Goal: Task Accomplishment & Management: Use online tool/utility

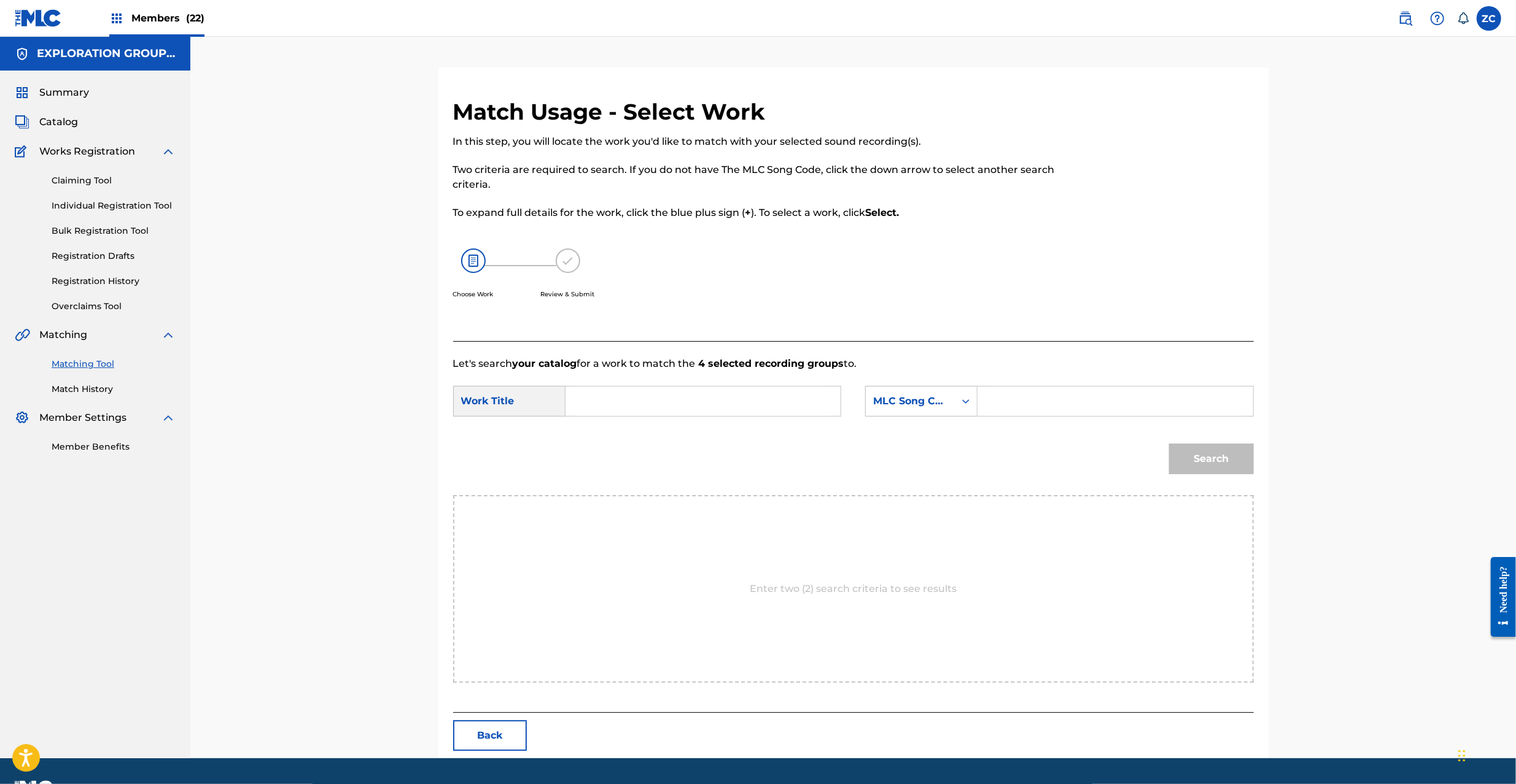
click at [628, 397] on input "Search Form" at bounding box center [703, 401] width 254 height 29
drag, startPoint x: 498, startPoint y: 735, endPoint x: 512, endPoint y: 730, distance: 14.9
click at [498, 735] on button "Back" at bounding box center [490, 736] width 74 height 31
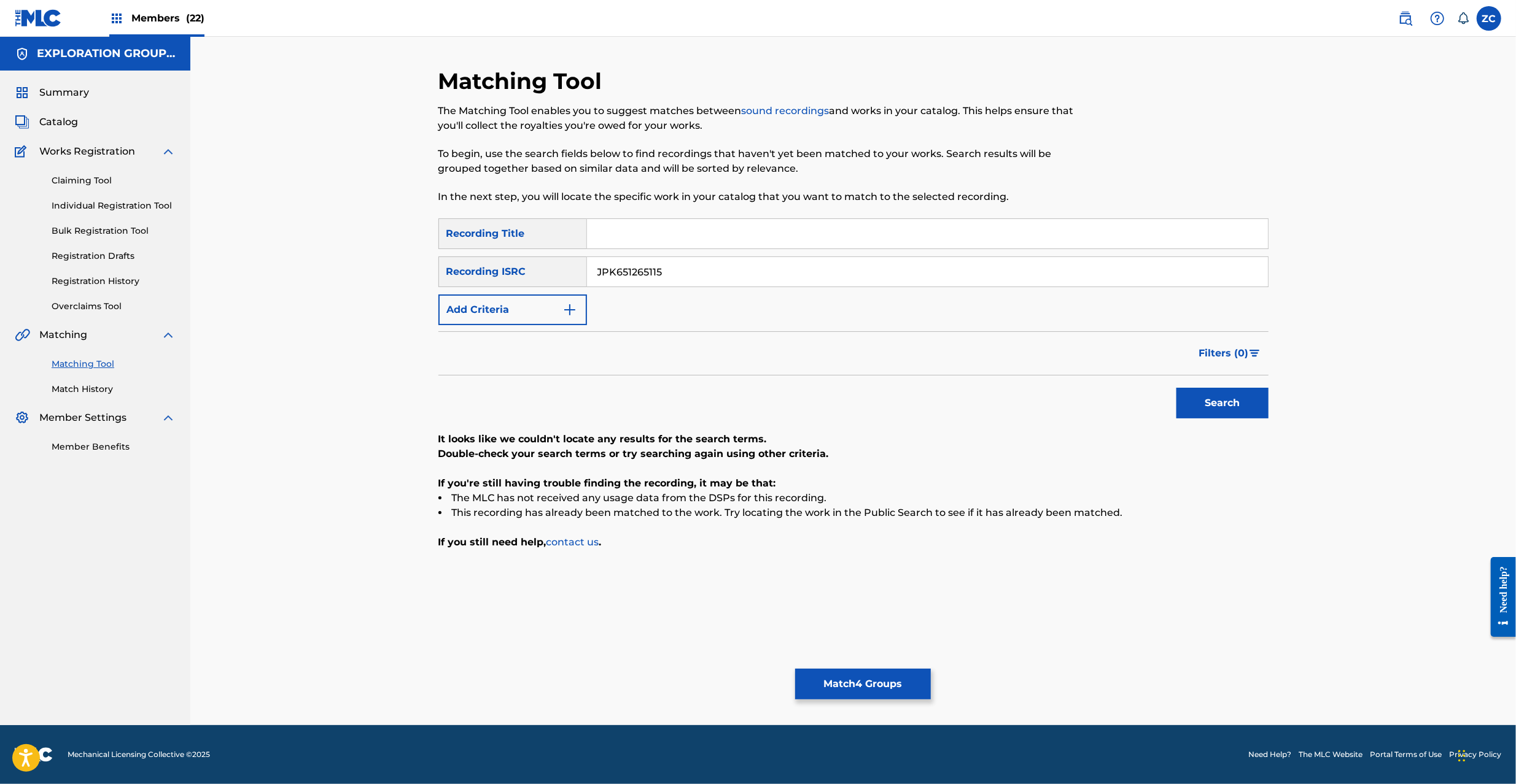
click at [661, 280] on input "JPK651265115" at bounding box center [927, 272] width 680 height 29
click at [1223, 400] on button "Search" at bounding box center [1222, 404] width 92 height 31
click at [746, 267] on input "JPK651265115" at bounding box center [927, 272] width 680 height 29
paste input "00315"
type input "JPK651200315"
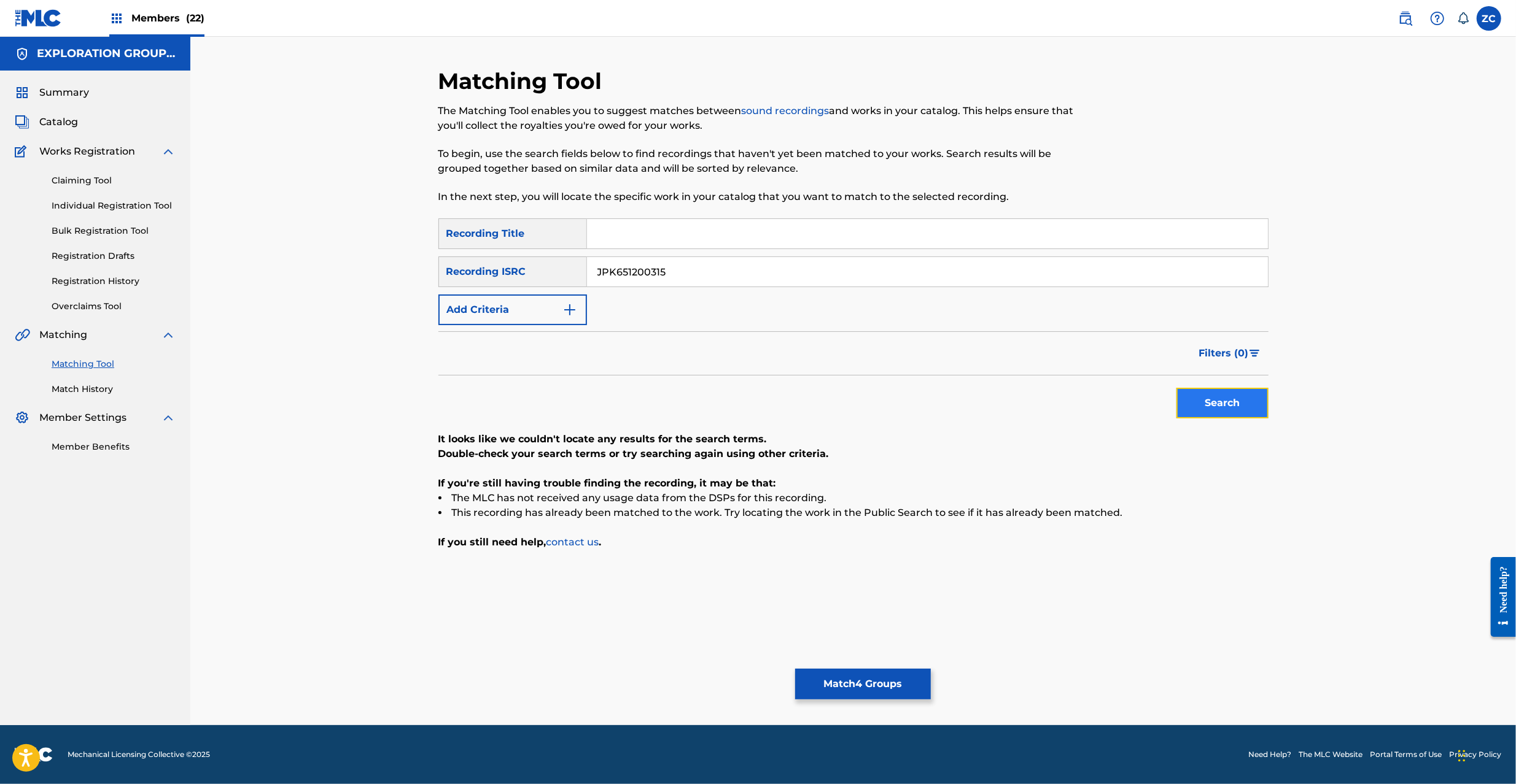
click at [1225, 407] on button "Search" at bounding box center [1222, 404] width 92 height 31
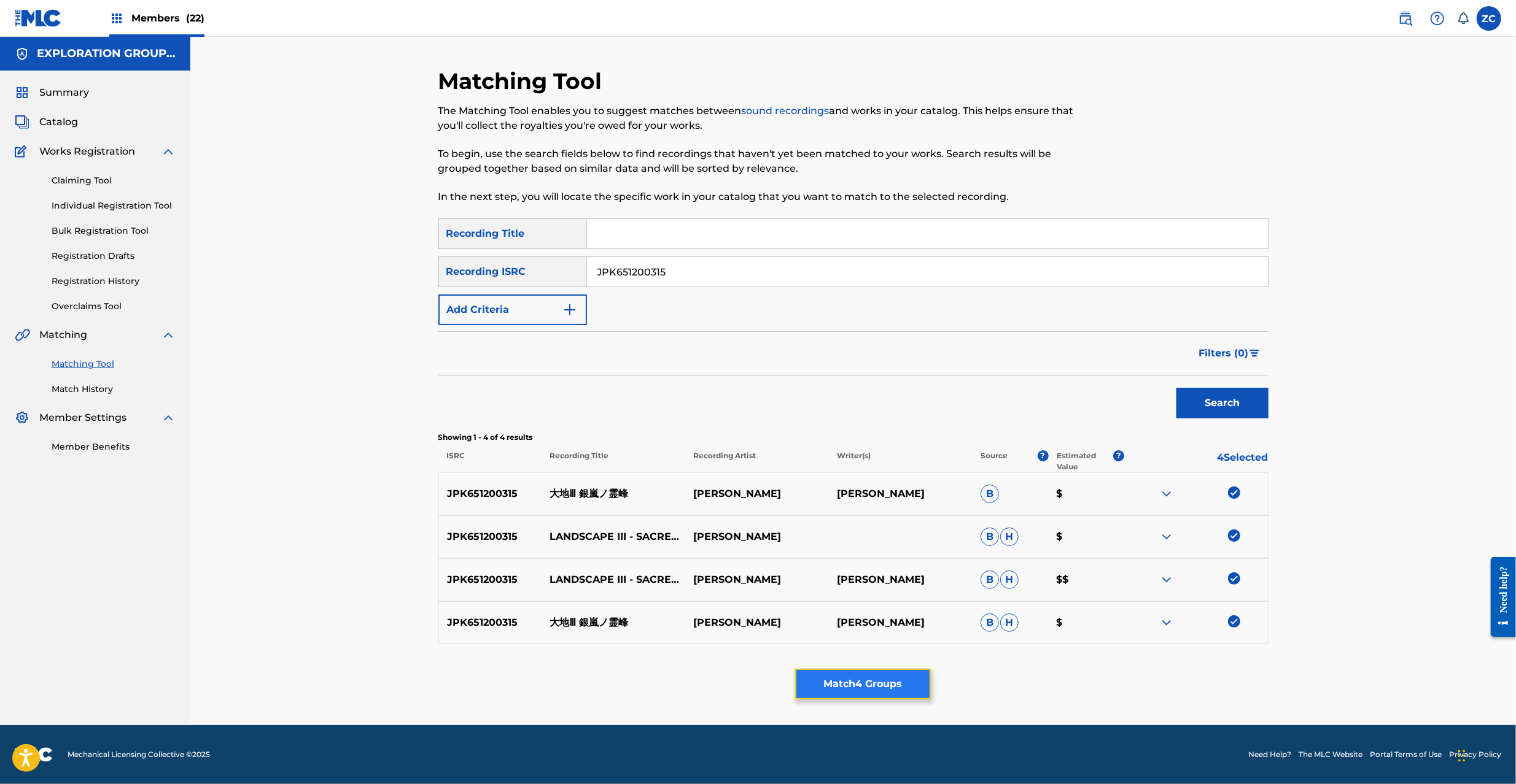
click at [868, 690] on button "Match 4 Groups" at bounding box center [863, 684] width 136 height 31
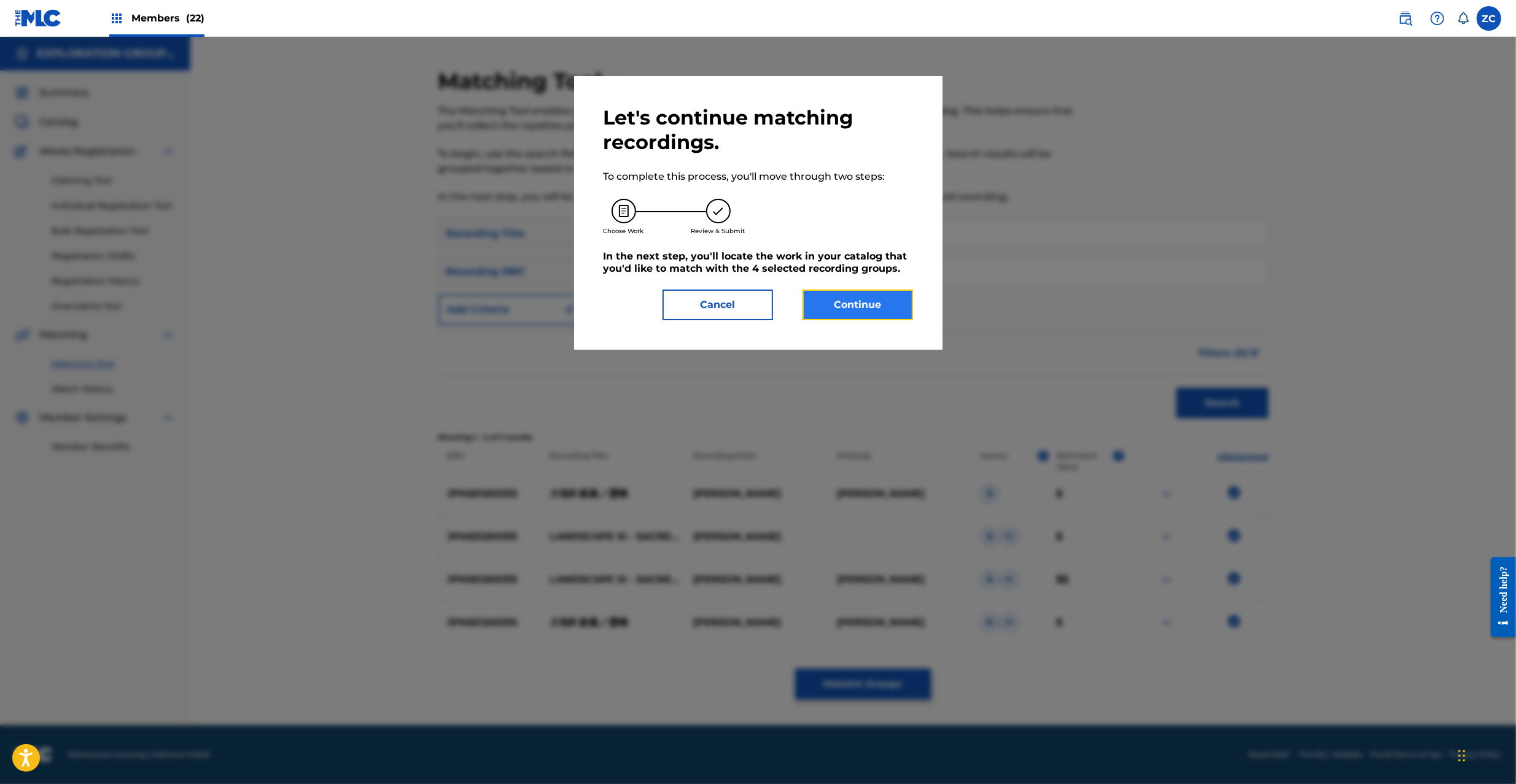
click at [863, 294] on button "Continue" at bounding box center [857, 305] width 111 height 31
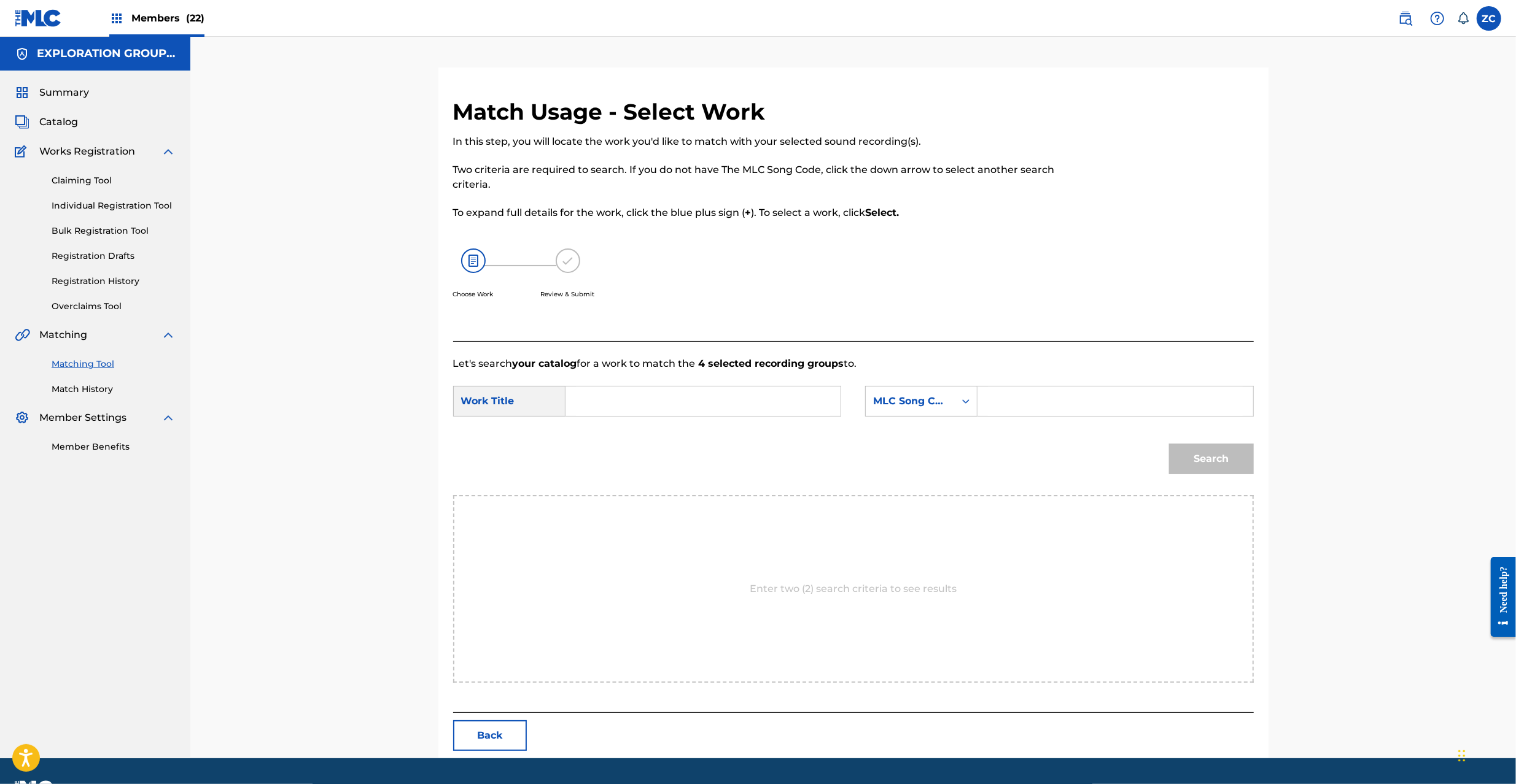
drag, startPoint x: 736, startPoint y: 418, endPoint x: 742, endPoint y: 409, distance: 10.8
click at [736, 418] on div "SearchWithCriteriaf4e3643b-bb03-4e9e-84ac-d14278b74d4c Work Title SearchWithCri…" at bounding box center [853, 404] width 801 height 38
click at [745, 400] on input "Search Form" at bounding box center [703, 401] width 254 height 29
paste input "Daichi 3 Ginranno Reihou DS5A2X"
click at [755, 403] on input "Daichi 3 Ginranno Reihou DS5A2X" at bounding box center [703, 401] width 254 height 29
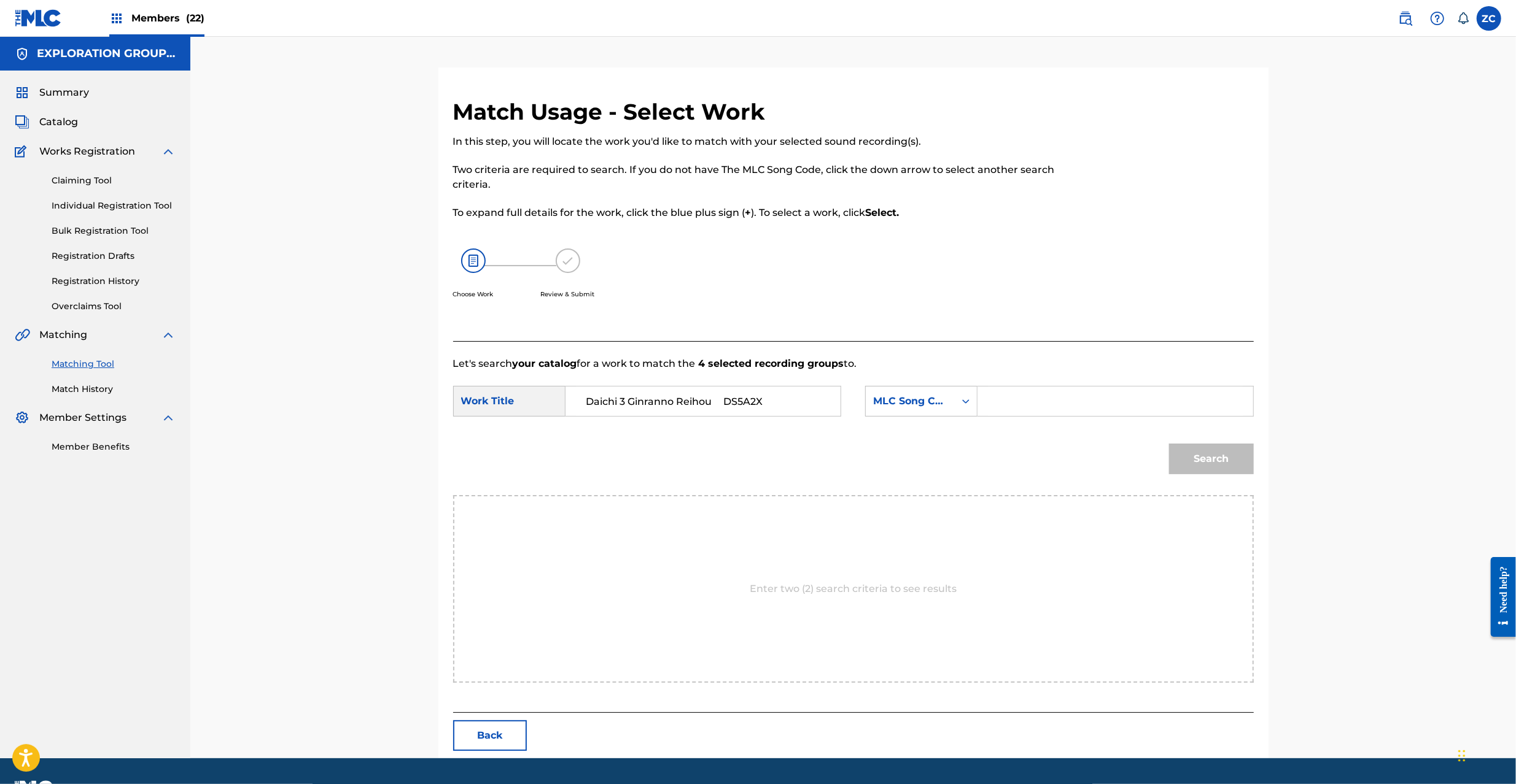
click at [755, 403] on input "Daichi 3 Ginranno Reihou DS5A2X" at bounding box center [703, 401] width 254 height 29
type input "Daichi 3 Ginranno Reihou"
click at [1079, 406] on input "Search Form" at bounding box center [1115, 401] width 254 height 29
paste input "DS5A2X"
type input "DS5A2X"
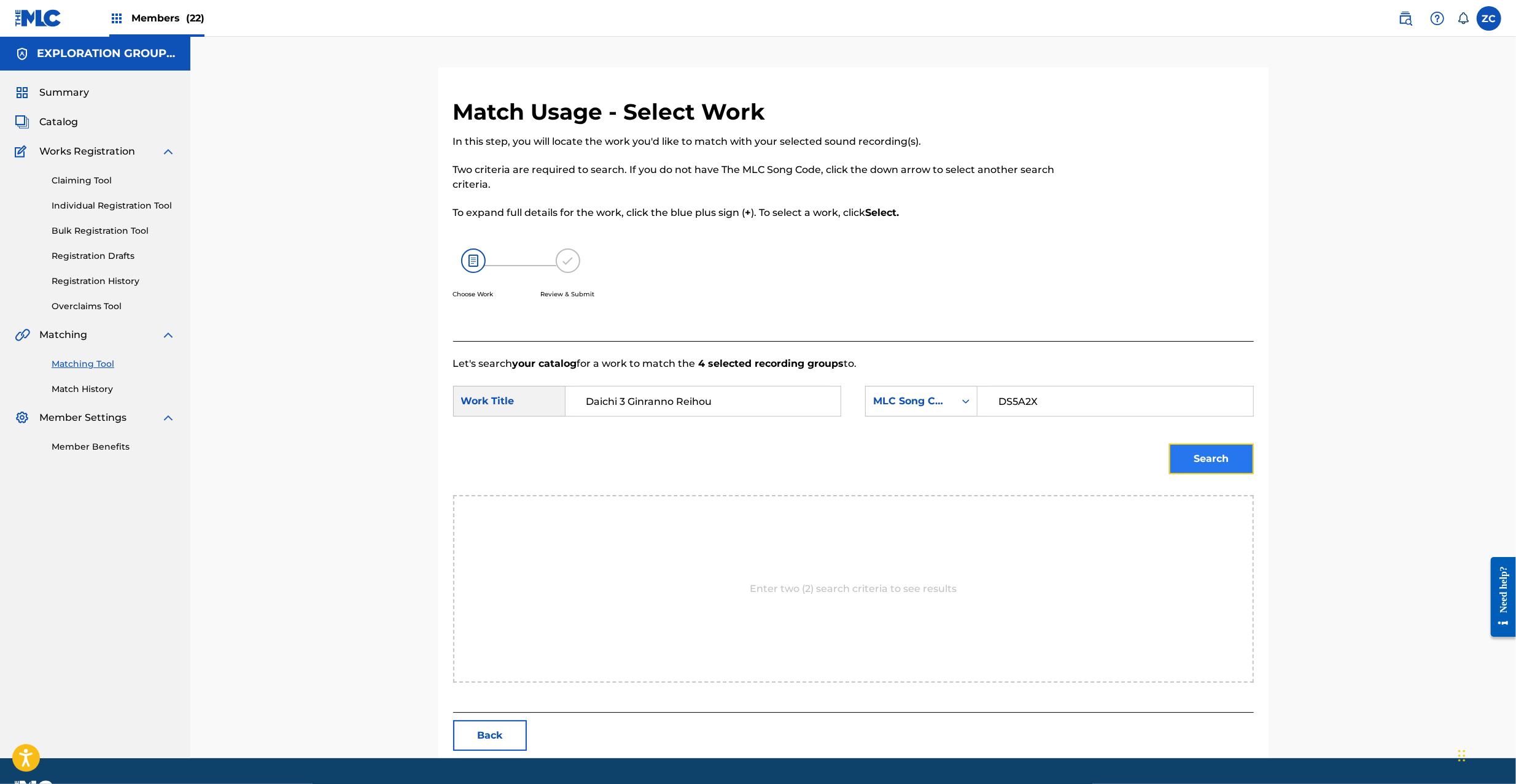
click at [1229, 459] on button "Search" at bounding box center [1211, 459] width 84 height 31
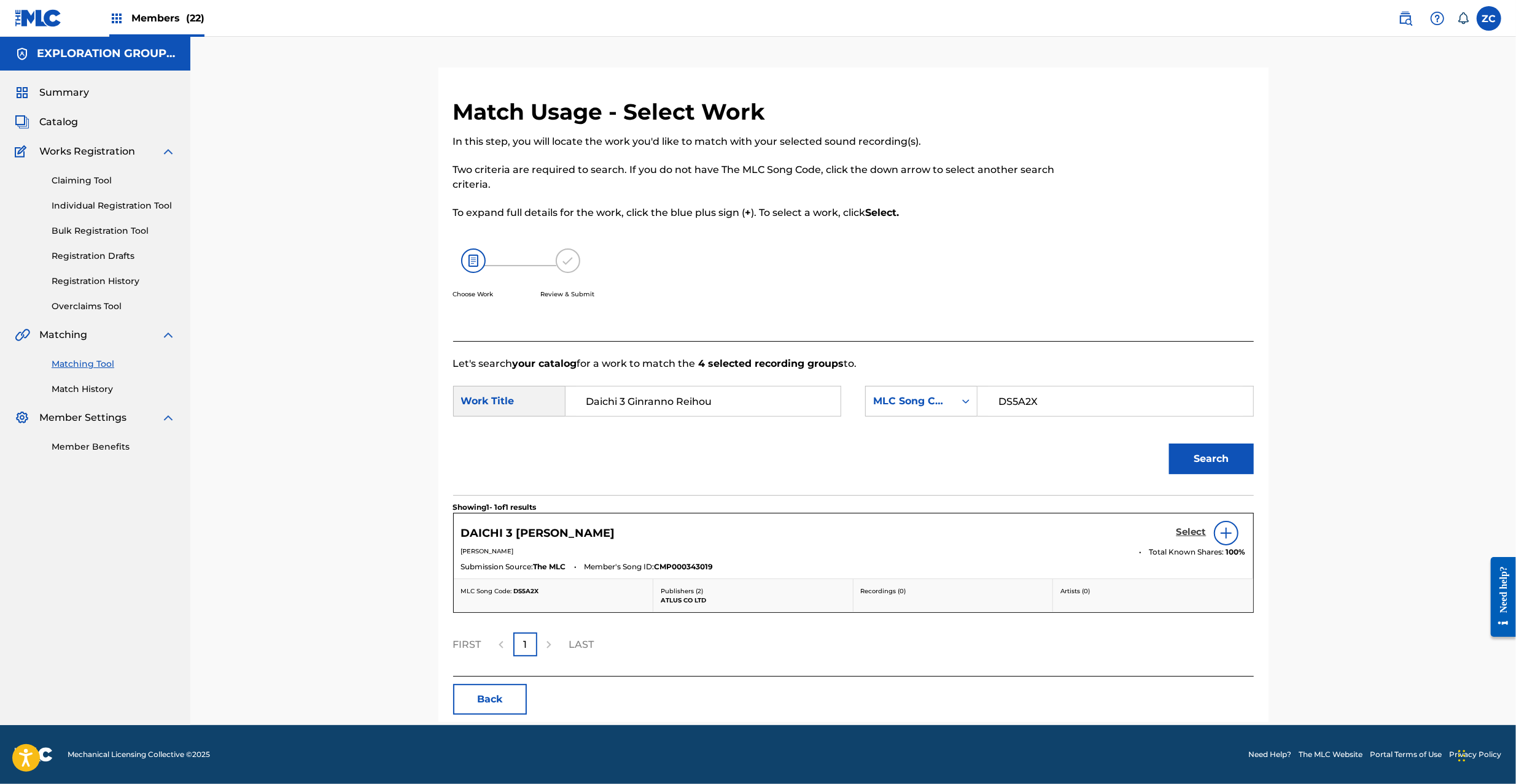
click at [1184, 528] on h5 "Select" at bounding box center [1191, 532] width 30 height 12
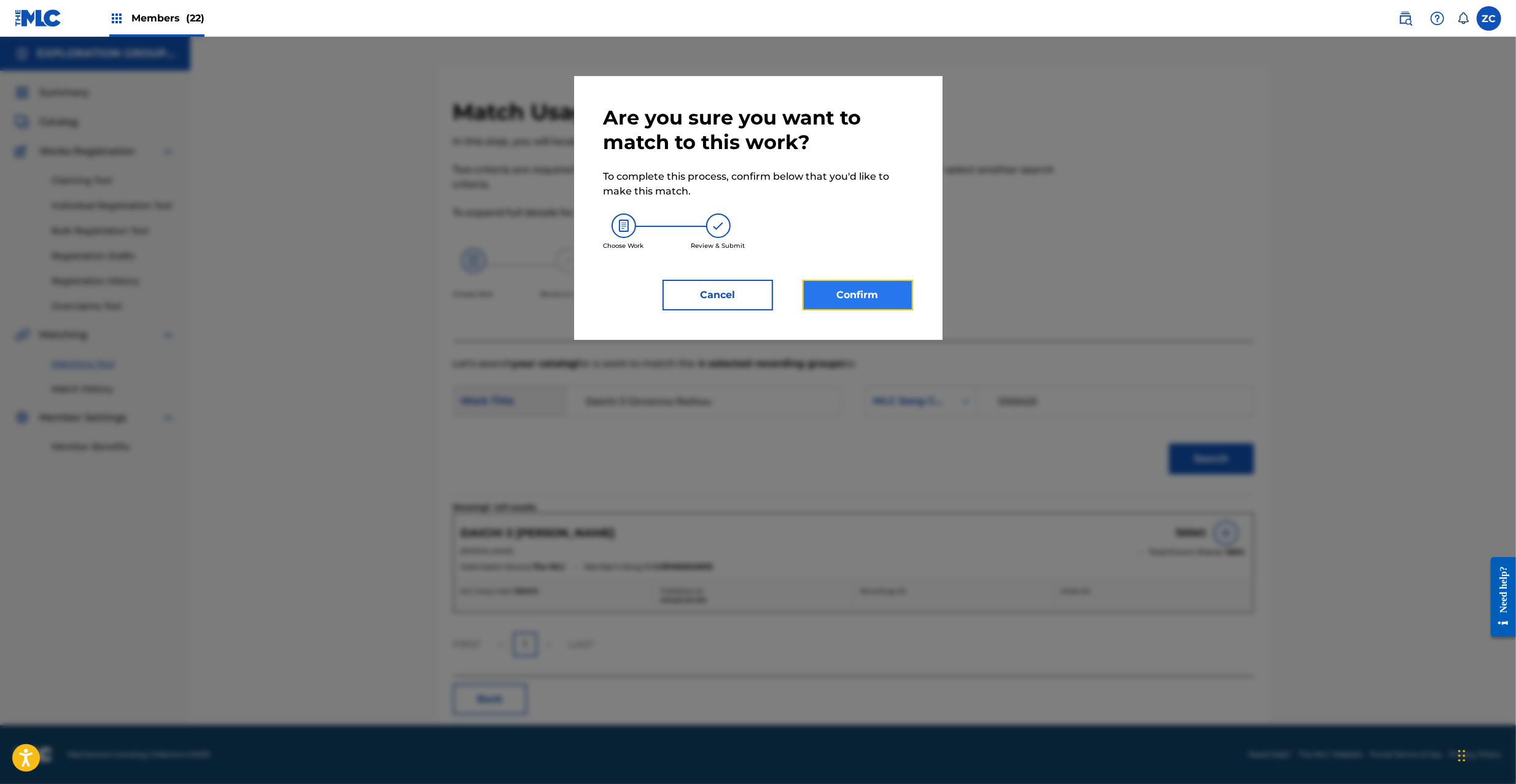
click at [895, 300] on button "Confirm" at bounding box center [857, 295] width 111 height 31
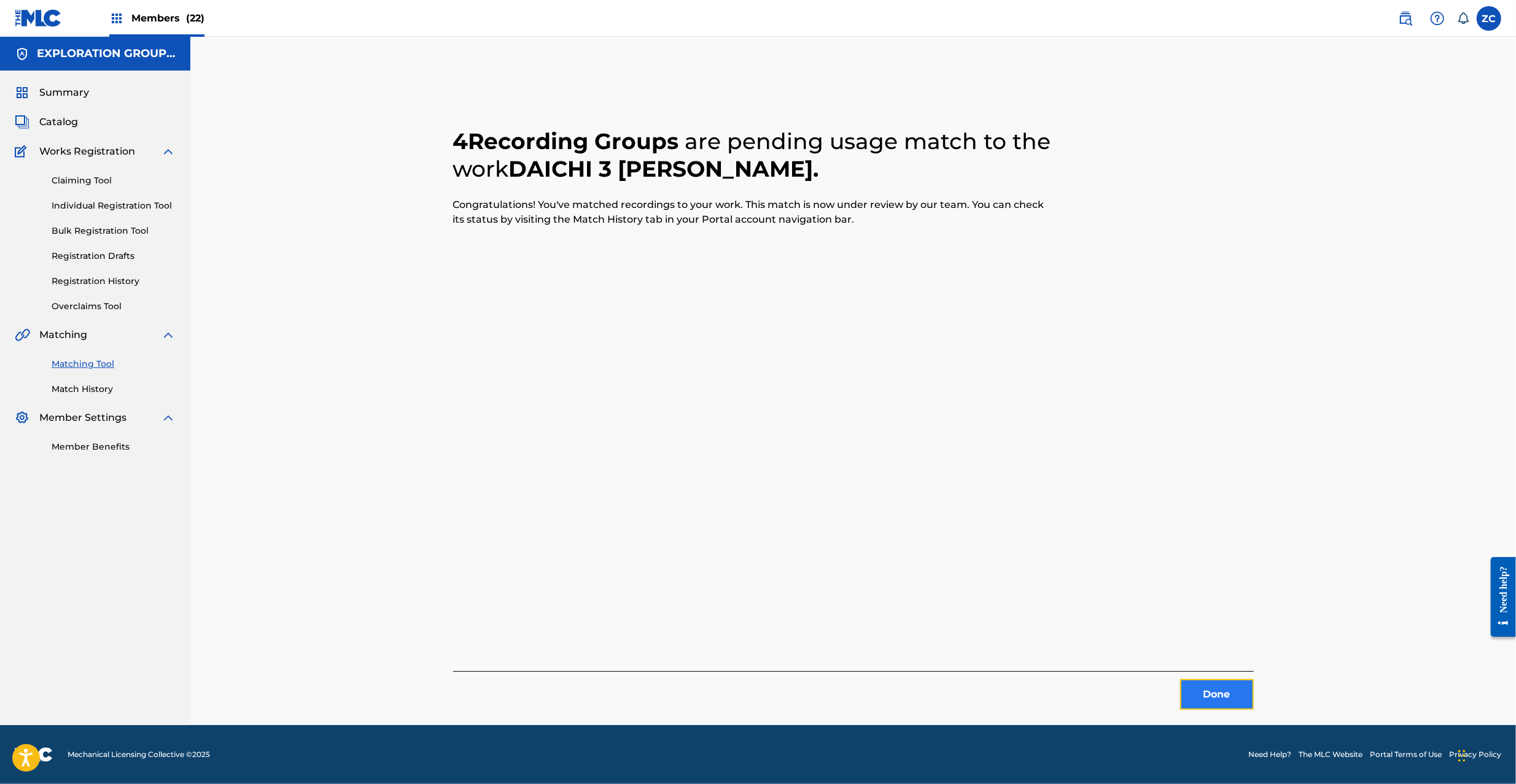
click at [1208, 696] on button "Done" at bounding box center [1216, 695] width 74 height 31
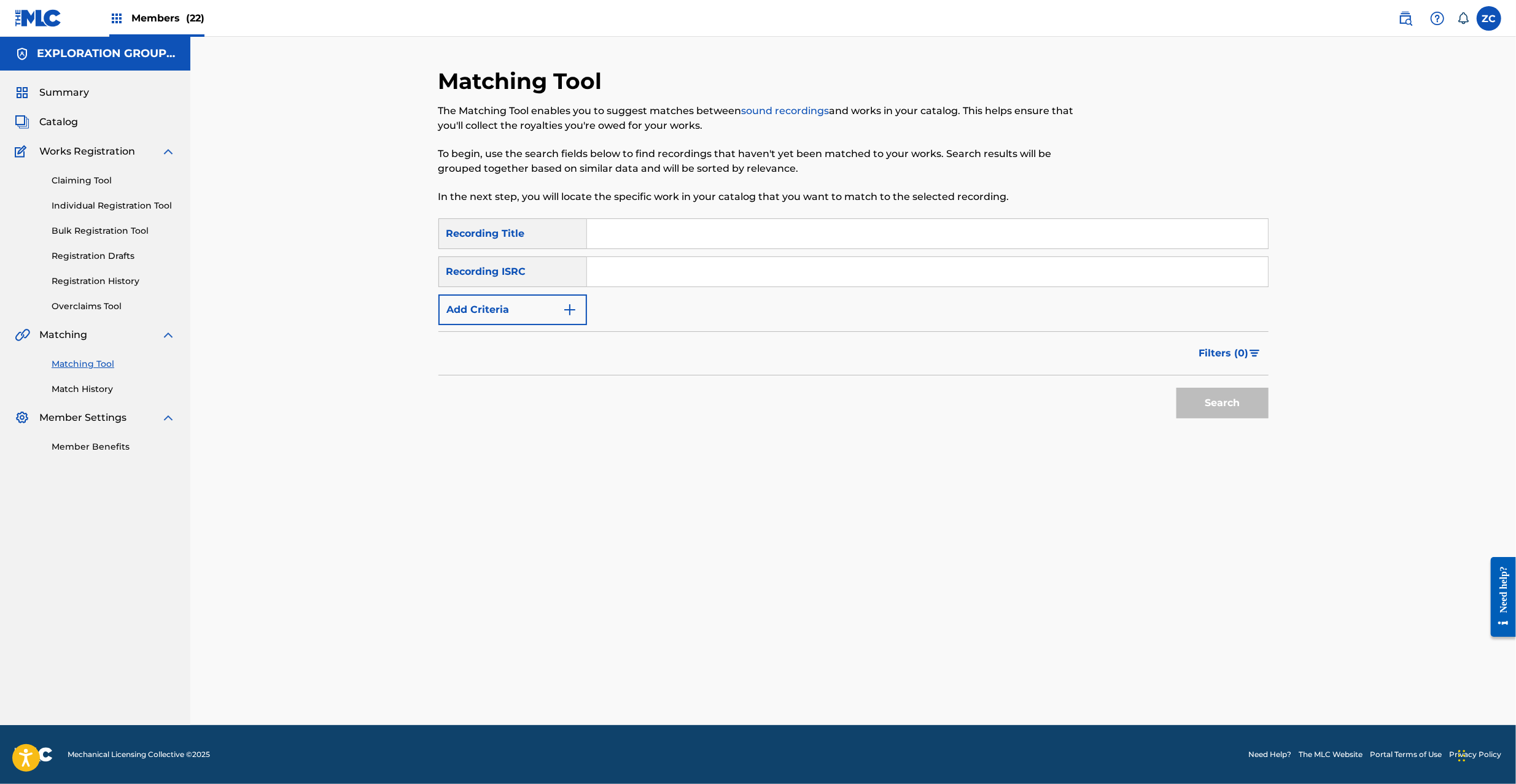
drag, startPoint x: 832, startPoint y: 265, endPoint x: 883, endPoint y: 284, distance: 54.4
click at [832, 265] on input "Search Form" at bounding box center [927, 272] width 680 height 29
paste input "JPK651265116"
click at [1233, 408] on button "Search" at bounding box center [1222, 404] width 92 height 31
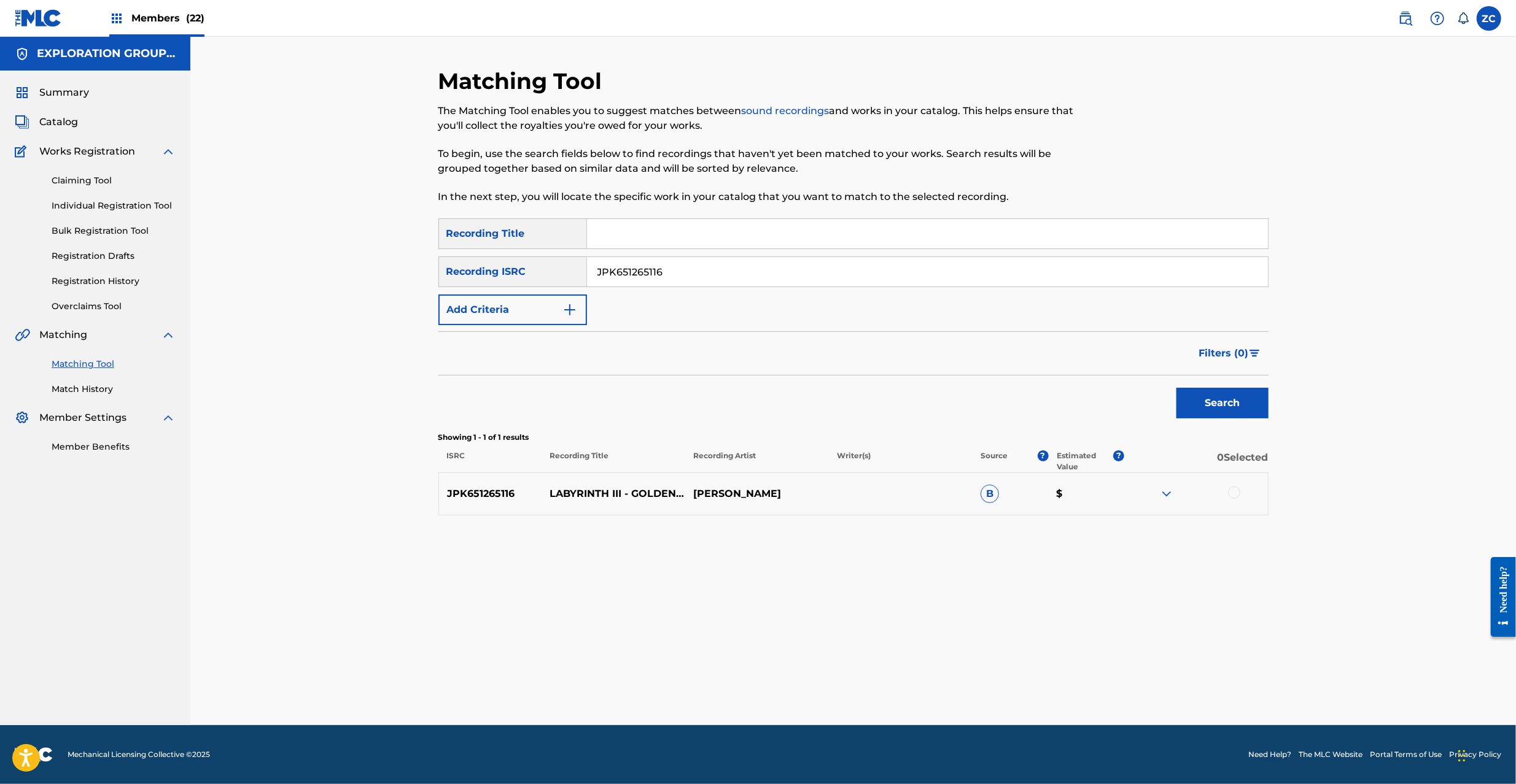
click at [1232, 494] on div at bounding box center [1234, 493] width 12 height 12
click at [973, 263] on input "JPK651265116" at bounding box center [927, 272] width 680 height 29
paste input "367418"
click at [1218, 393] on button "Search" at bounding box center [1222, 404] width 92 height 31
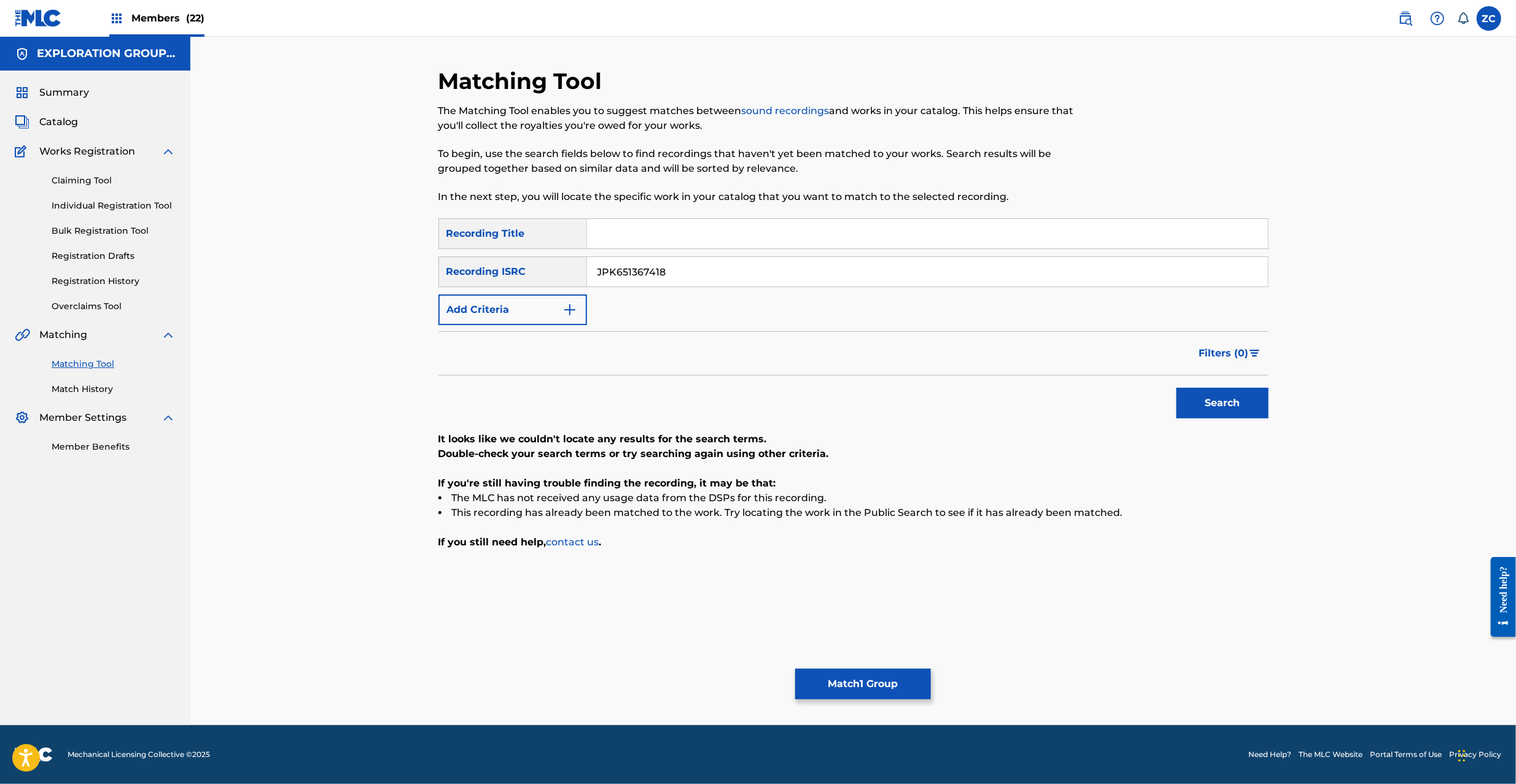
click at [805, 269] on input "JPK651367418" at bounding box center [927, 272] width 680 height 29
paste input "200316"
type input "JPK651200316"
click at [1207, 412] on button "Search" at bounding box center [1222, 404] width 92 height 31
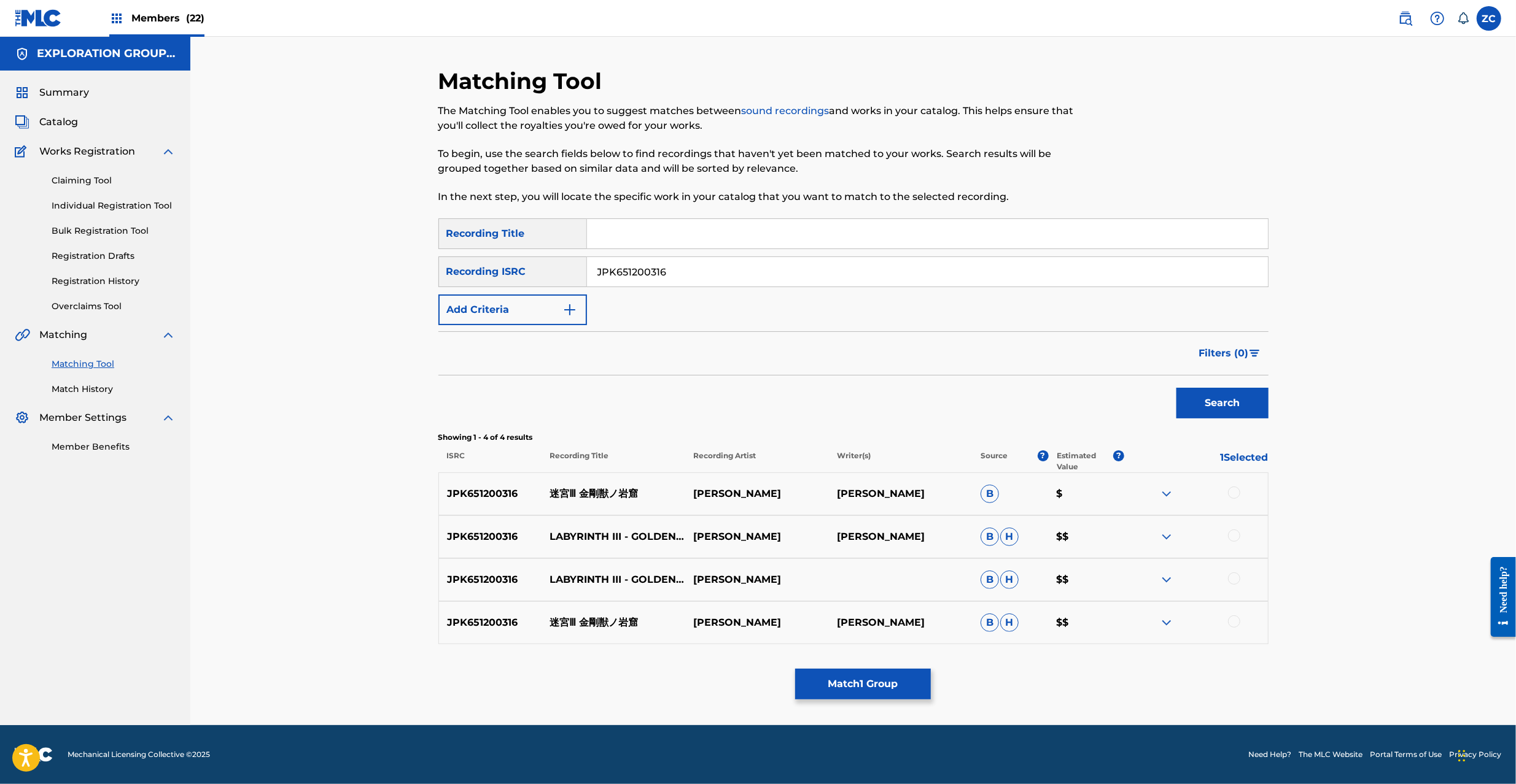
click at [1235, 493] on div at bounding box center [1234, 493] width 12 height 12
click at [1234, 531] on div at bounding box center [1234, 536] width 12 height 12
click at [1235, 578] on div at bounding box center [1234, 579] width 12 height 12
click at [1235, 624] on div at bounding box center [1234, 621] width 12 height 12
click at [853, 681] on button "Match 5 Groups" at bounding box center [863, 684] width 136 height 31
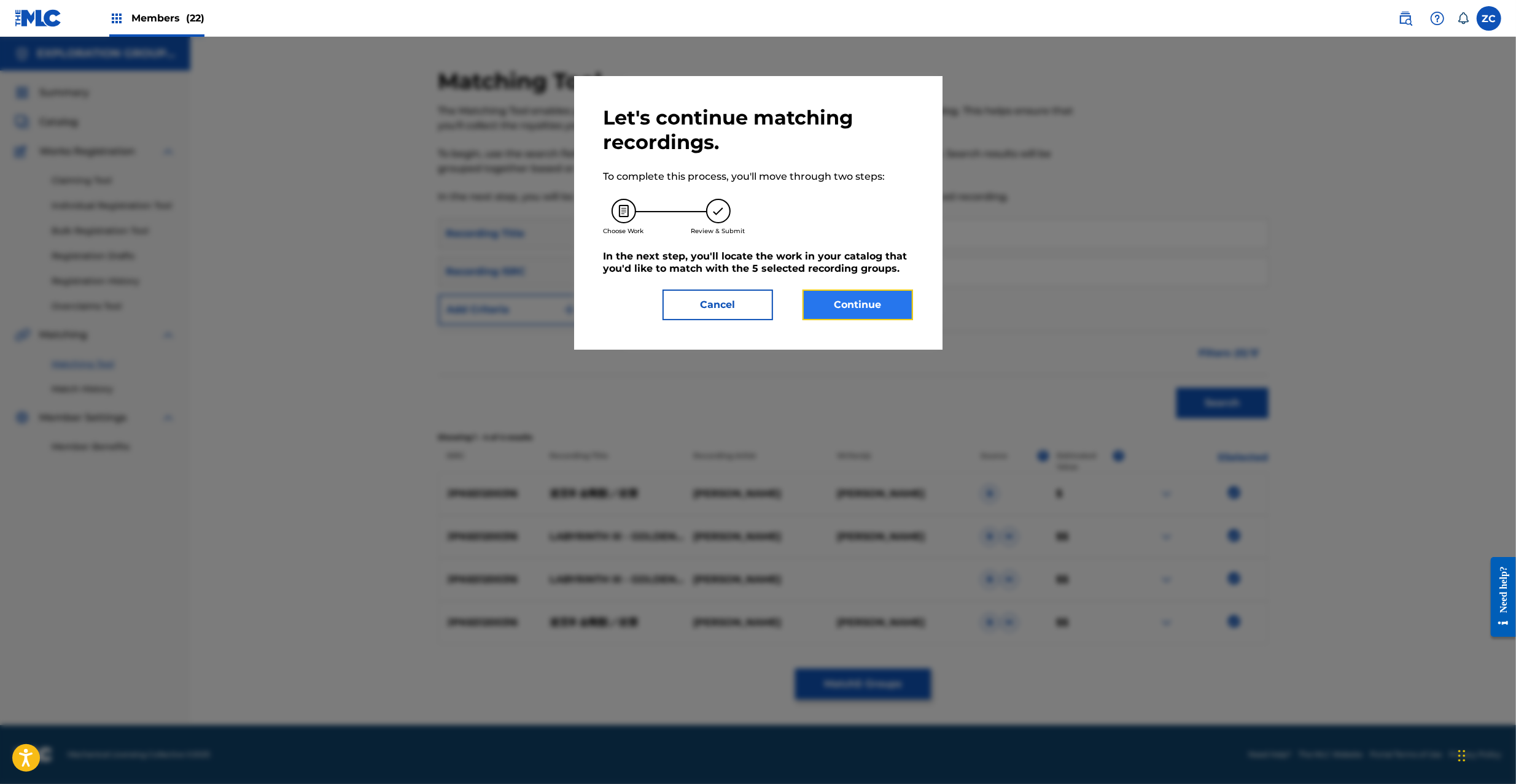
click at [842, 313] on button "Continue" at bounding box center [857, 305] width 111 height 31
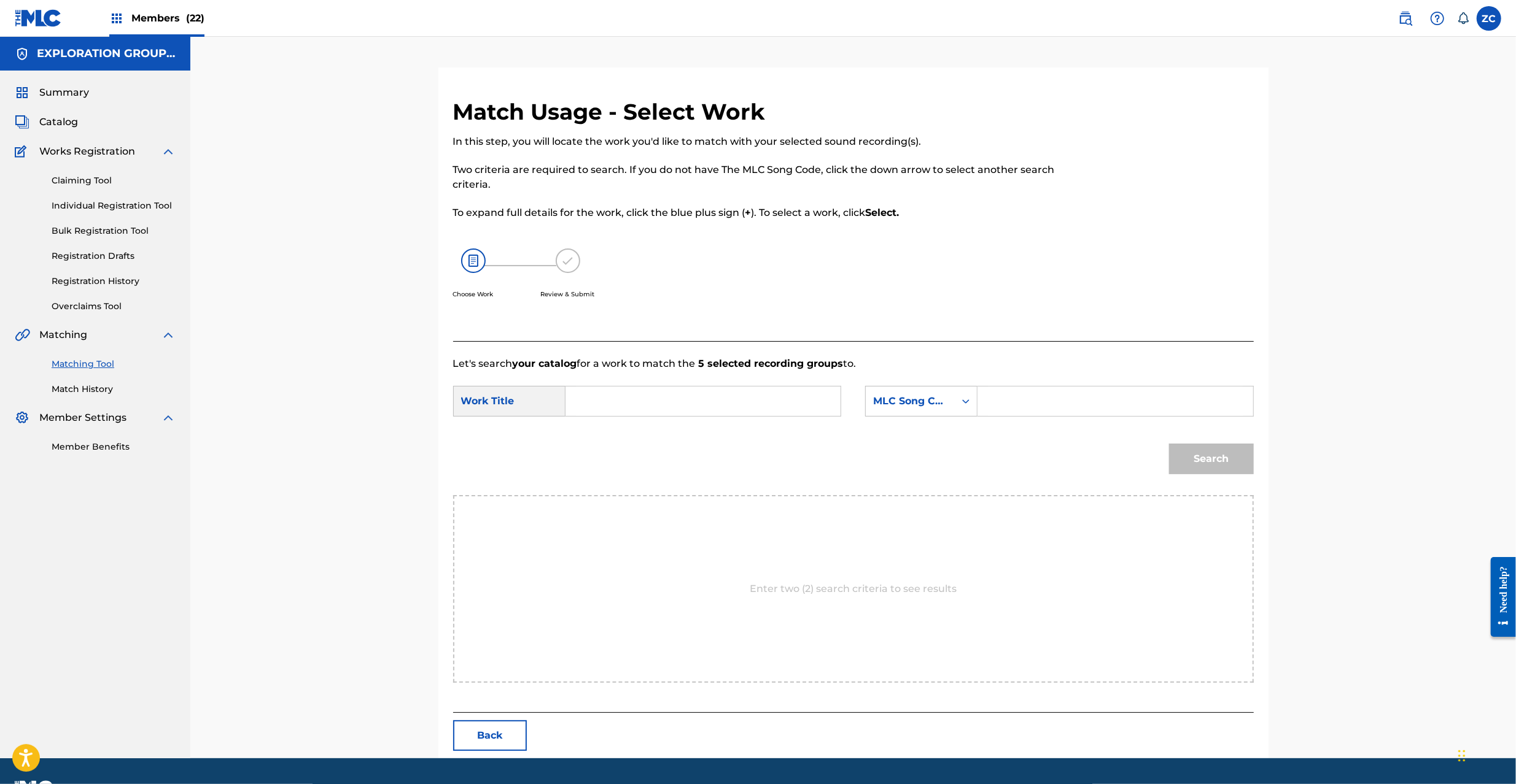
click at [715, 406] on input "Search Form" at bounding box center [703, 401] width 254 height 29
paste input "Meikyuu 3 Kongoujuuno Gankutsu MV10GJ"
click at [798, 394] on input "Meikyuu 3 Kongoujuuno Gankutsu MV10GJ" at bounding box center [703, 401] width 254 height 29
type input "Meikyuu 3 Kongoujuuno Gankutsu"
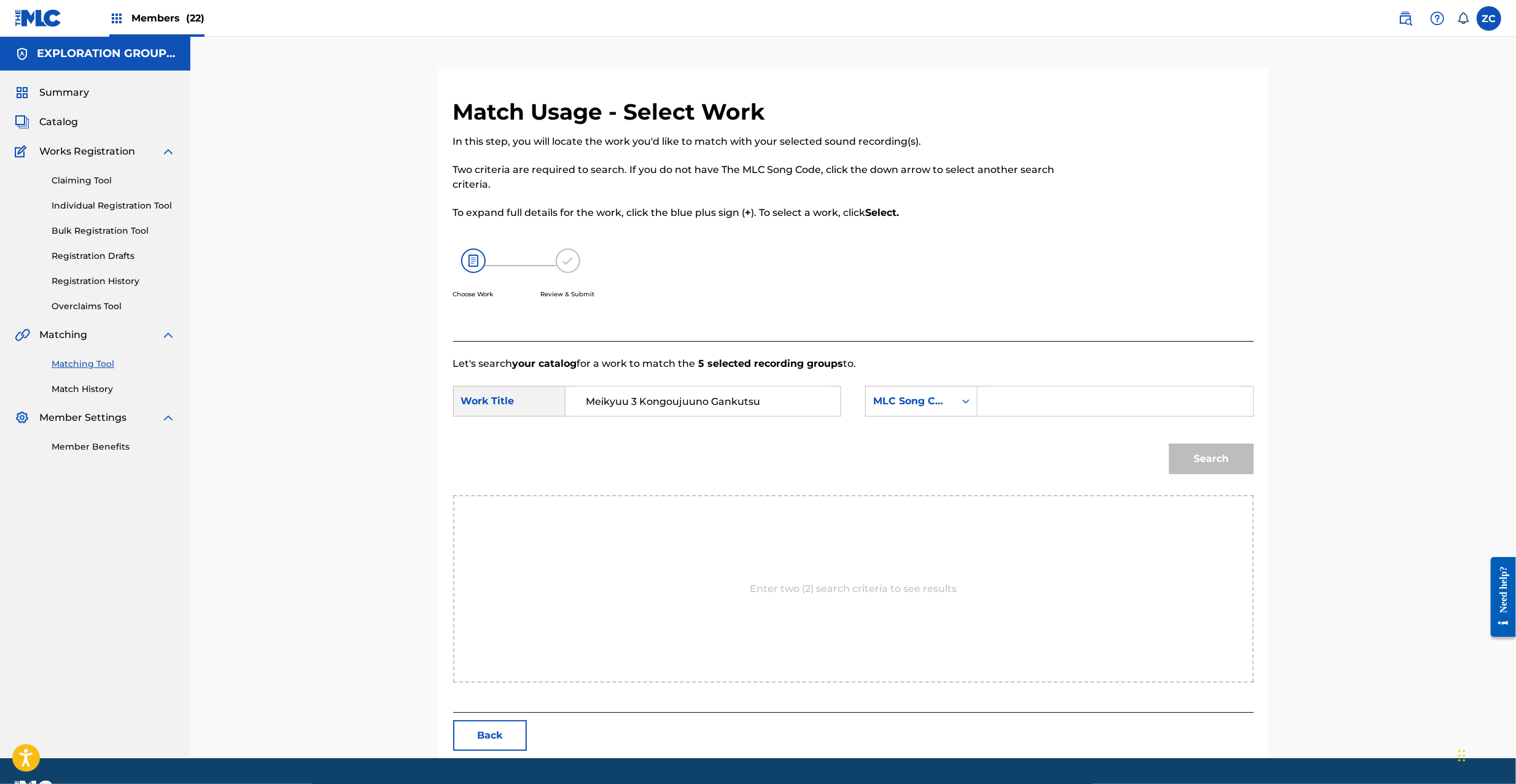
drag, startPoint x: 1051, startPoint y: 412, endPoint x: 1067, endPoint y: 416, distance: 16.5
click at [1051, 412] on input "Search Form" at bounding box center [1115, 401] width 254 height 29
paste input "MV10GJ"
type input "MV10GJ"
click at [1243, 464] on button "Search" at bounding box center [1211, 459] width 84 height 31
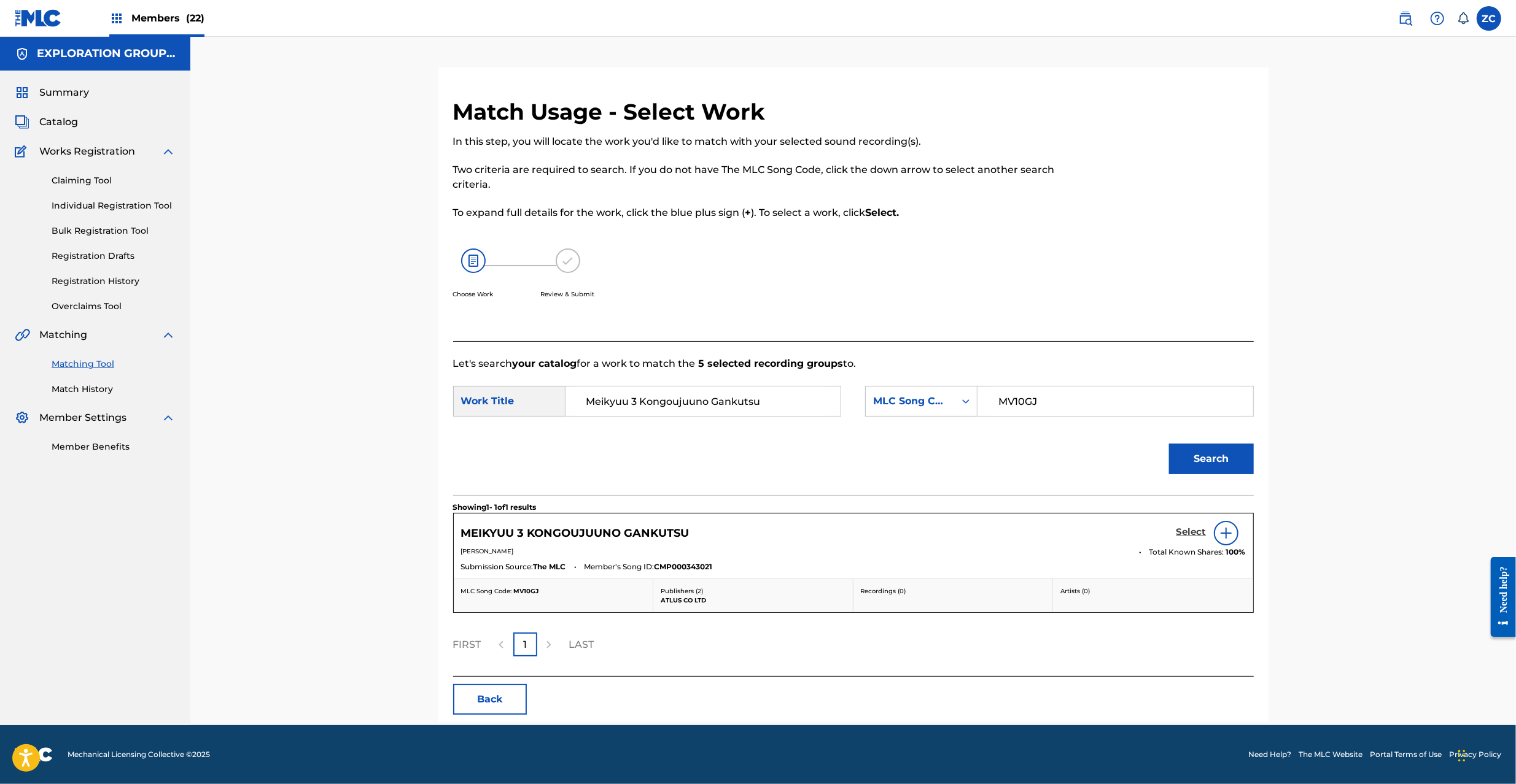
click at [1177, 535] on h5 "Select" at bounding box center [1191, 532] width 30 height 12
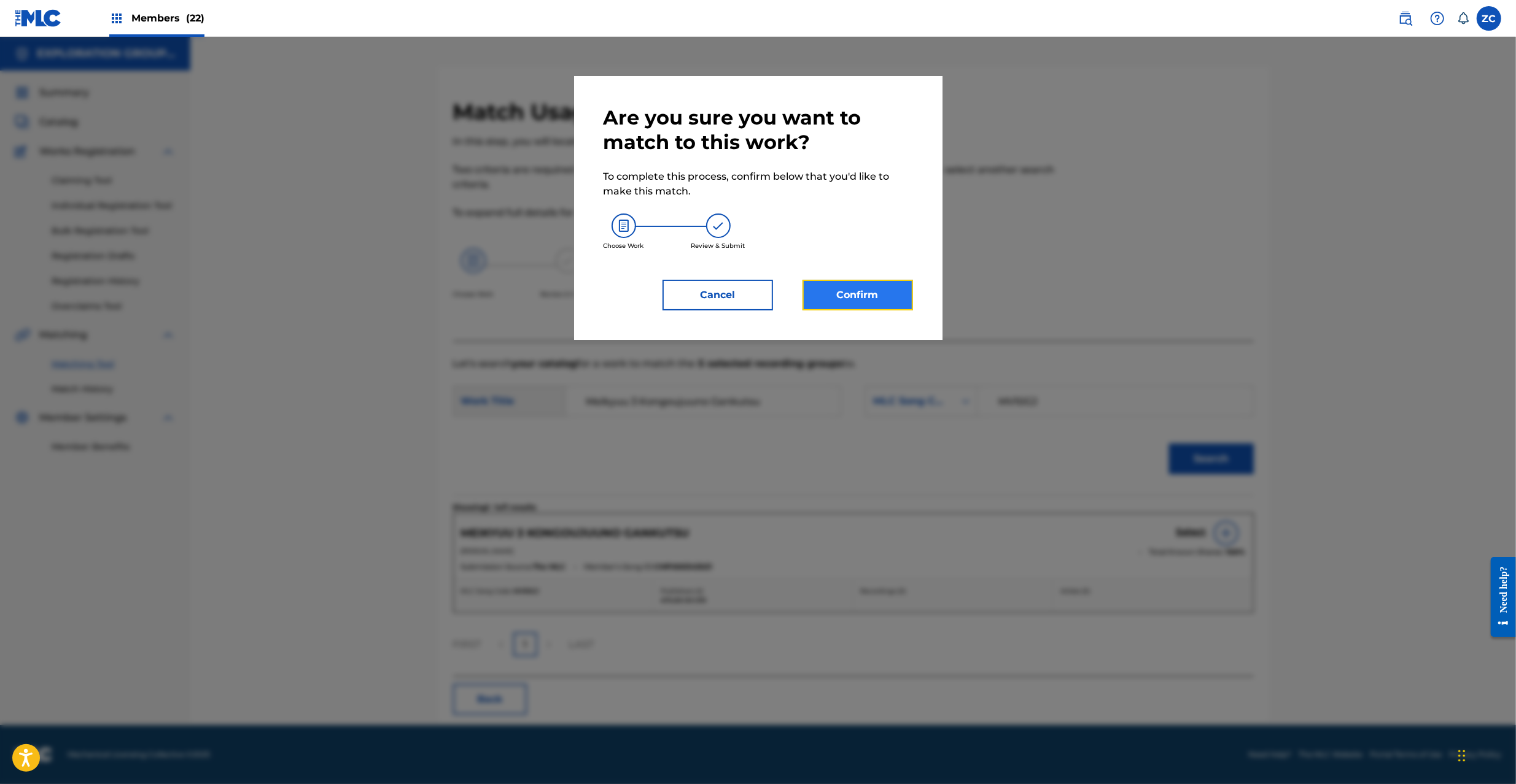
click at [849, 293] on button "Confirm" at bounding box center [857, 295] width 111 height 31
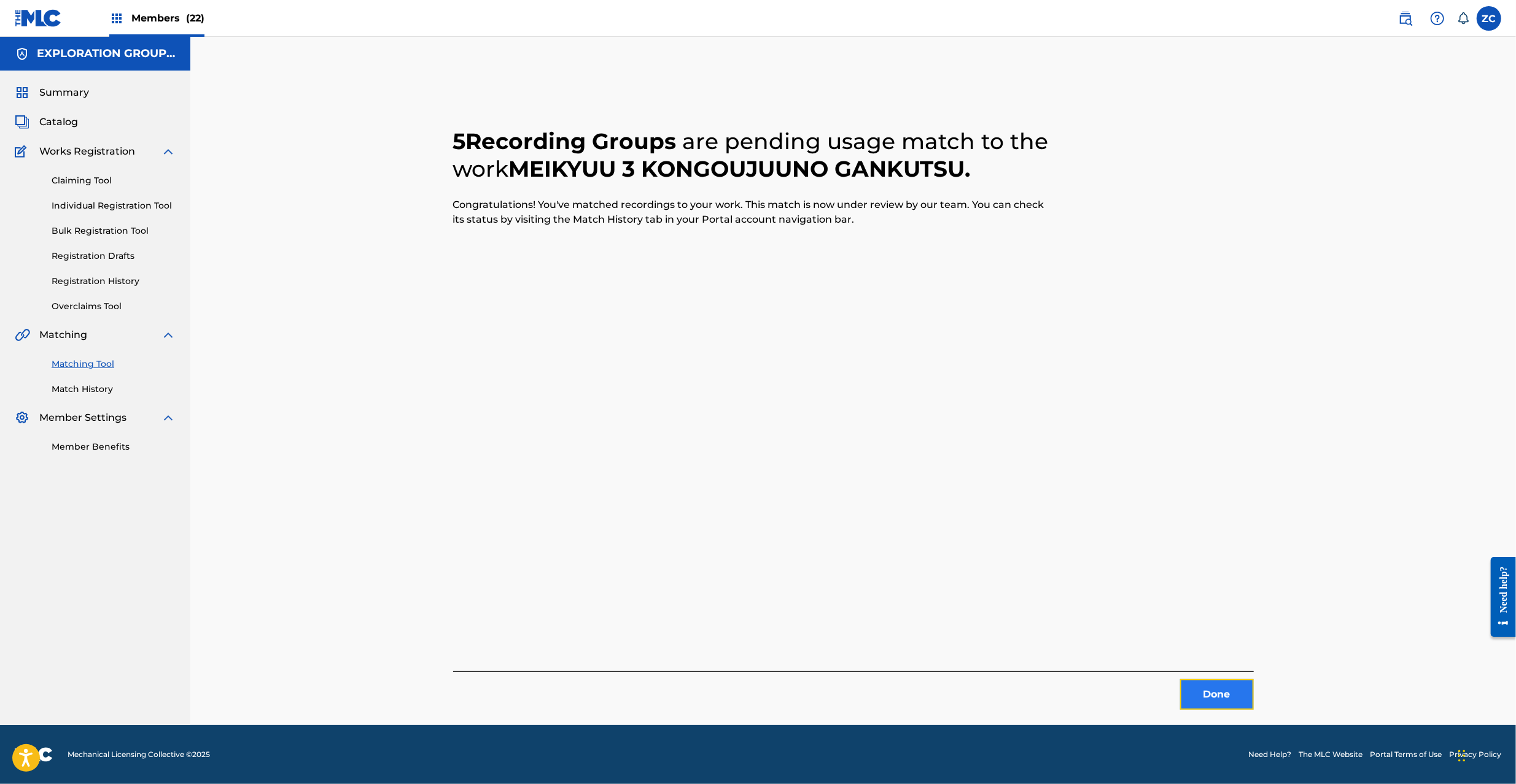
click at [1207, 687] on button "Done" at bounding box center [1216, 695] width 74 height 31
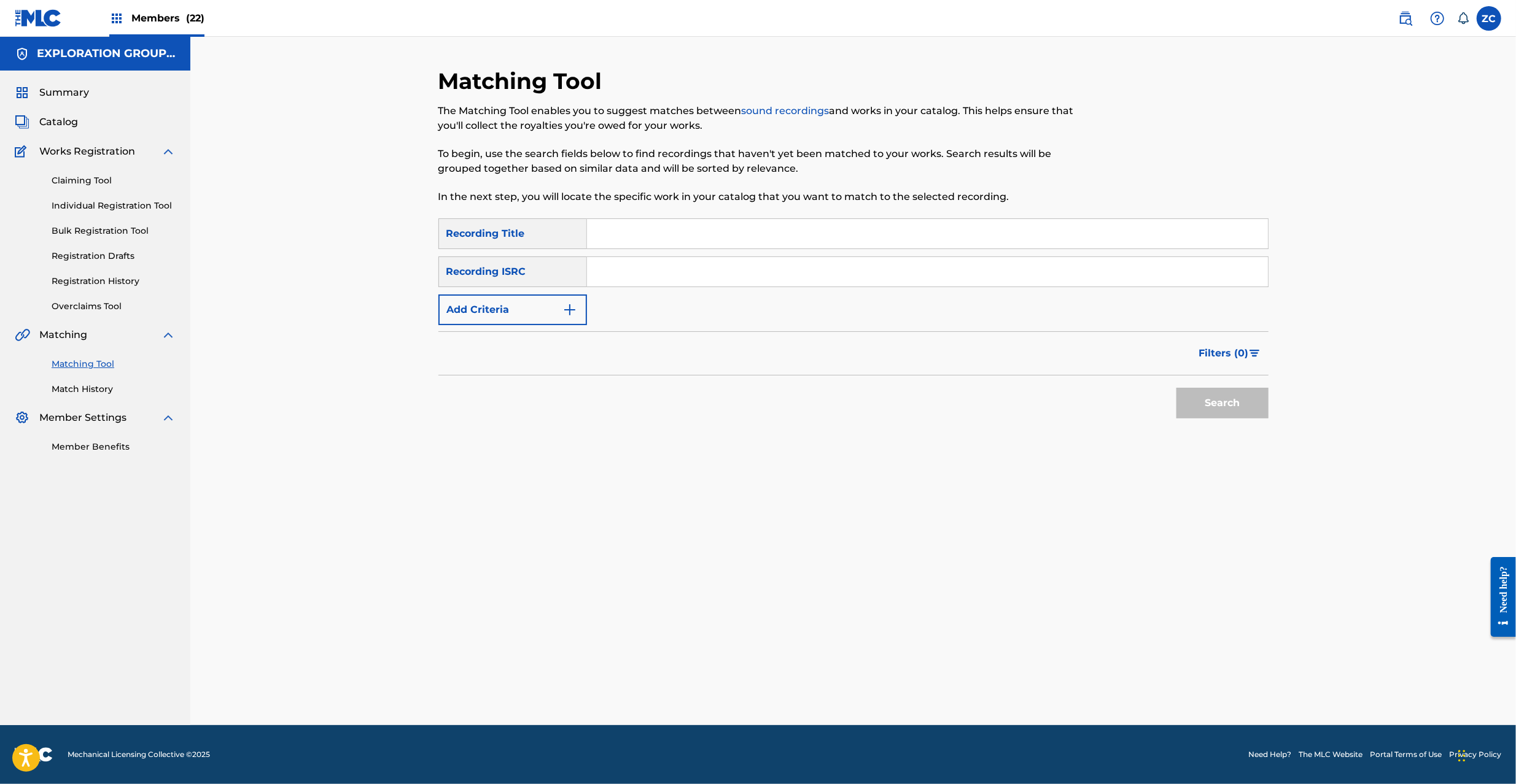
click at [862, 276] on input "Search Form" at bounding box center [927, 272] width 680 height 29
paste input "JPK651200317"
click at [1209, 405] on button "Search" at bounding box center [1222, 404] width 92 height 31
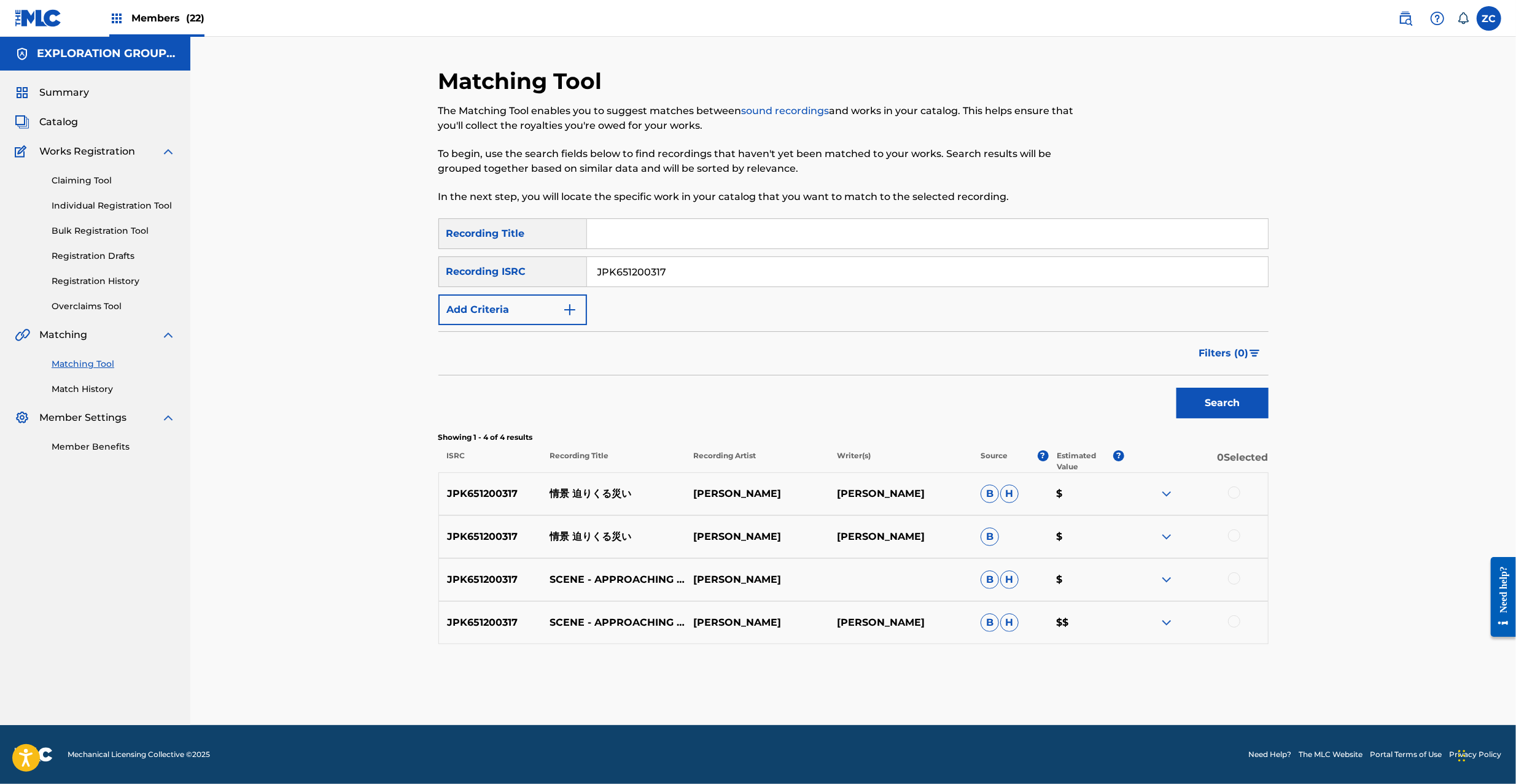
click at [1234, 500] on div at bounding box center [1195, 493] width 143 height 15
click at [1233, 490] on div at bounding box center [1234, 493] width 12 height 12
drag, startPoint x: 1234, startPoint y: 533, endPoint x: 1236, endPoint y: 583, distance: 50.0
click at [1234, 535] on div at bounding box center [1234, 536] width 12 height 12
drag, startPoint x: 1234, startPoint y: 577, endPoint x: 1240, endPoint y: 631, distance: 54.3
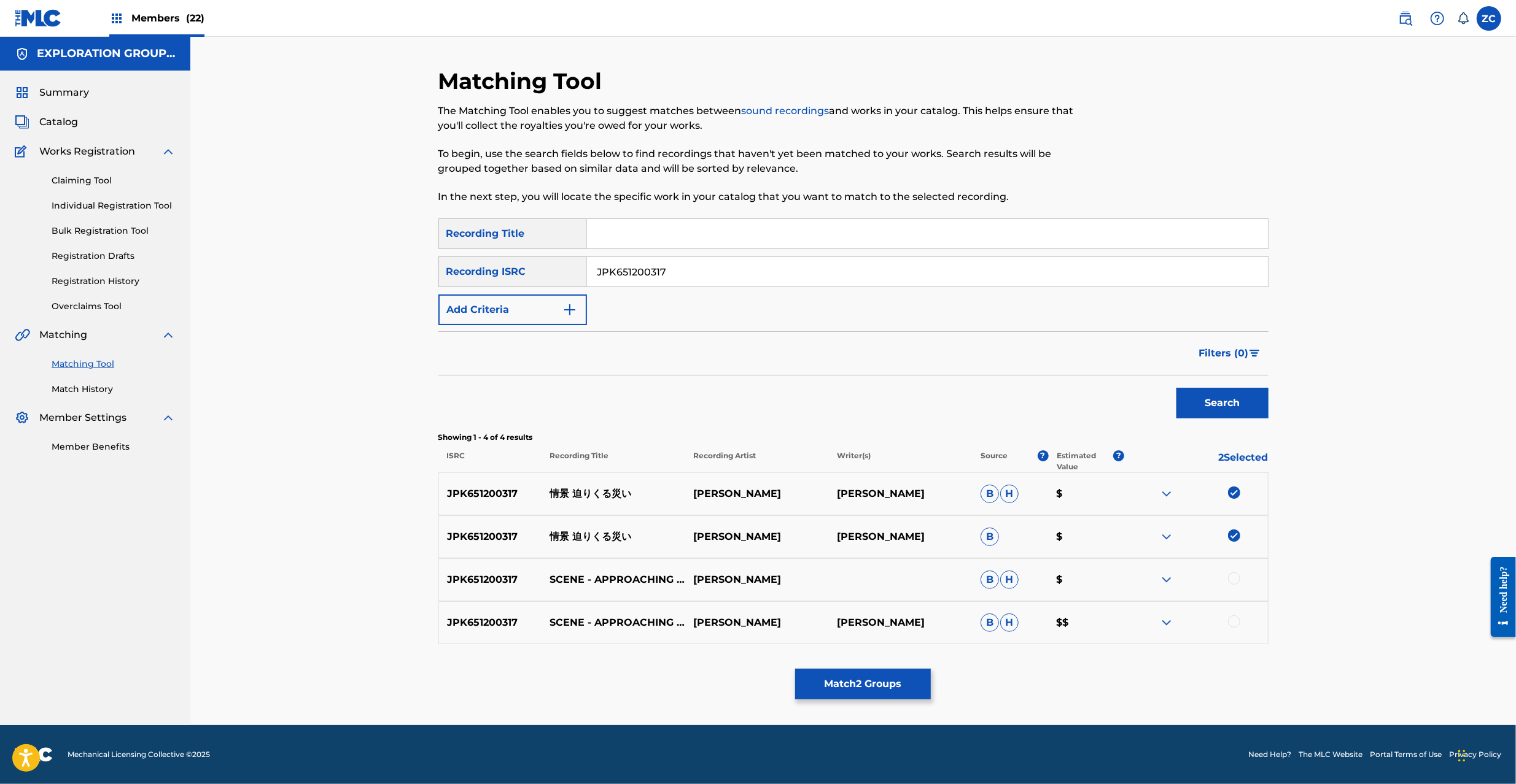
click at [1234, 579] on div at bounding box center [1234, 579] width 12 height 12
click at [1235, 621] on div at bounding box center [1234, 621] width 12 height 12
click at [824, 264] on input "JPK651200317" at bounding box center [927, 272] width 680 height 29
paste input "65117"
type input "JPK651265117"
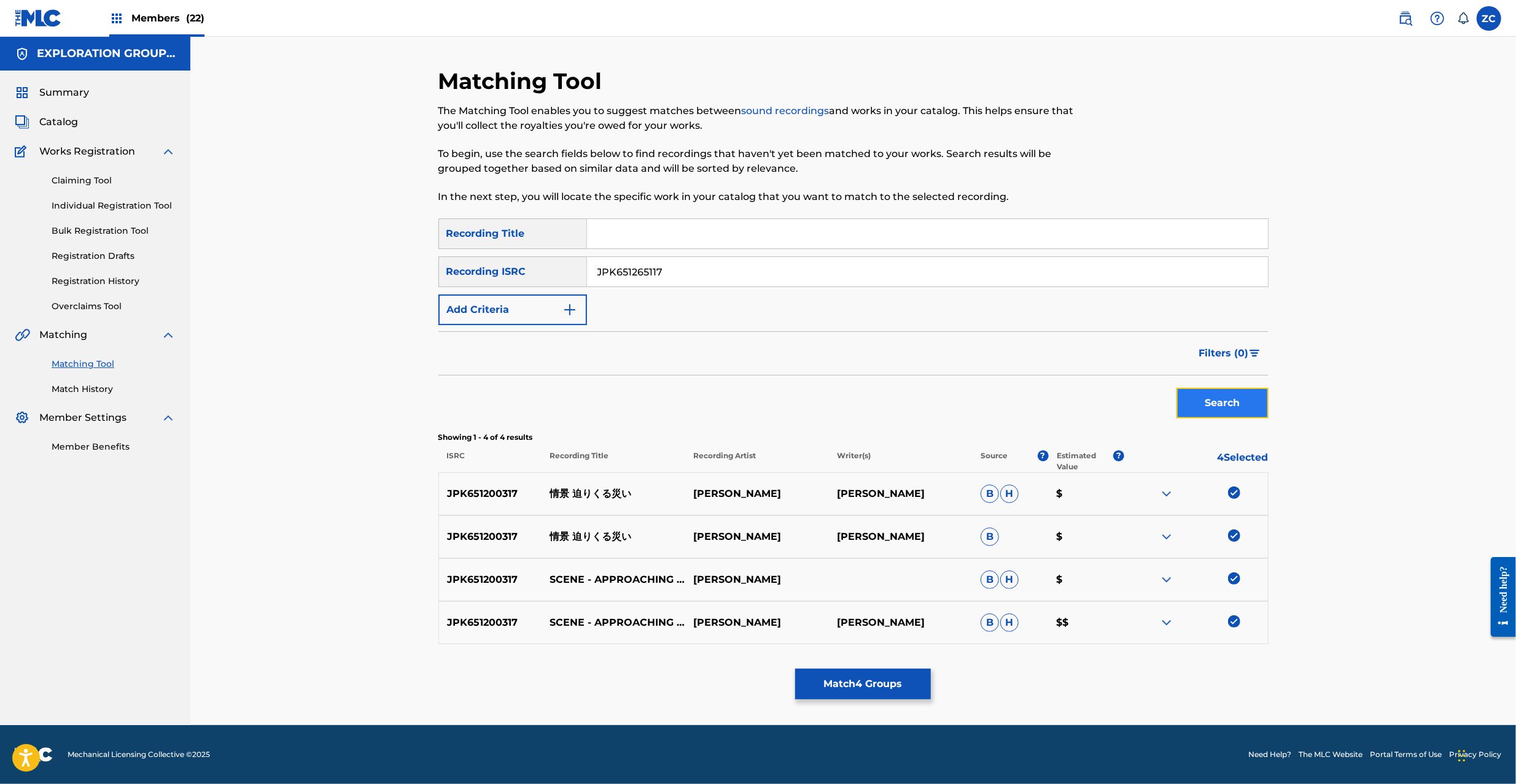
click at [1239, 414] on button "Search" at bounding box center [1222, 404] width 92 height 31
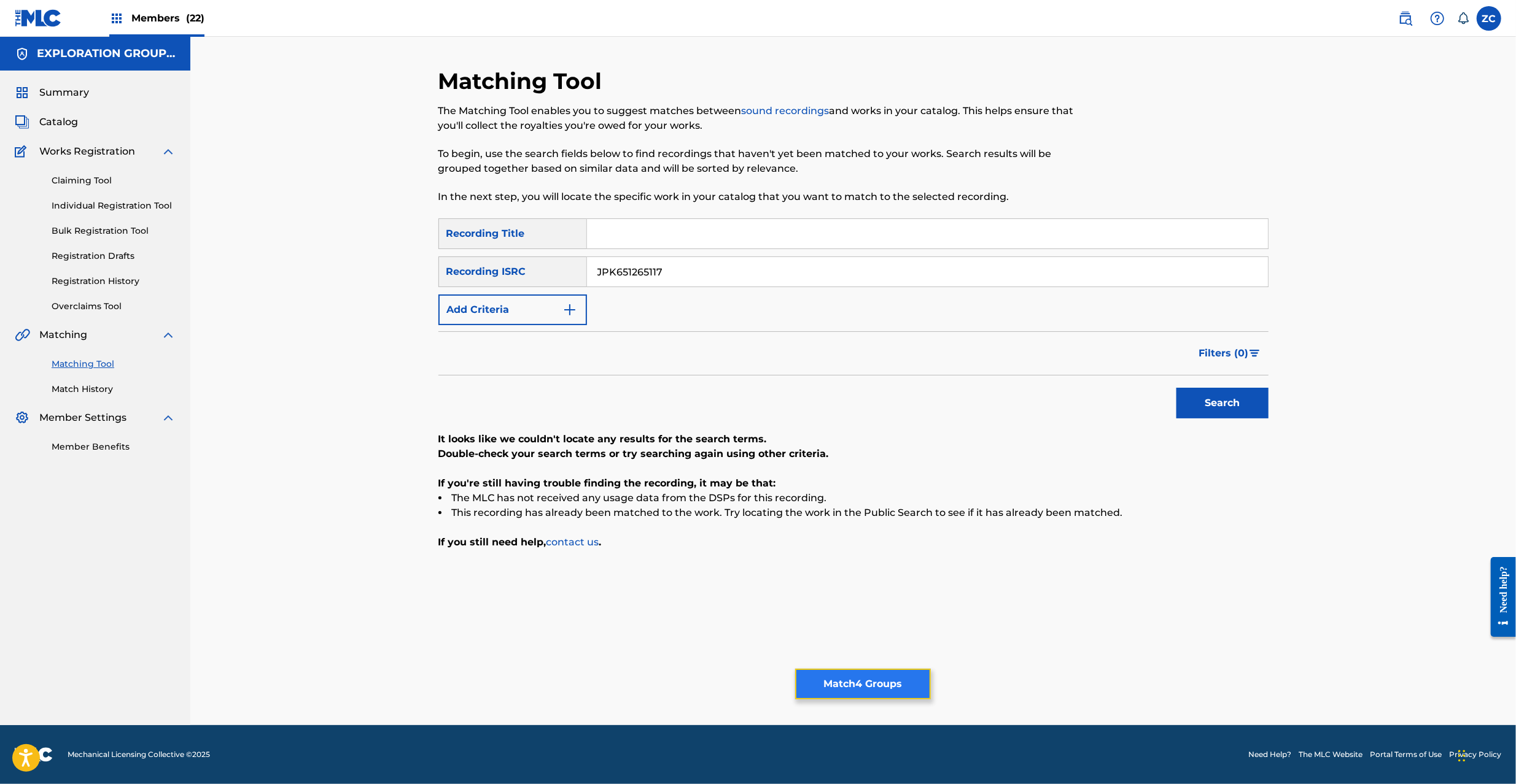
click at [887, 687] on button "Match 4 Groups" at bounding box center [863, 684] width 136 height 31
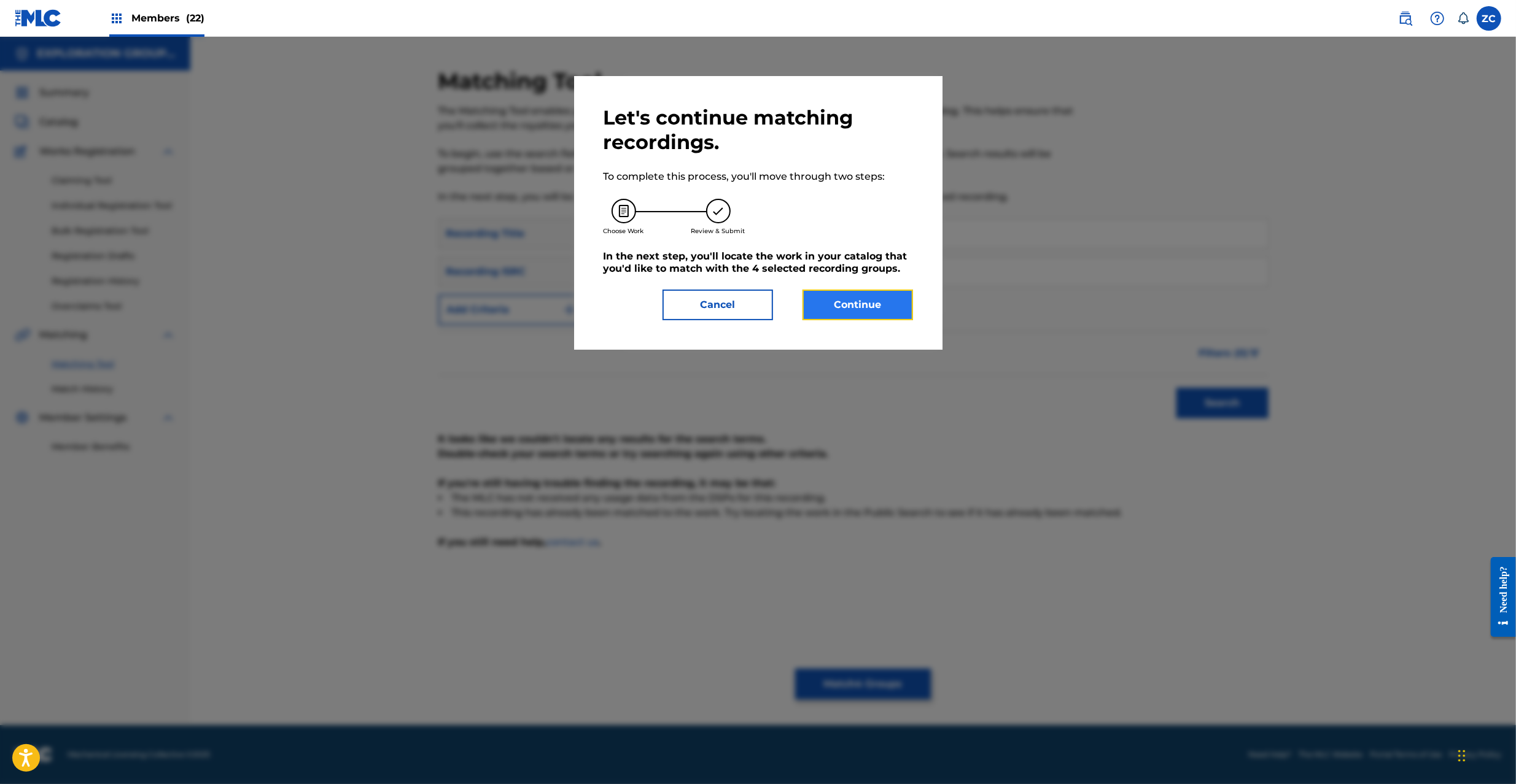
click at [873, 313] on button "Continue" at bounding box center [857, 305] width 111 height 31
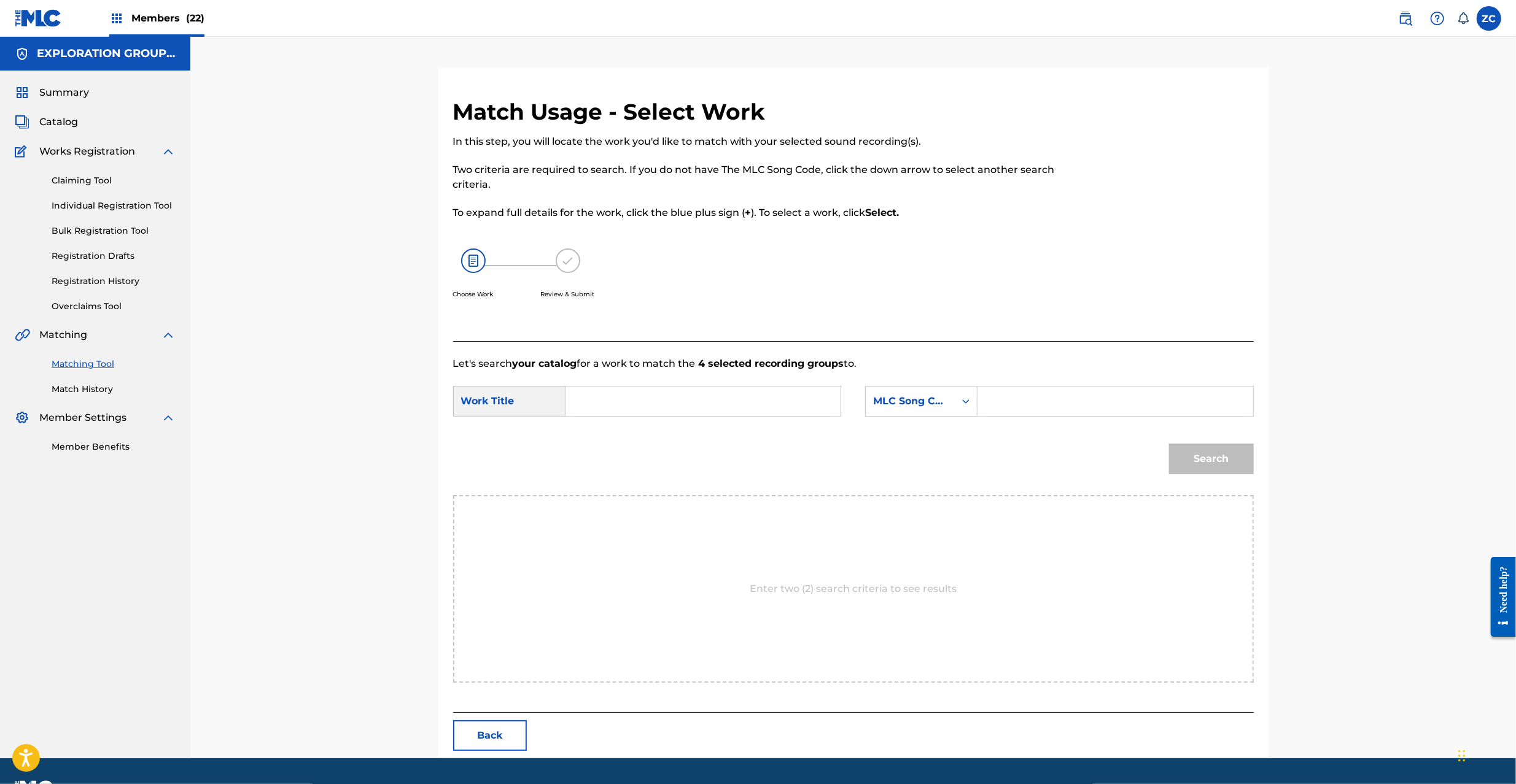
click at [806, 415] on input "Search Form" at bounding box center [703, 401] width 254 height 29
paste input "[PERSON_NAME] J536WY"
click at [733, 397] on input "[PERSON_NAME] J536WY" at bounding box center [703, 401] width 254 height 29
type input "[PERSON_NAME]"
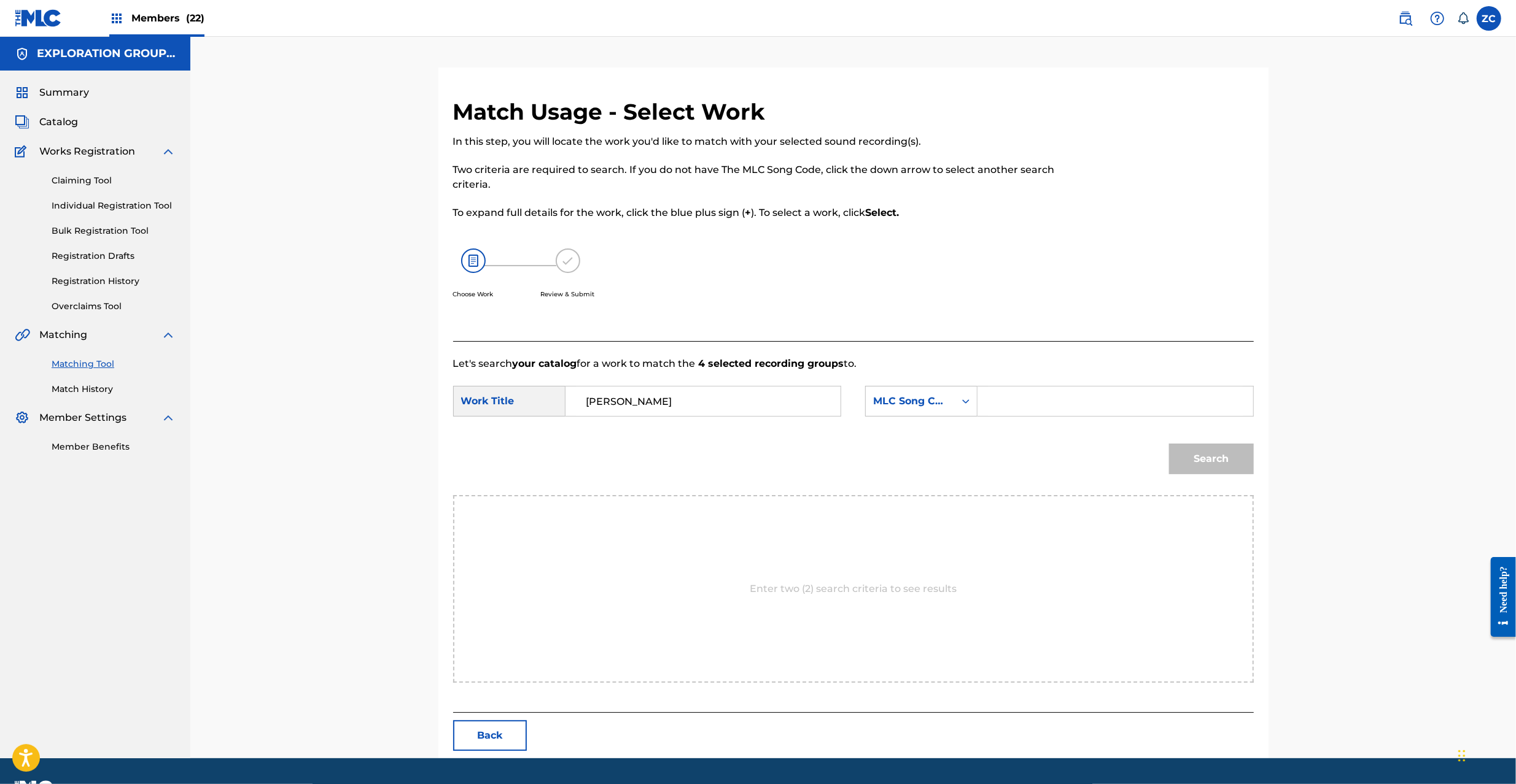
click at [1080, 397] on input "Search Form" at bounding box center [1115, 401] width 254 height 29
paste input "J536WY"
type input "J536WY"
click at [1211, 456] on button "Search" at bounding box center [1211, 459] width 84 height 31
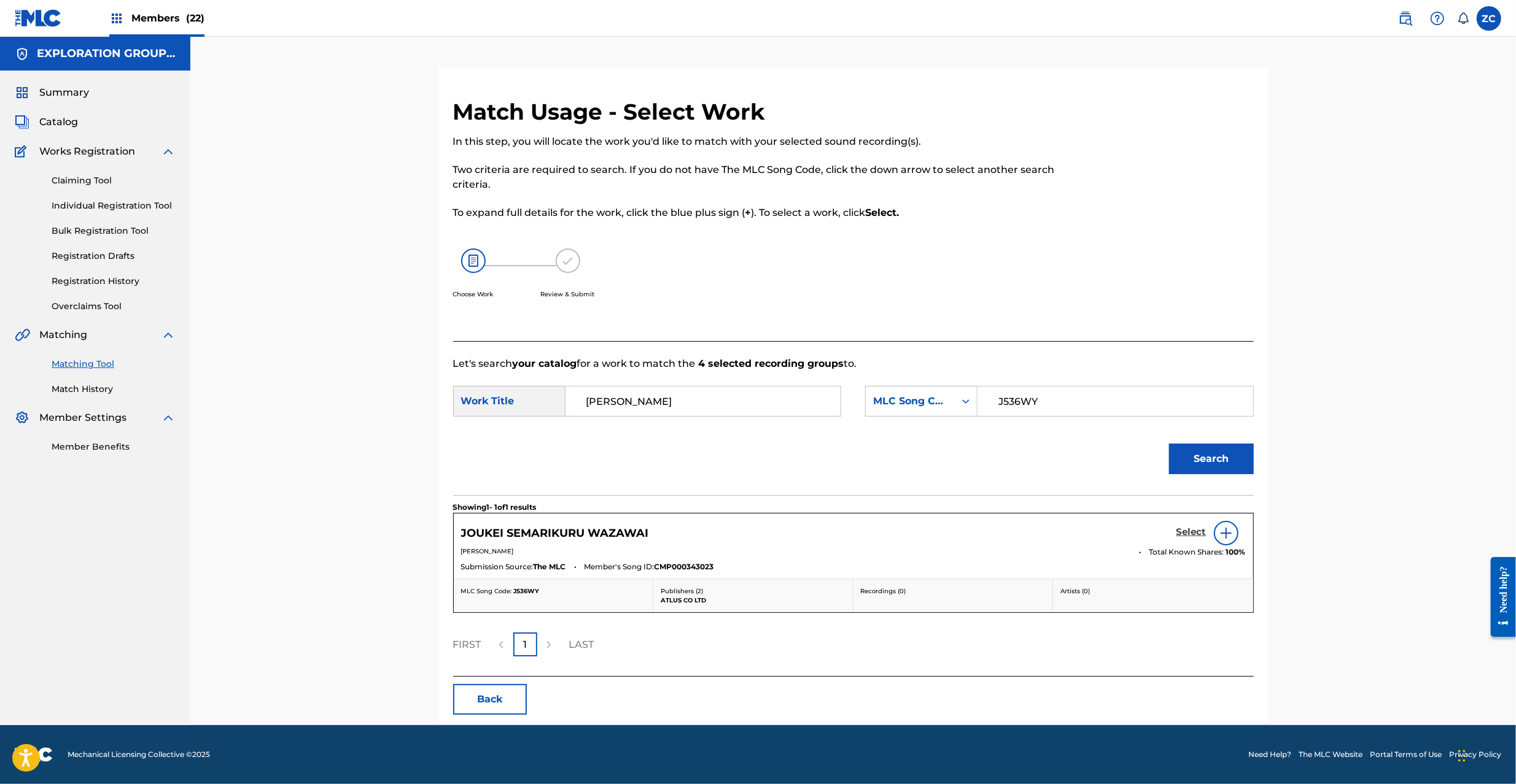
click at [1192, 531] on h5 "Select" at bounding box center [1191, 532] width 30 height 12
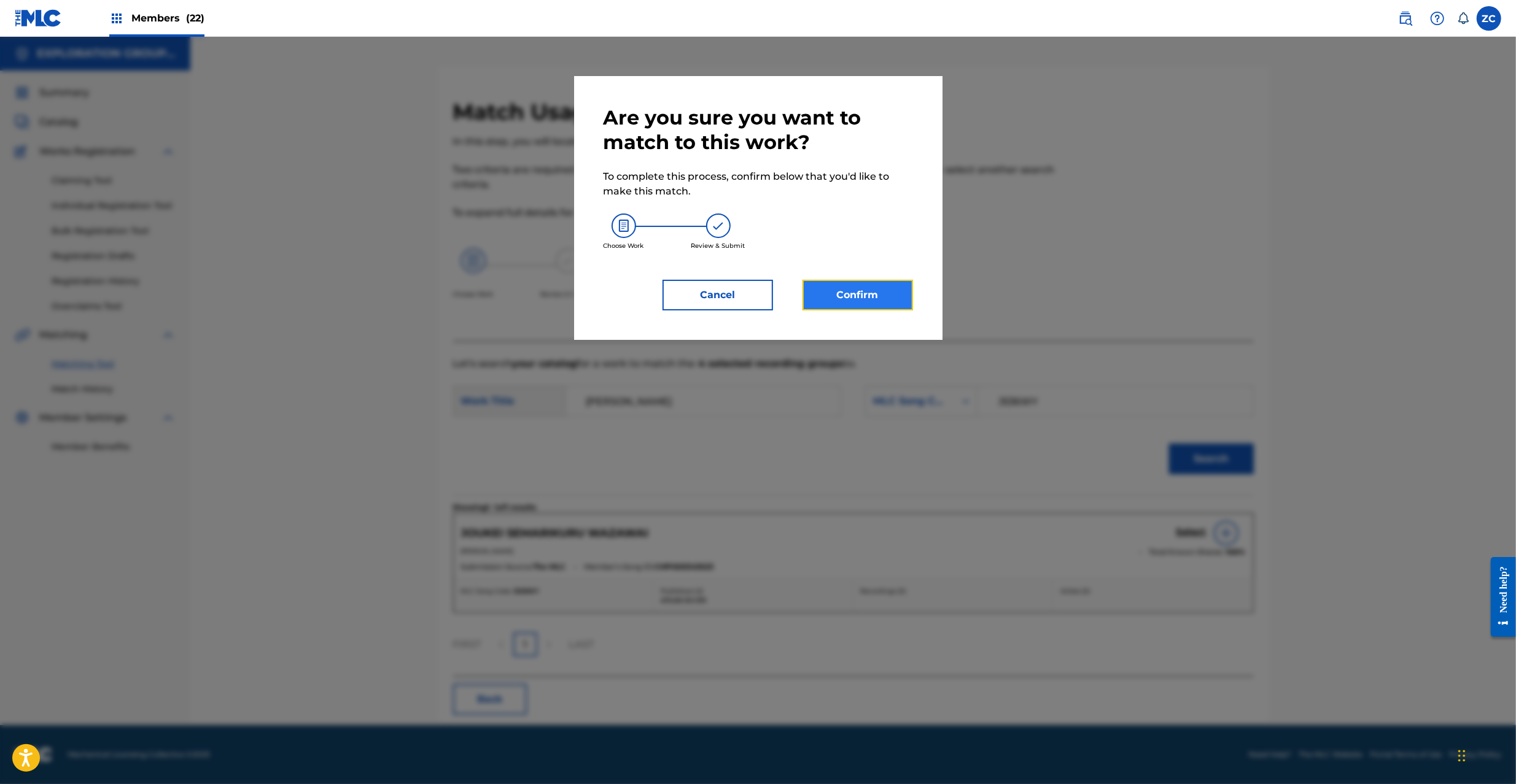
click at [897, 303] on button "Confirm" at bounding box center [857, 295] width 111 height 31
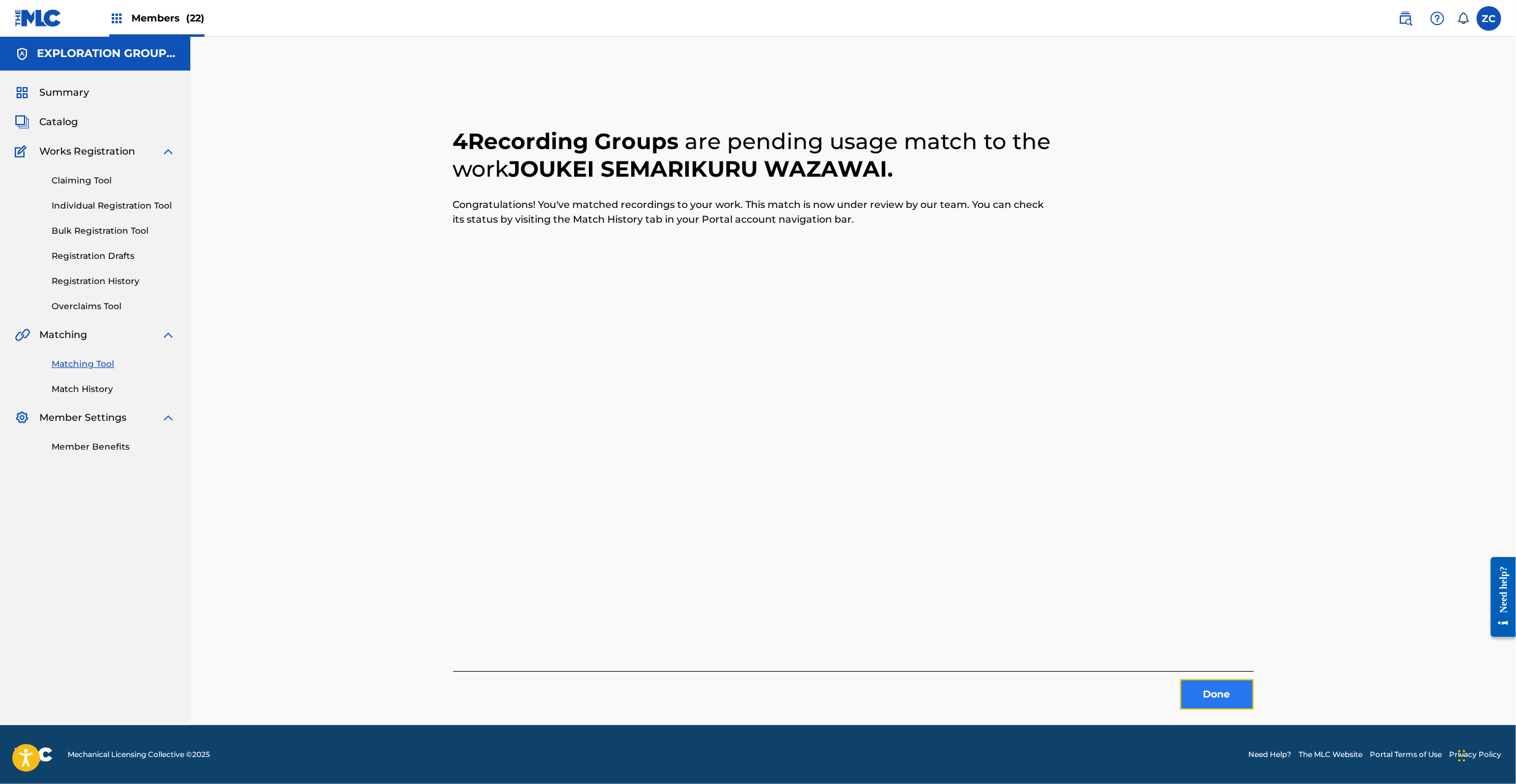
click at [1221, 698] on button "Done" at bounding box center [1216, 695] width 74 height 31
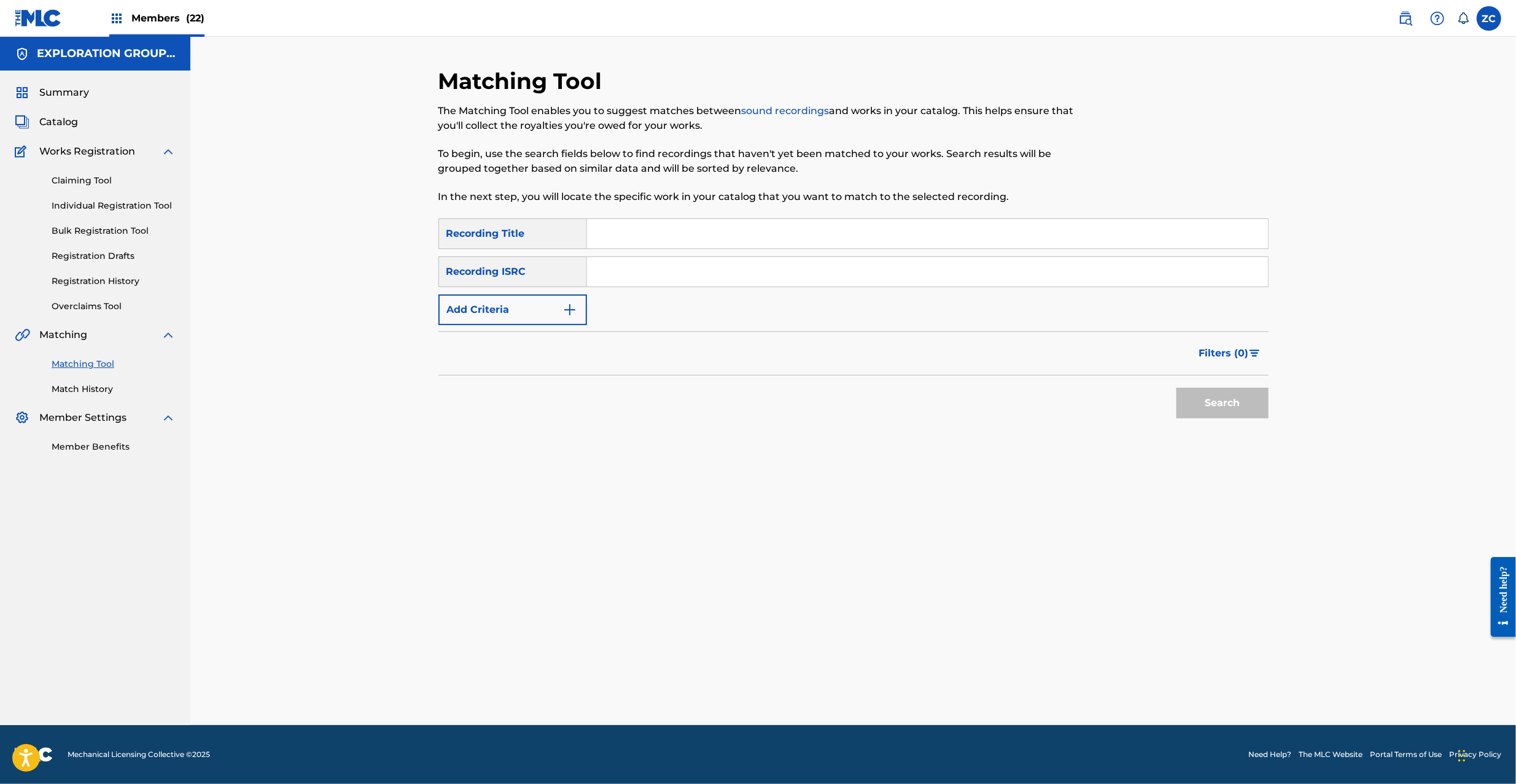
click at [801, 278] on input "Search Form" at bounding box center [927, 272] width 680 height 29
paste input "JPK651367212"
click at [1211, 401] on button "Search" at bounding box center [1222, 404] width 92 height 31
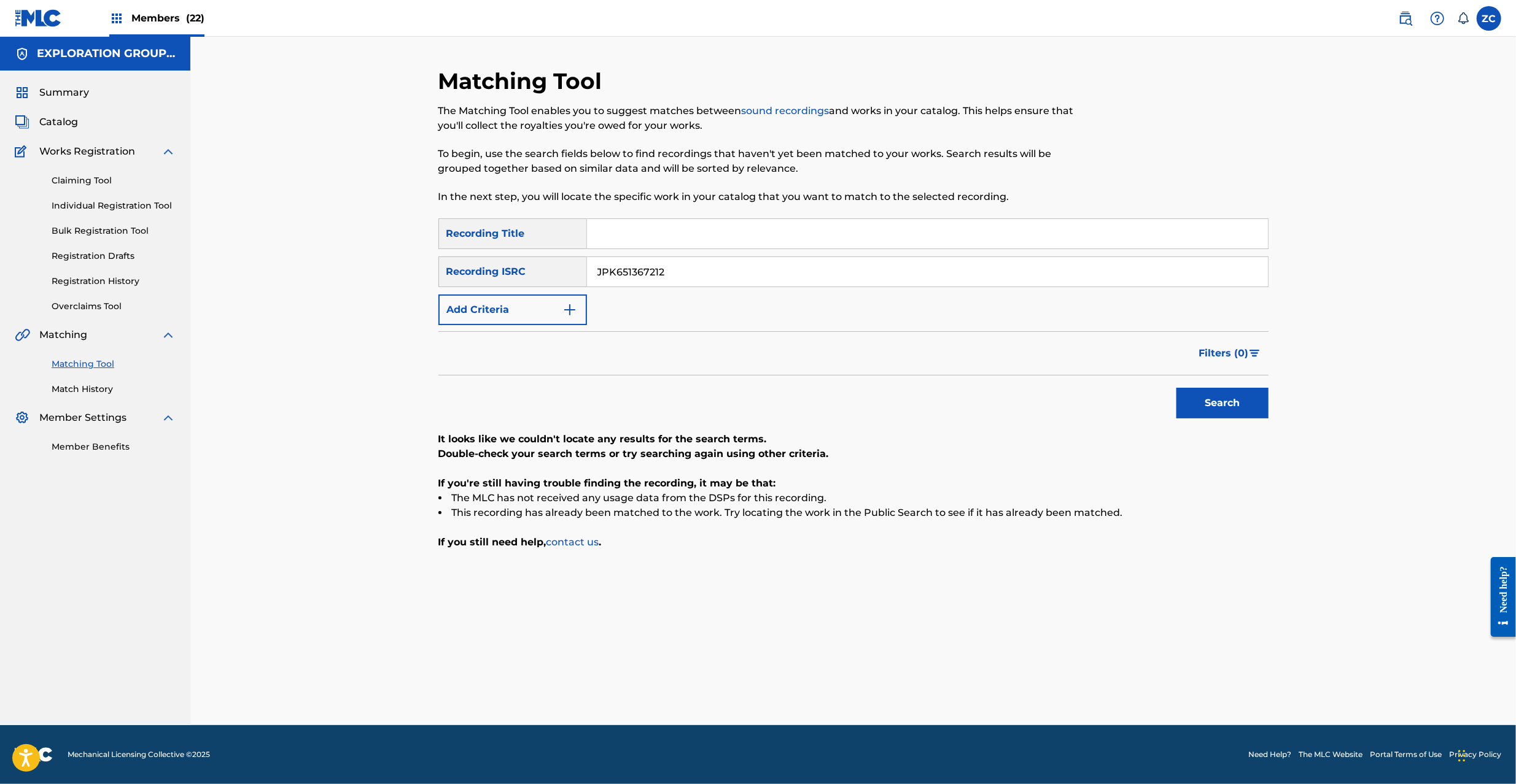
click at [796, 273] on input "JPK651367212" at bounding box center [927, 272] width 680 height 29
paste input "265118"
click at [1223, 407] on button "Search" at bounding box center [1222, 404] width 92 height 31
click at [909, 266] on input "JPK651265118" at bounding box center [927, 272] width 680 height 29
paste input "00318"
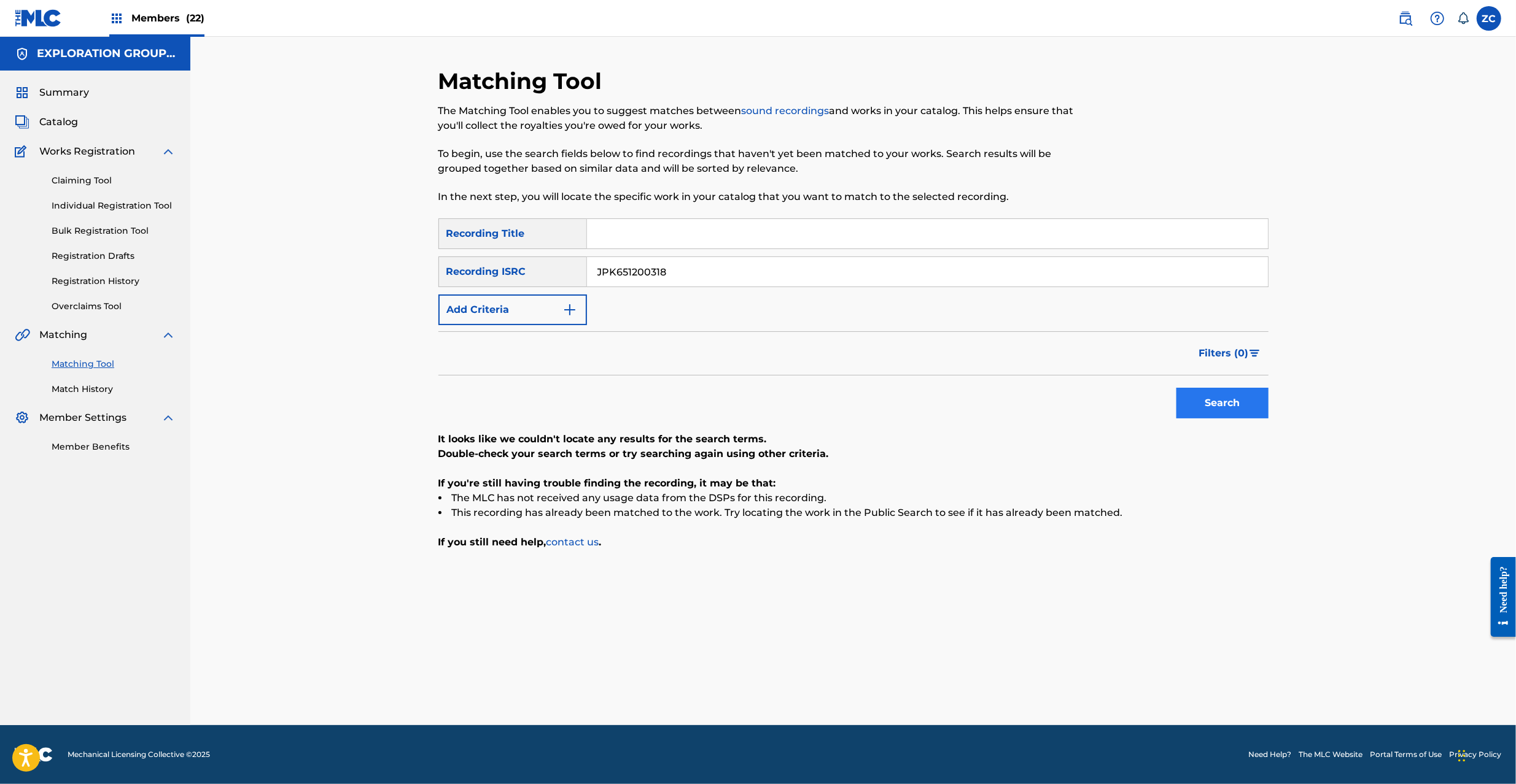
type input "JPK651200318"
click at [1218, 408] on button "Search" at bounding box center [1222, 404] width 92 height 31
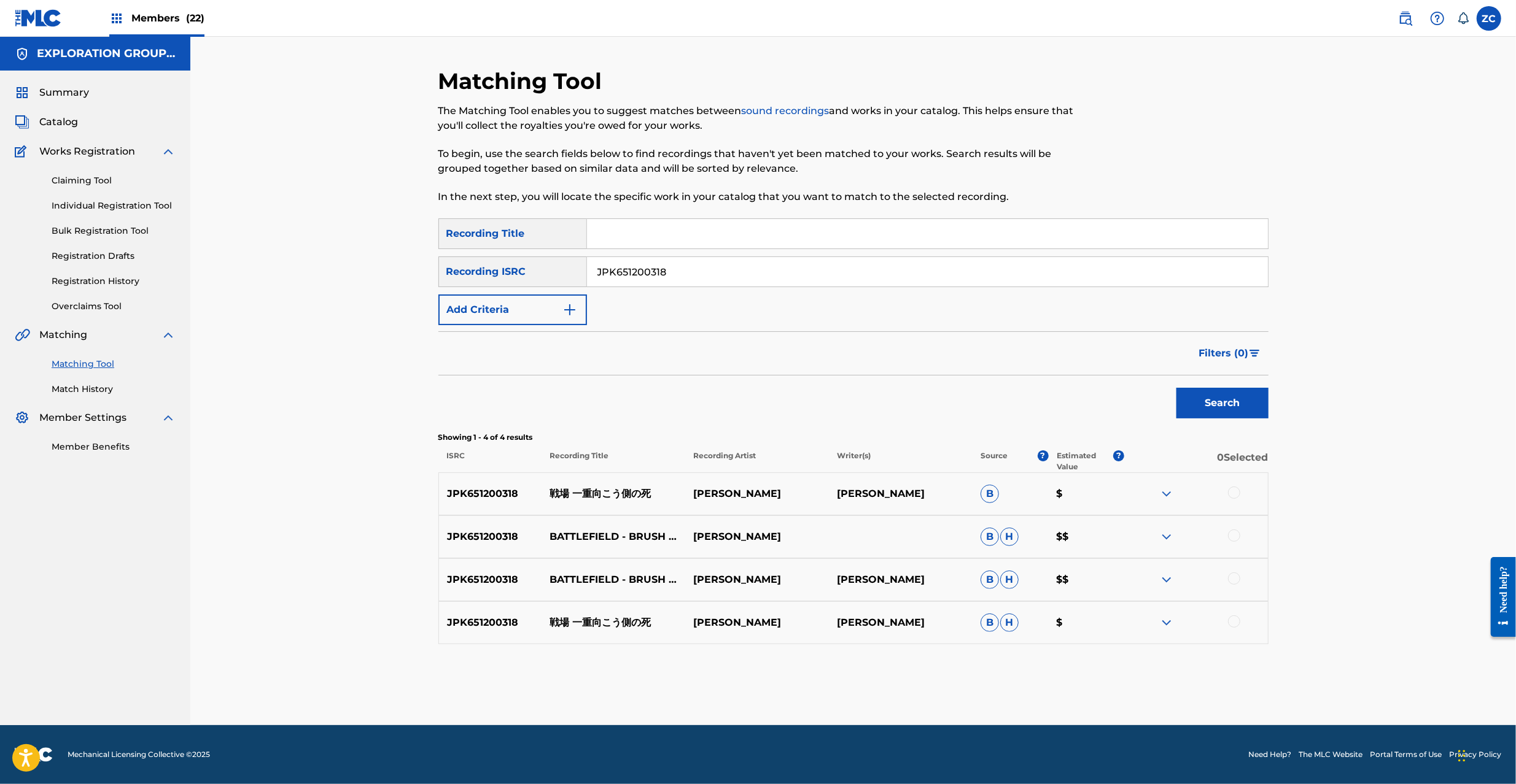
drag, startPoint x: 1233, startPoint y: 489, endPoint x: 1234, endPoint y: 497, distance: 8.1
click at [1234, 489] on div at bounding box center [1234, 493] width 12 height 12
click at [1233, 536] on div at bounding box center [1234, 536] width 12 height 12
click at [1231, 583] on div at bounding box center [1234, 579] width 12 height 12
click at [1232, 622] on div at bounding box center [1234, 621] width 12 height 12
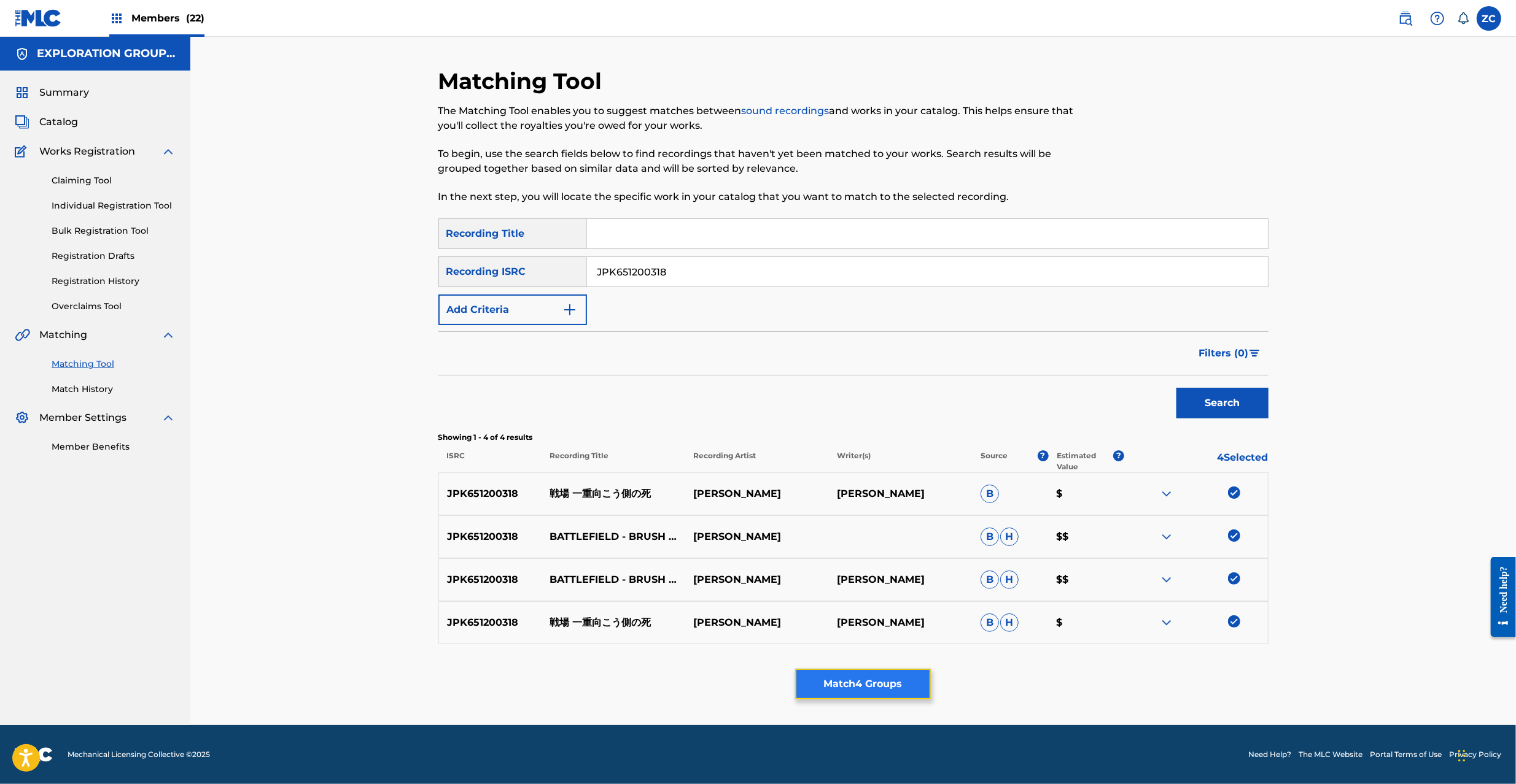
click at [870, 683] on button "Match 4 Groups" at bounding box center [863, 684] width 136 height 31
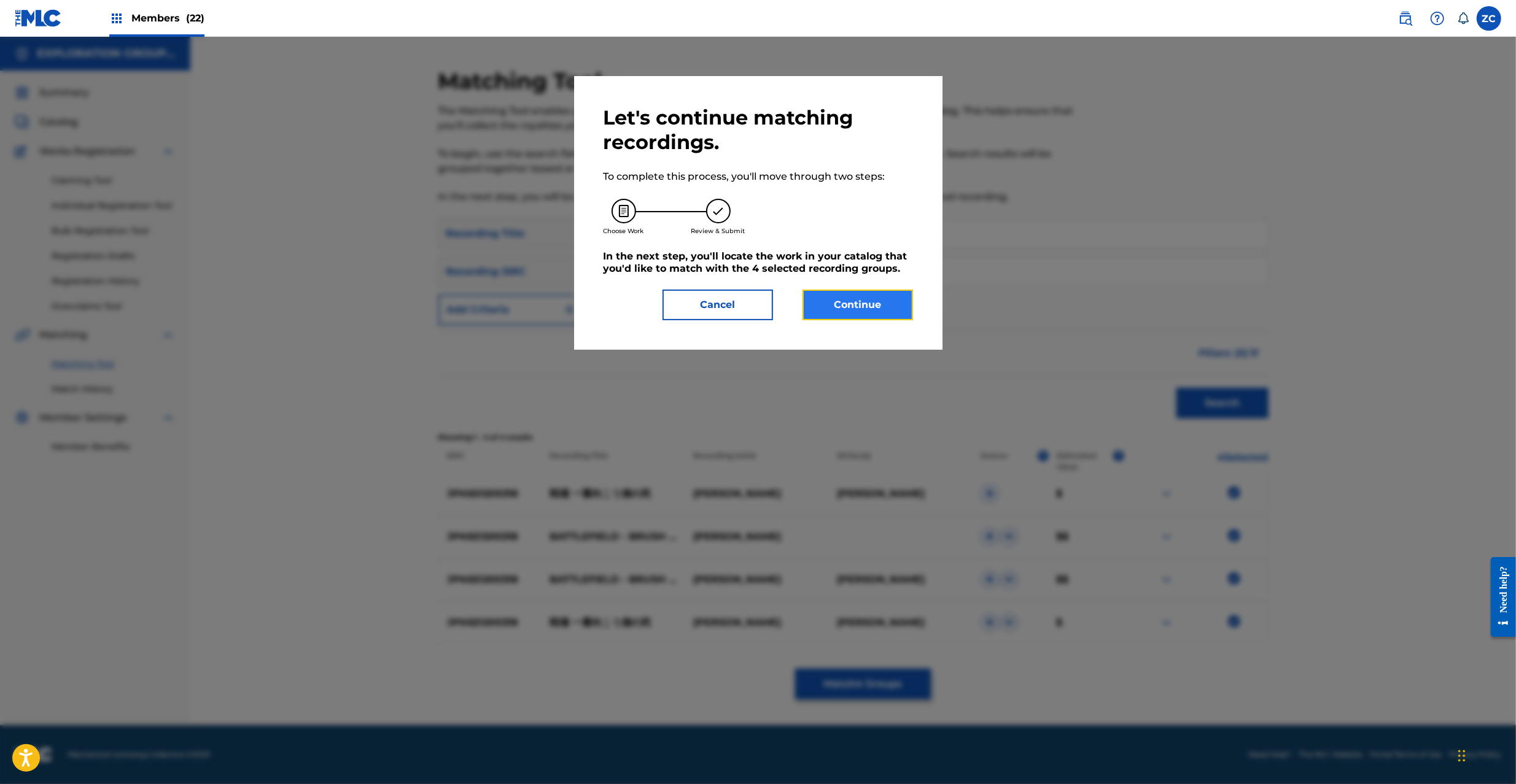
click at [852, 305] on button "Continue" at bounding box center [857, 305] width 111 height 31
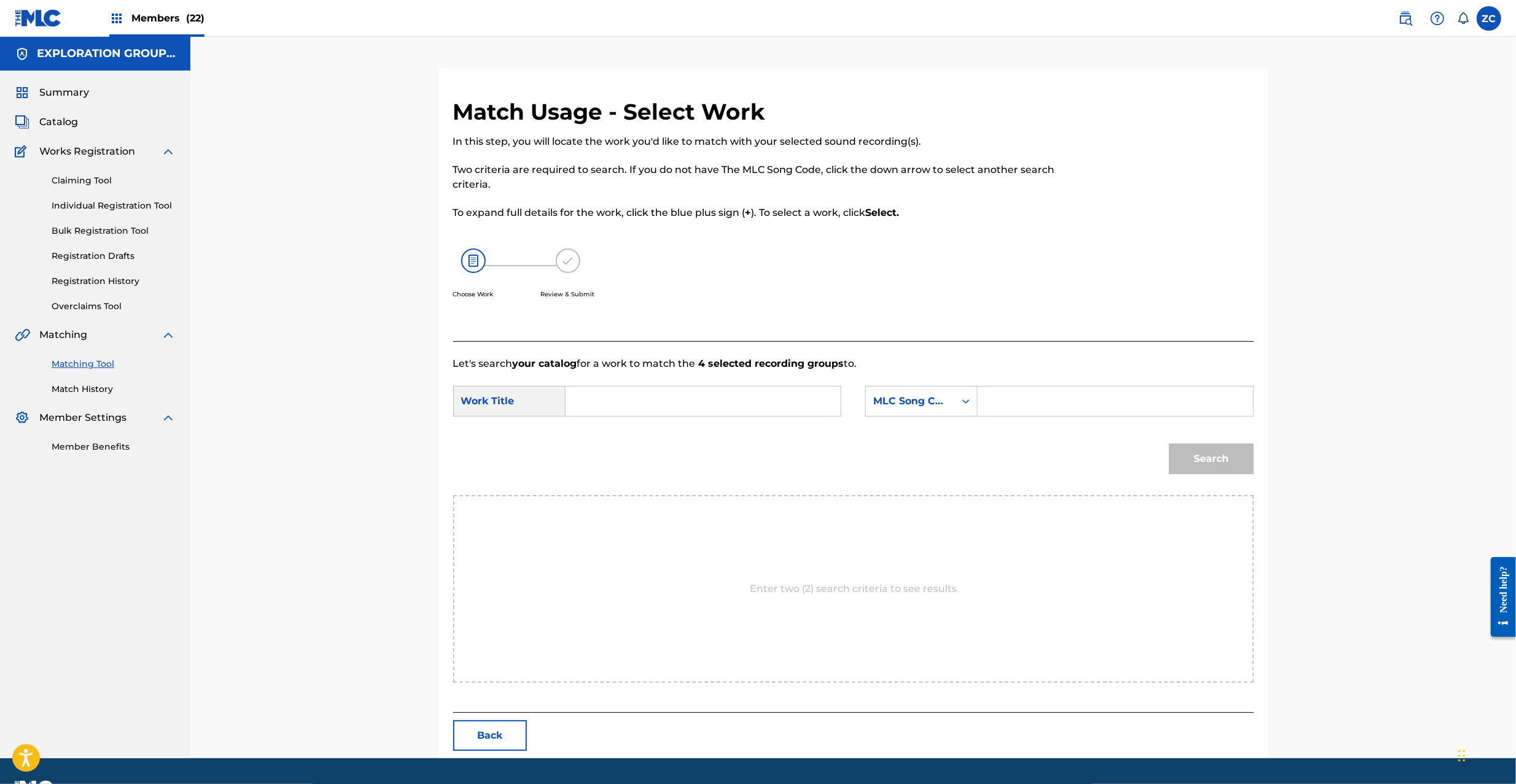
click at [681, 412] on input "Search Form" at bounding box center [703, 401] width 254 height 29
paste input "Senjou [PERSON_NAME] Shi S65UM8"
click at [779, 406] on input "Senjou [PERSON_NAME] Shi S65UM8" at bounding box center [703, 401] width 254 height 29
drag, startPoint x: 779, startPoint y: 406, endPoint x: 836, endPoint y: 401, distance: 57.2
click at [779, 405] on input "Senjou [PERSON_NAME] Shi S65UM8" at bounding box center [703, 401] width 254 height 29
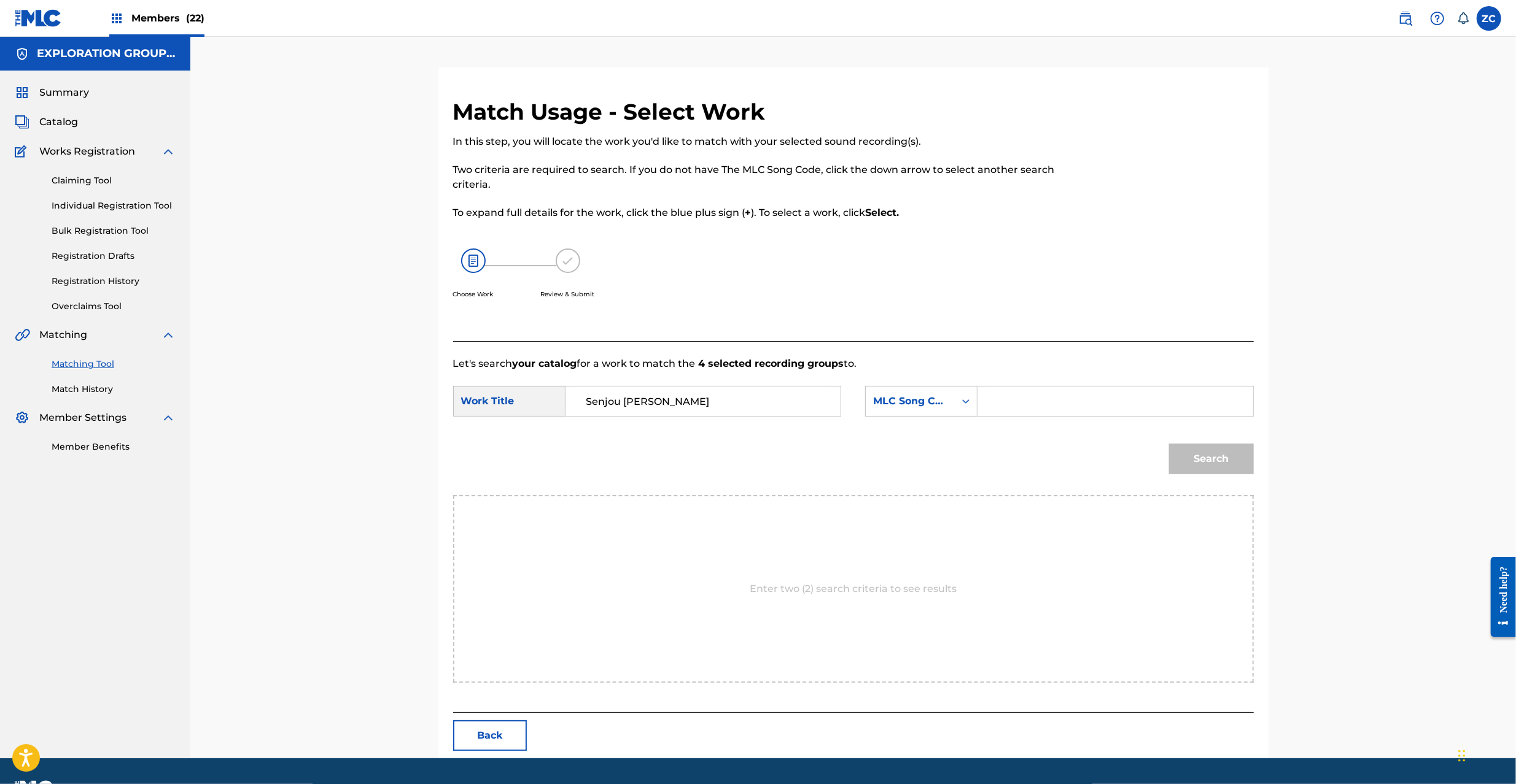
type input "Senjou [PERSON_NAME]"
click at [1079, 400] on input "Search Form" at bounding box center [1115, 401] width 254 height 29
paste input "S65UM8"
type input "S65UM8"
click at [1214, 458] on button "Search" at bounding box center [1211, 459] width 84 height 31
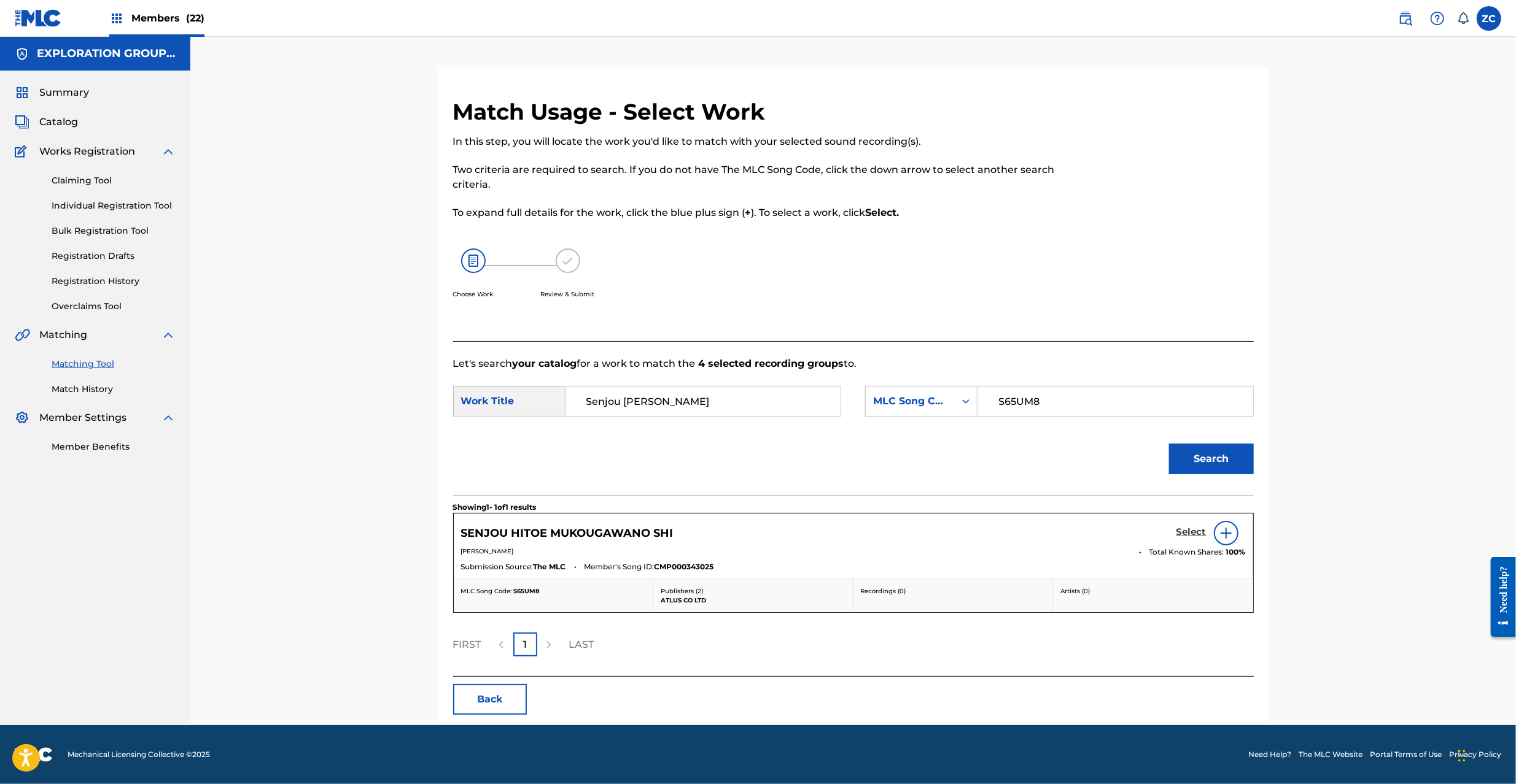
click at [1194, 530] on h5 "Select" at bounding box center [1191, 532] width 30 height 12
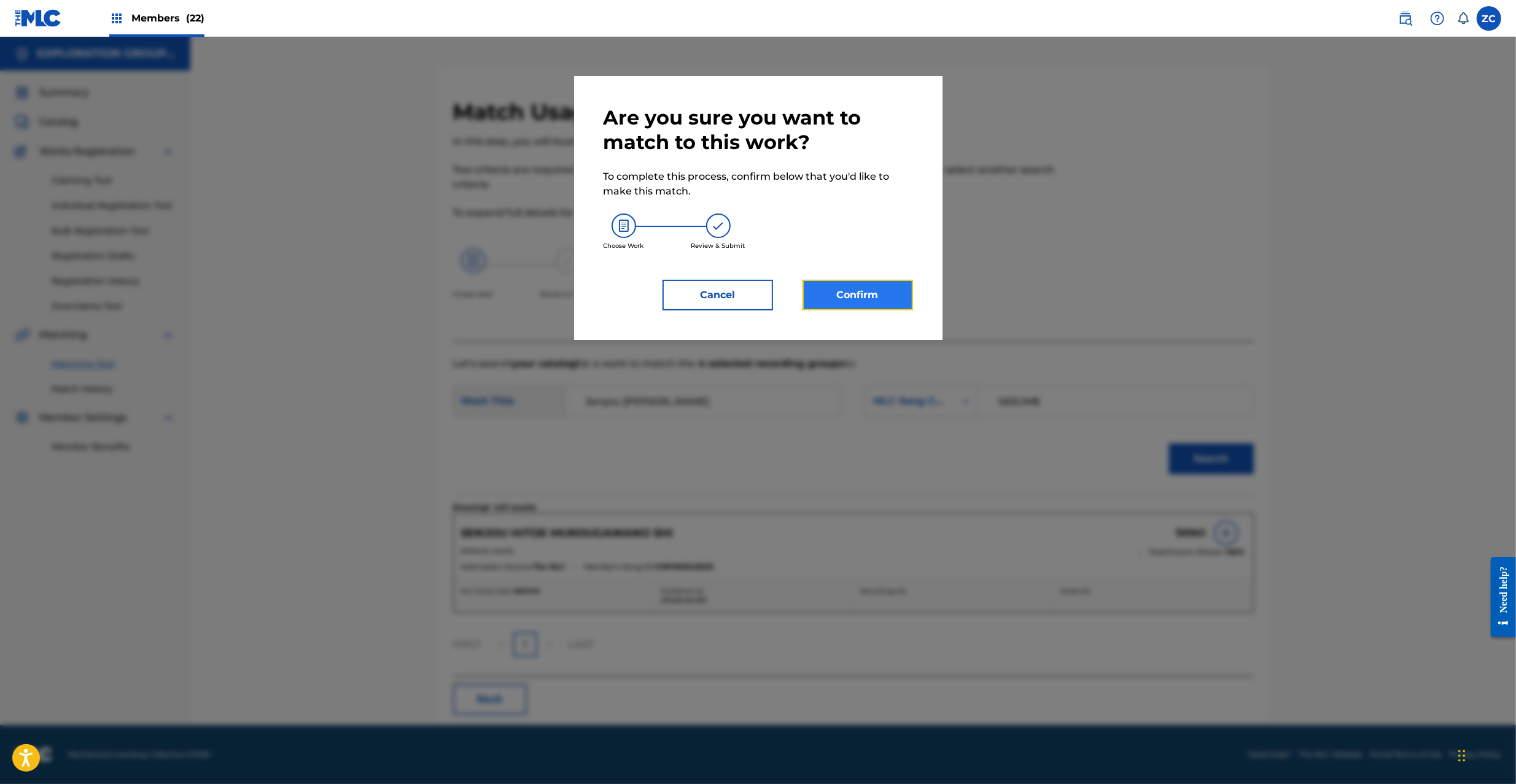
click at [870, 307] on button "Confirm" at bounding box center [857, 295] width 111 height 31
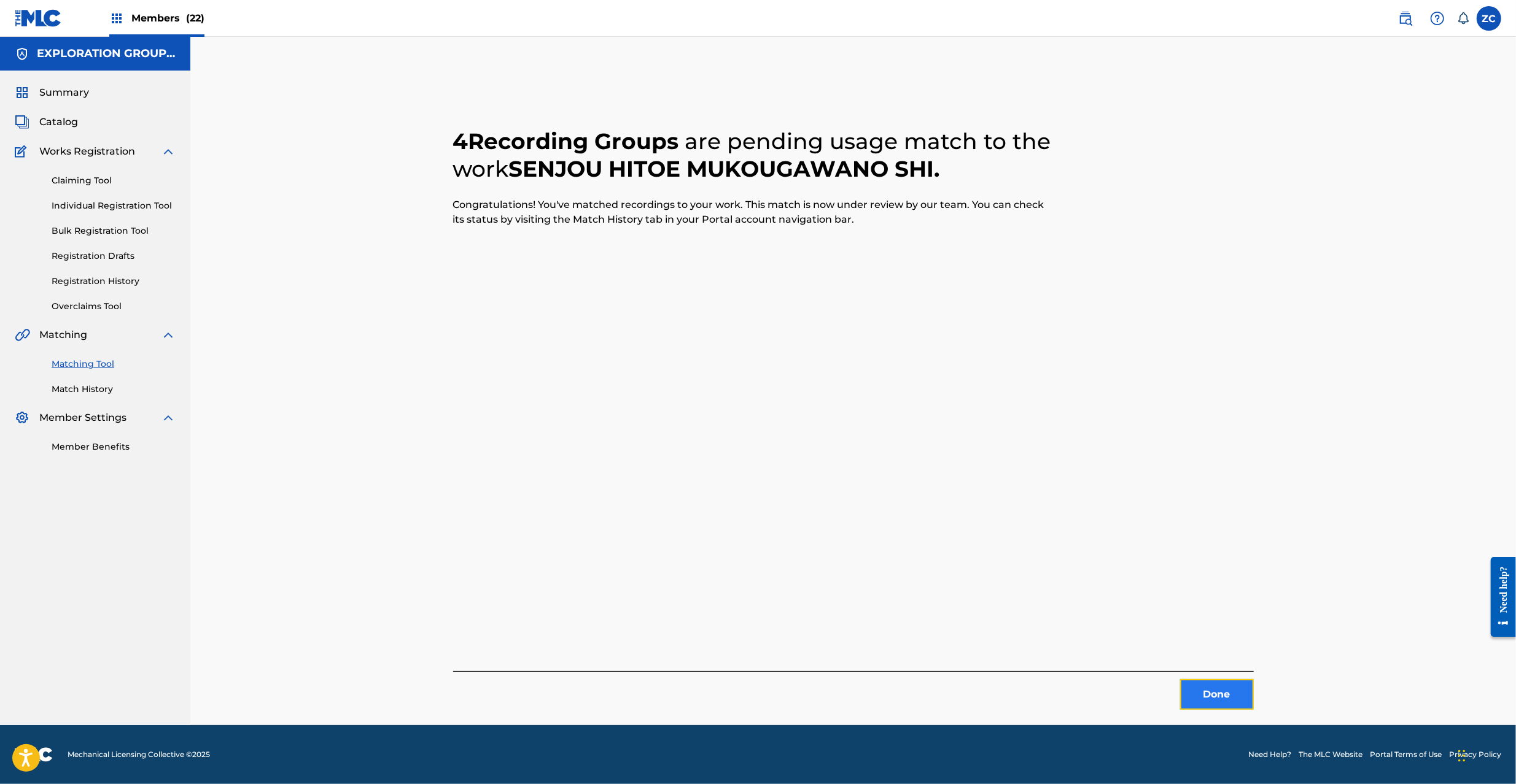
click at [1209, 685] on button "Done" at bounding box center [1216, 695] width 74 height 31
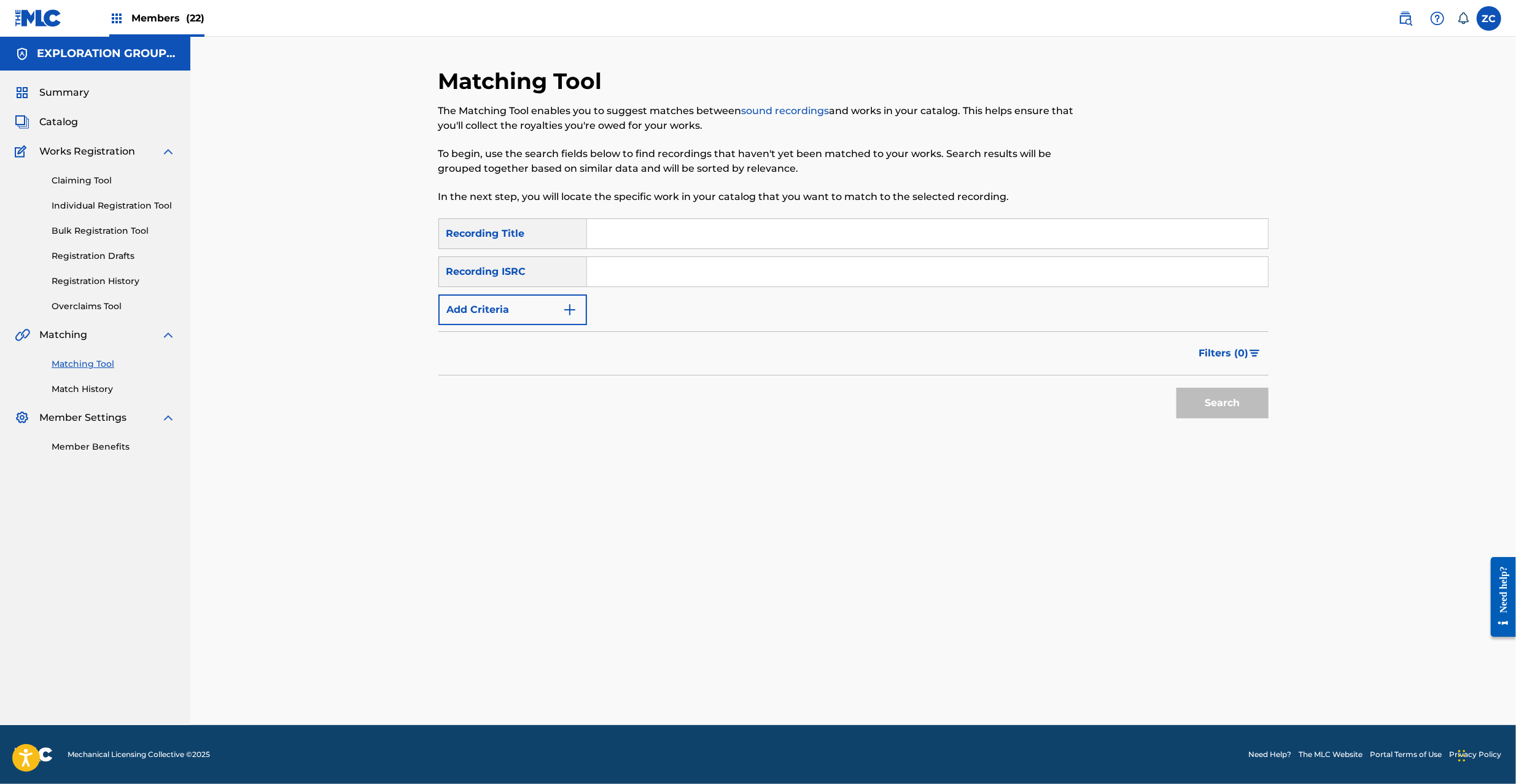
drag, startPoint x: 831, startPoint y: 263, endPoint x: 867, endPoint y: 281, distance: 40.2
click at [831, 263] on input "Search Form" at bounding box center [927, 272] width 680 height 29
paste input "JPK651200319"
click at [1185, 401] on button "Search" at bounding box center [1222, 404] width 92 height 31
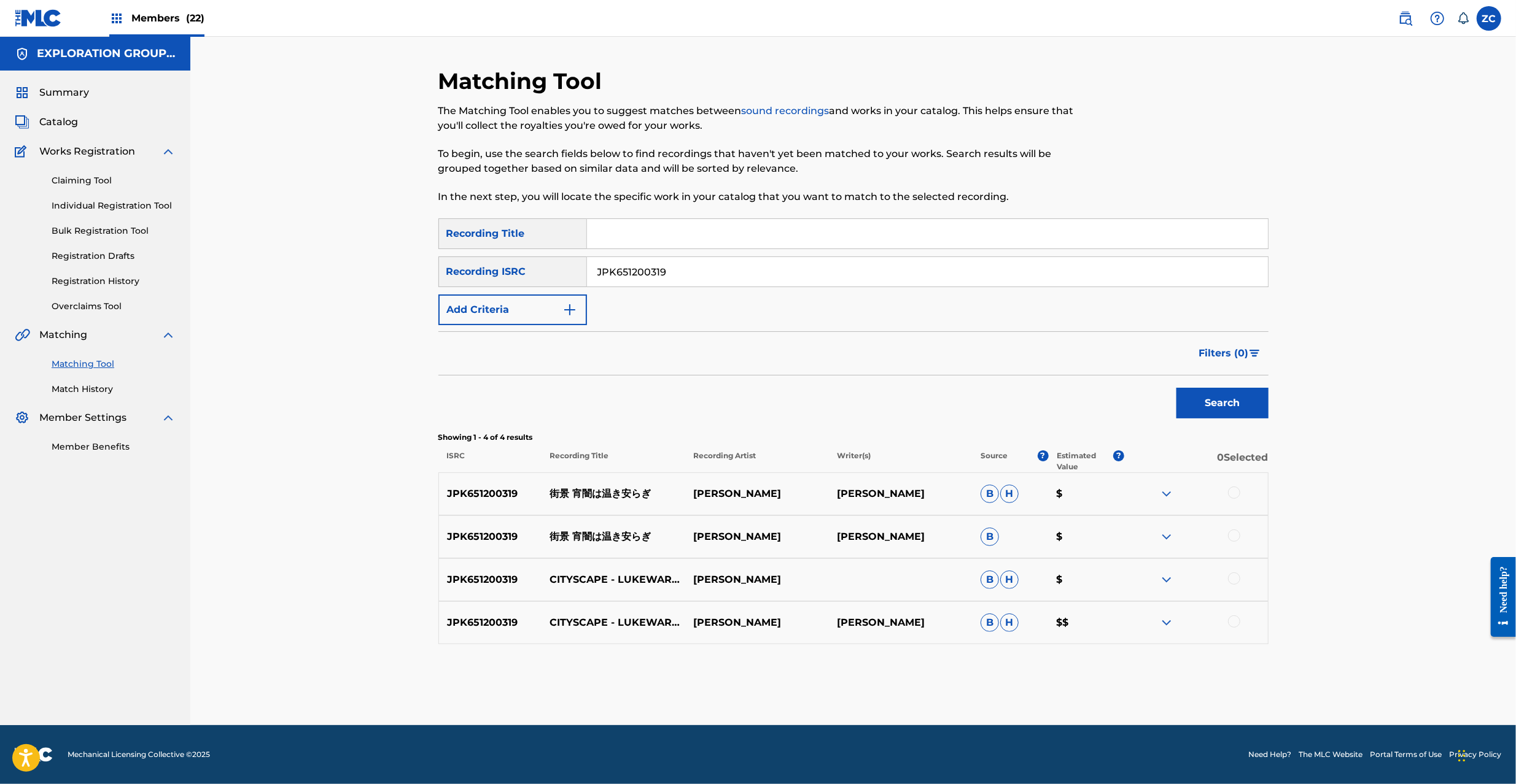
click at [1235, 494] on div at bounding box center [1234, 493] width 12 height 12
click at [1231, 535] on div at bounding box center [1234, 536] width 12 height 12
click at [1231, 583] on div at bounding box center [1234, 579] width 12 height 12
click at [1233, 619] on div at bounding box center [1234, 621] width 12 height 12
click at [722, 263] on input "JPK651200319" at bounding box center [927, 272] width 680 height 29
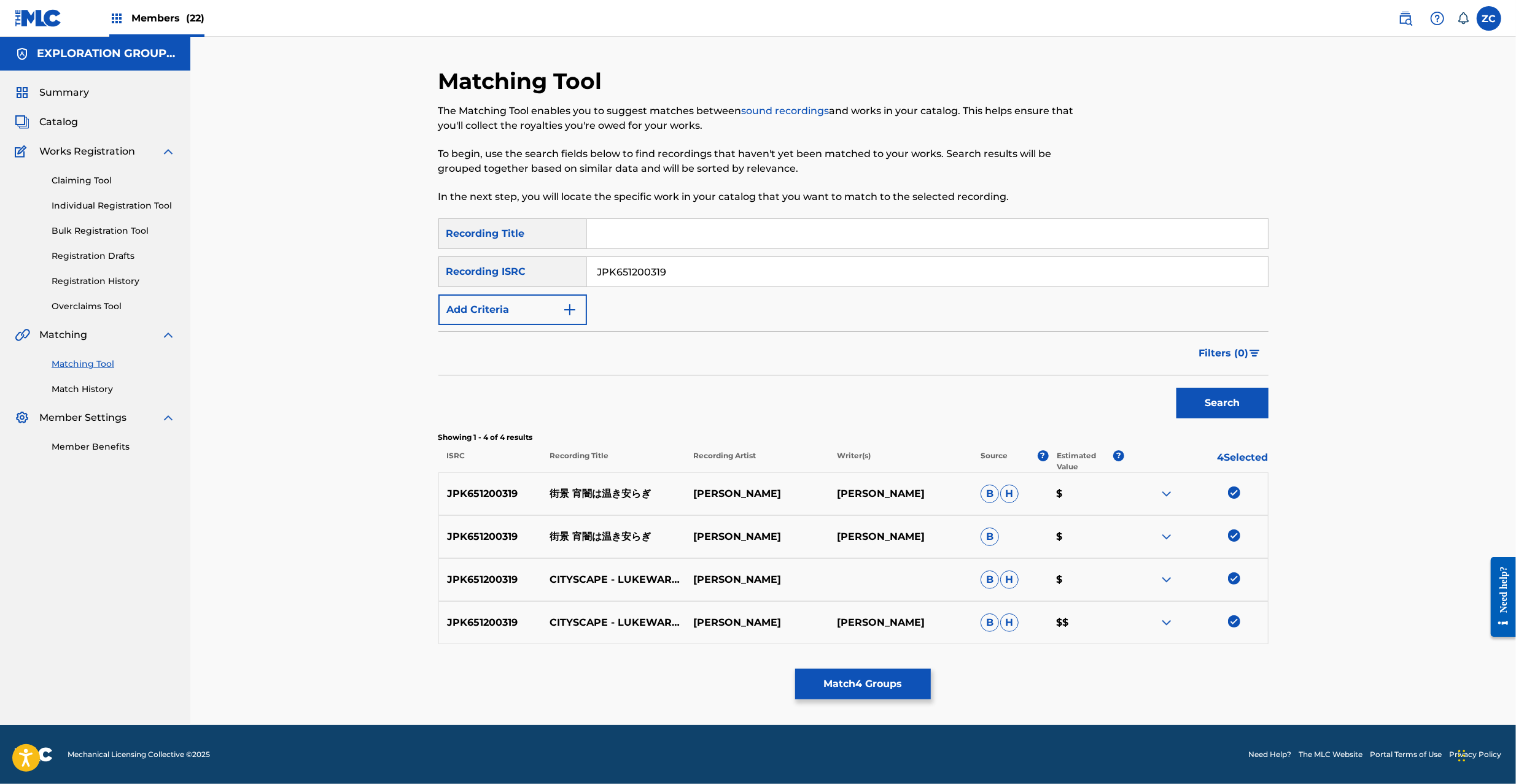
paste input "65119"
type input "JPK651265119"
click at [1211, 405] on button "Search" at bounding box center [1222, 404] width 92 height 31
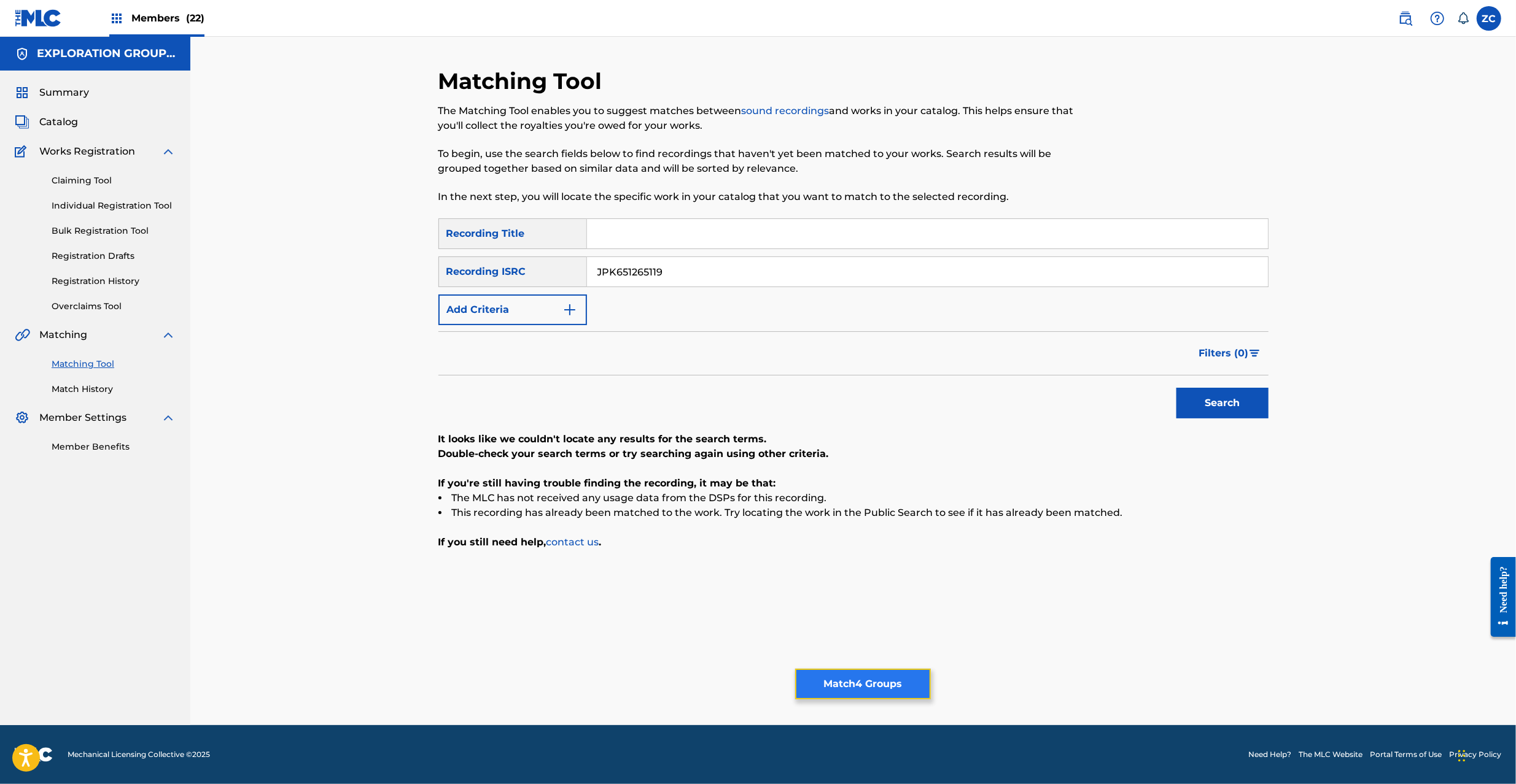
click at [858, 674] on button "Match 4 Groups" at bounding box center [863, 684] width 136 height 31
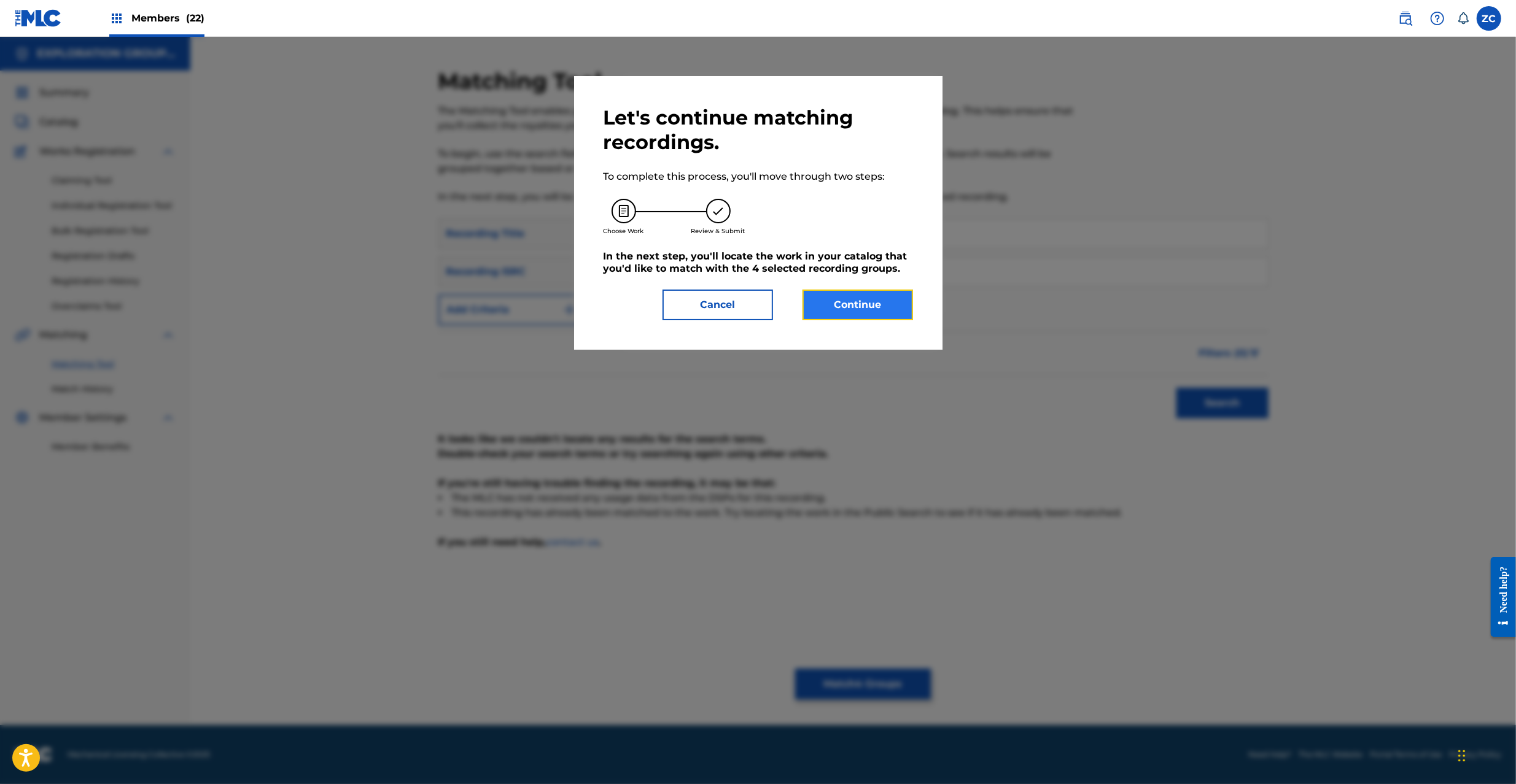
click at [856, 305] on button "Continue" at bounding box center [857, 305] width 111 height 31
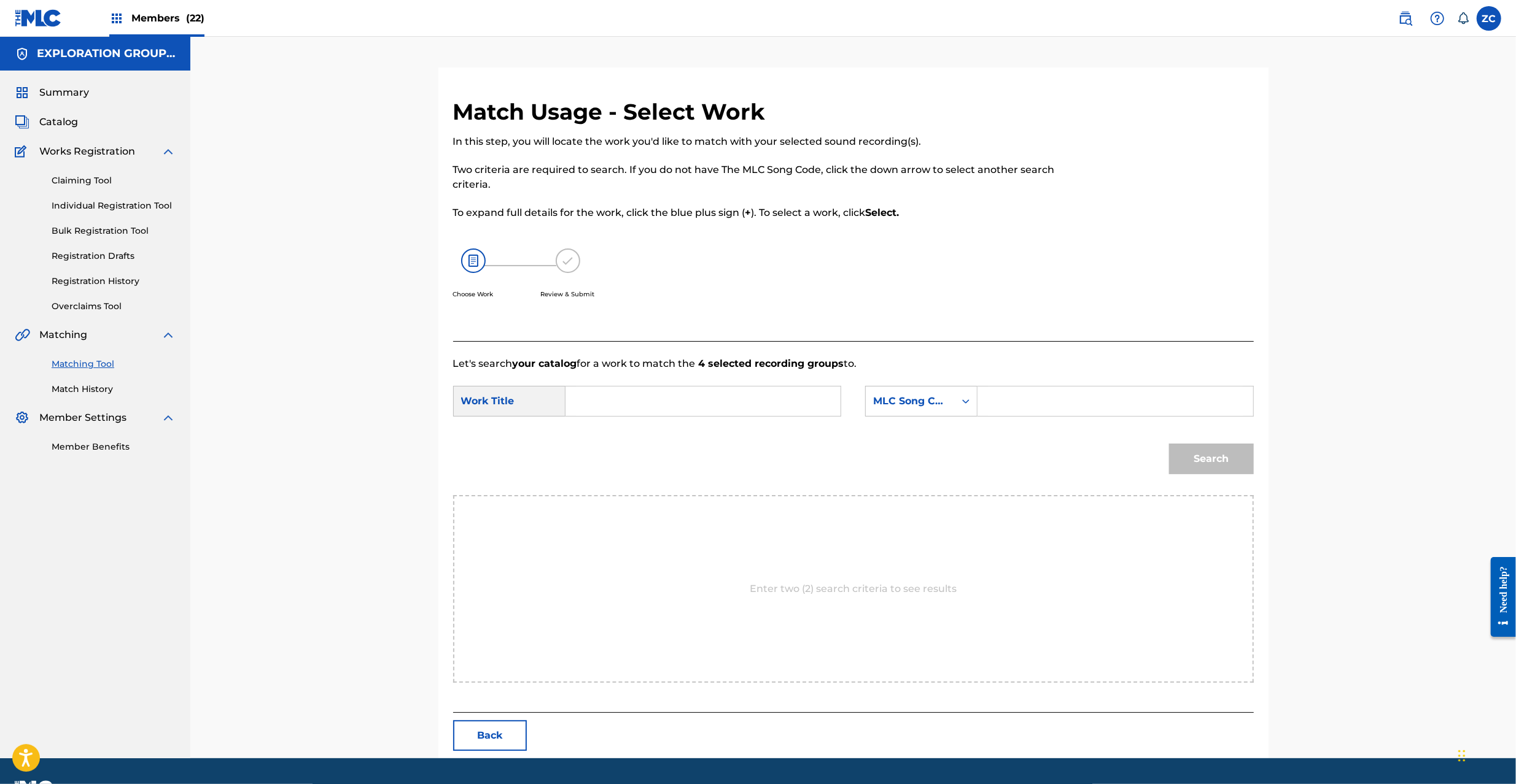
click at [764, 394] on input "Search Form" at bounding box center [703, 401] width 254 height 29
paste input "[PERSON_NAME] GB2X0U"
click at [808, 401] on input "[PERSON_NAME] GB2X0U" at bounding box center [703, 401] width 254 height 29
type input "[PERSON_NAME]"
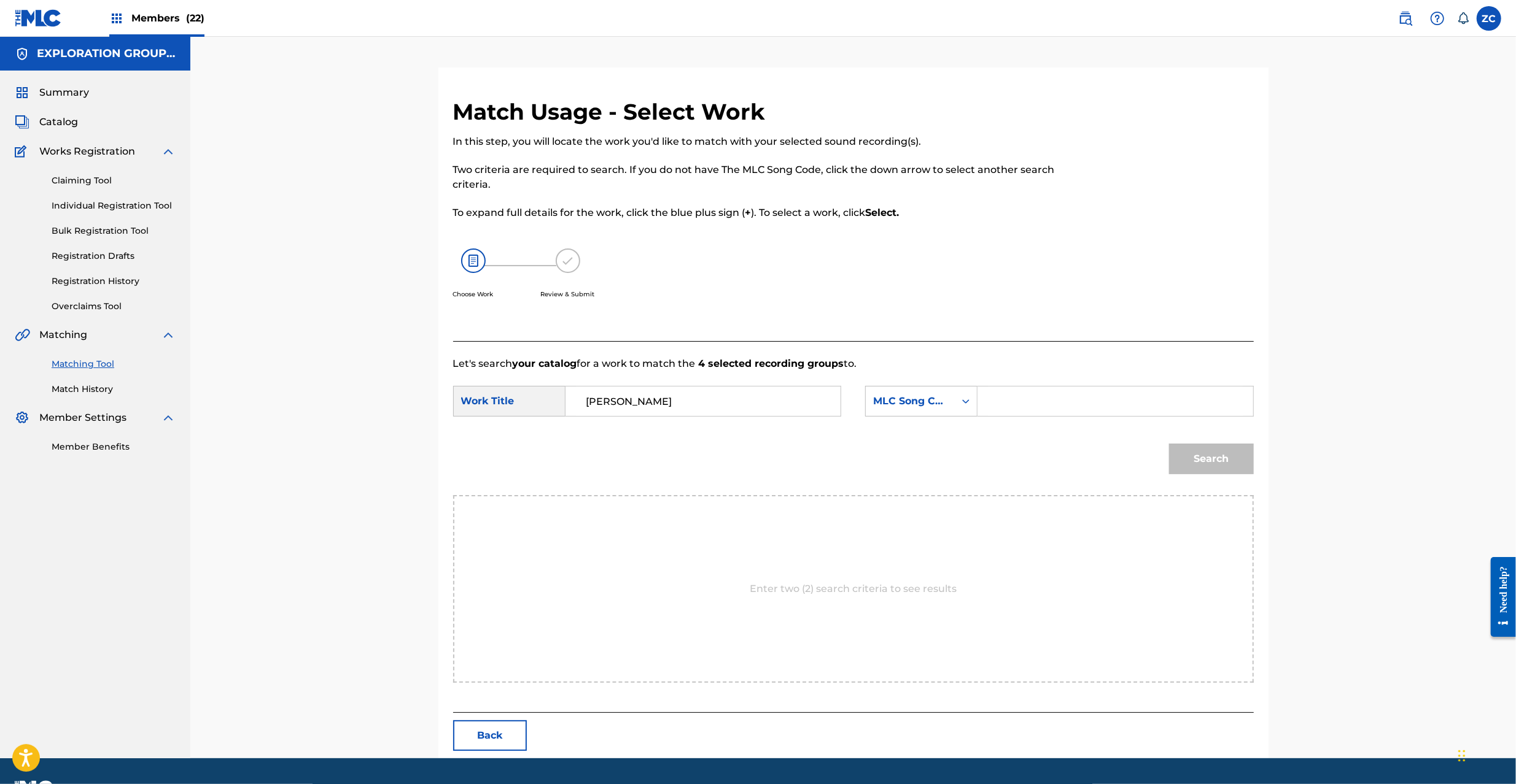
click at [1041, 403] on input "Search Form" at bounding box center [1115, 401] width 254 height 29
paste input "GB2X0U"
type input "GB2X0U"
click at [1215, 457] on button "Search" at bounding box center [1211, 459] width 84 height 31
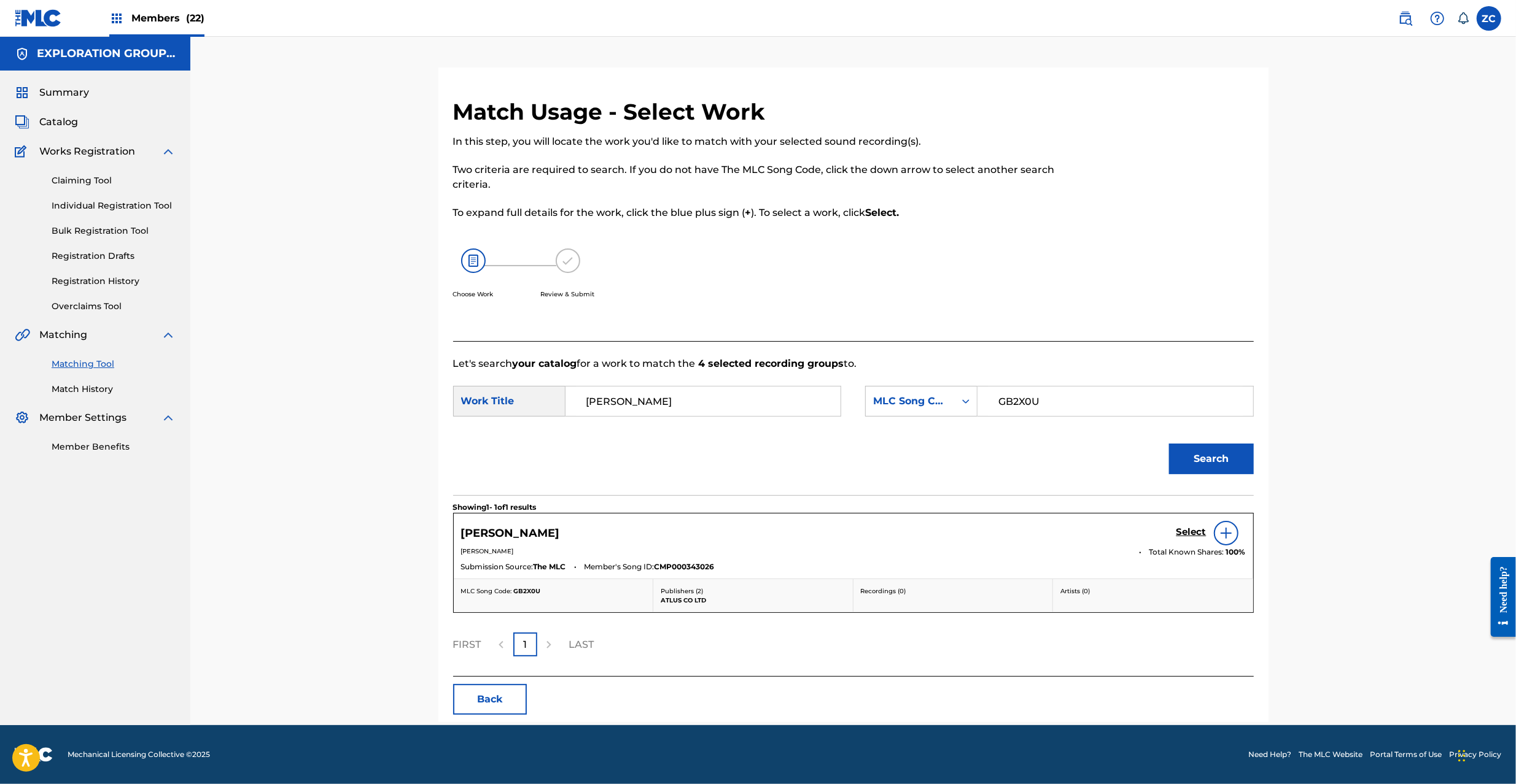
click at [1197, 525] on div "Select" at bounding box center [1211, 533] width 70 height 25
click at [1197, 533] on h5 "Select" at bounding box center [1191, 532] width 30 height 12
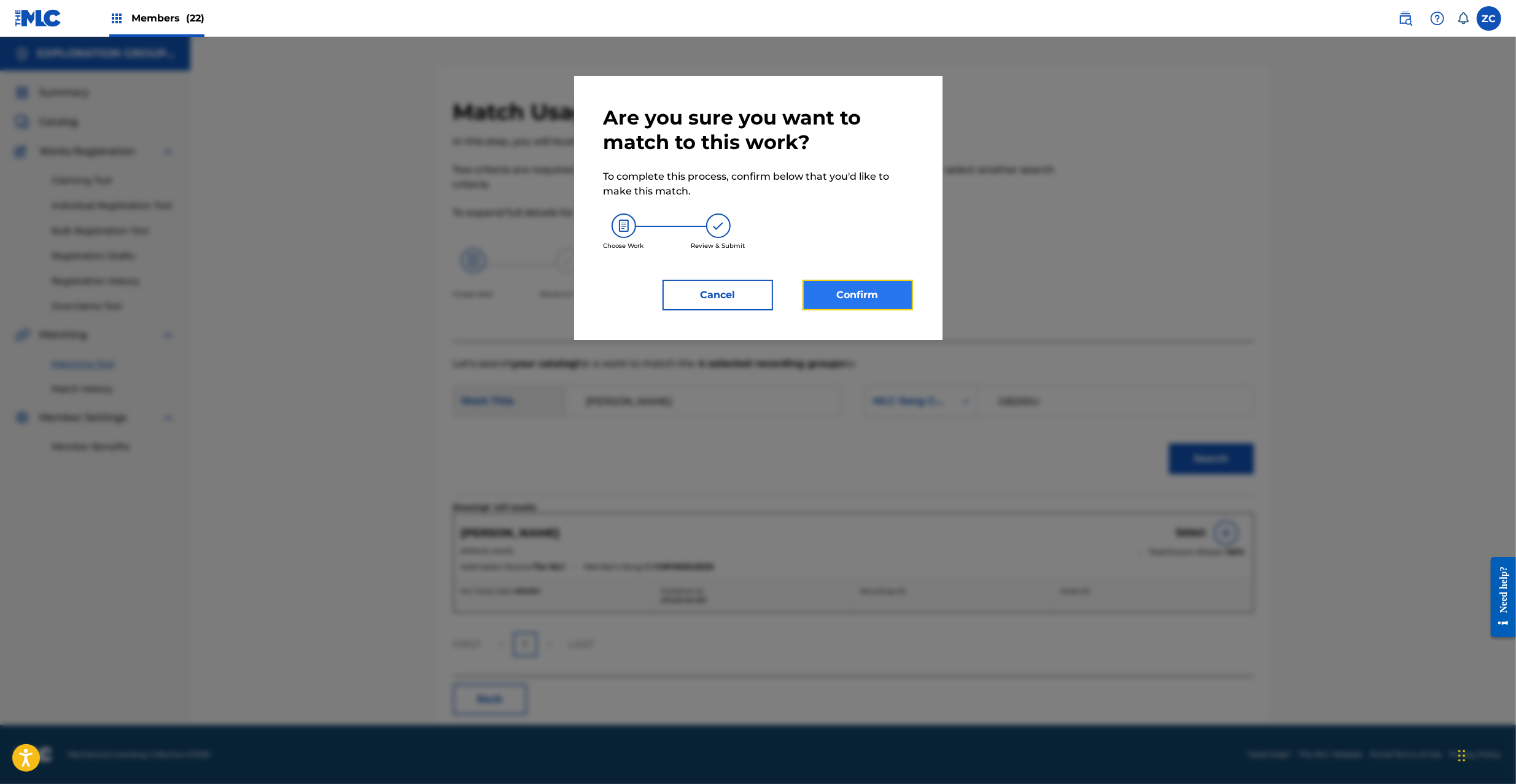
click at [846, 310] on button "Confirm" at bounding box center [857, 295] width 111 height 31
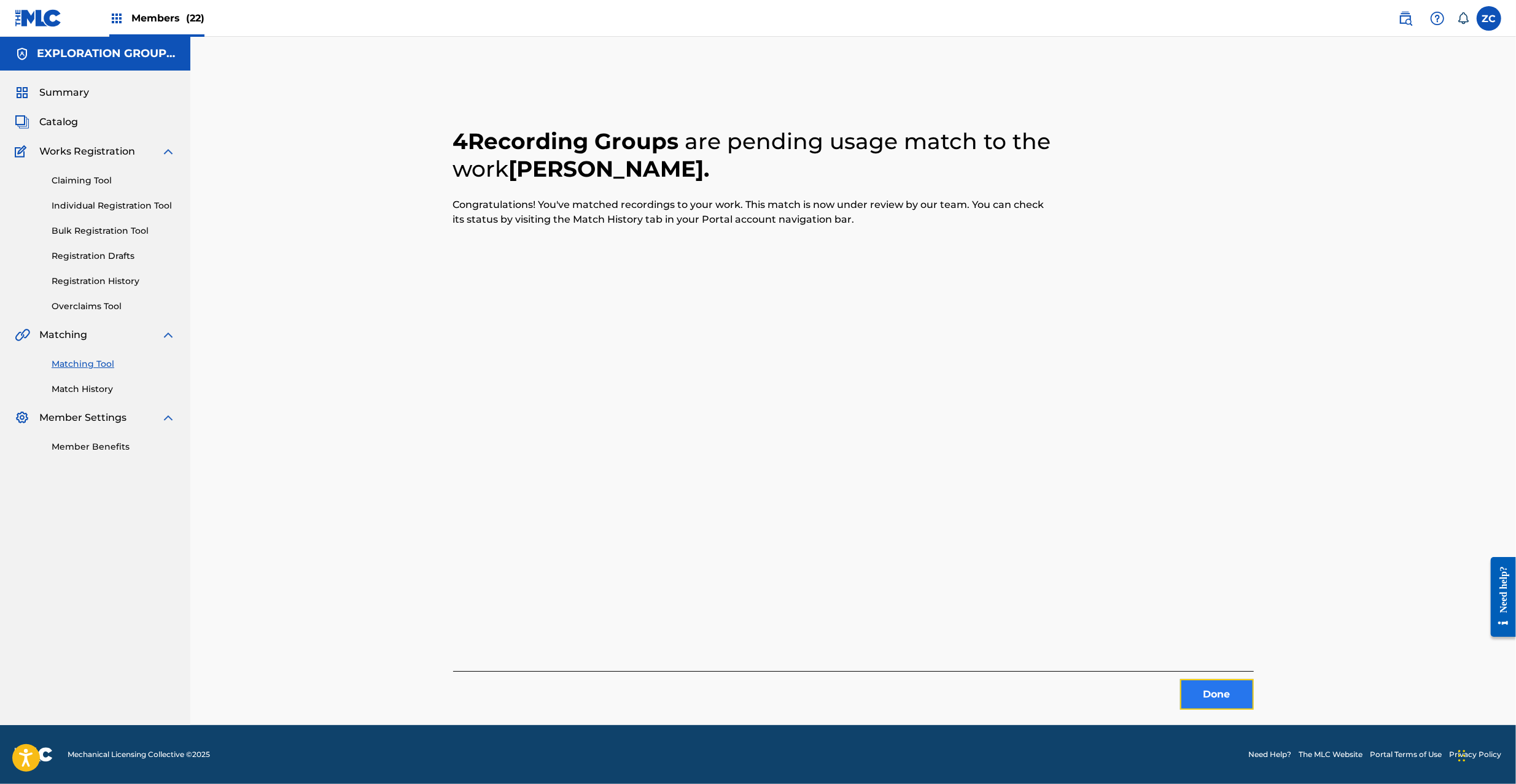
click at [1217, 695] on button "Done" at bounding box center [1216, 695] width 74 height 31
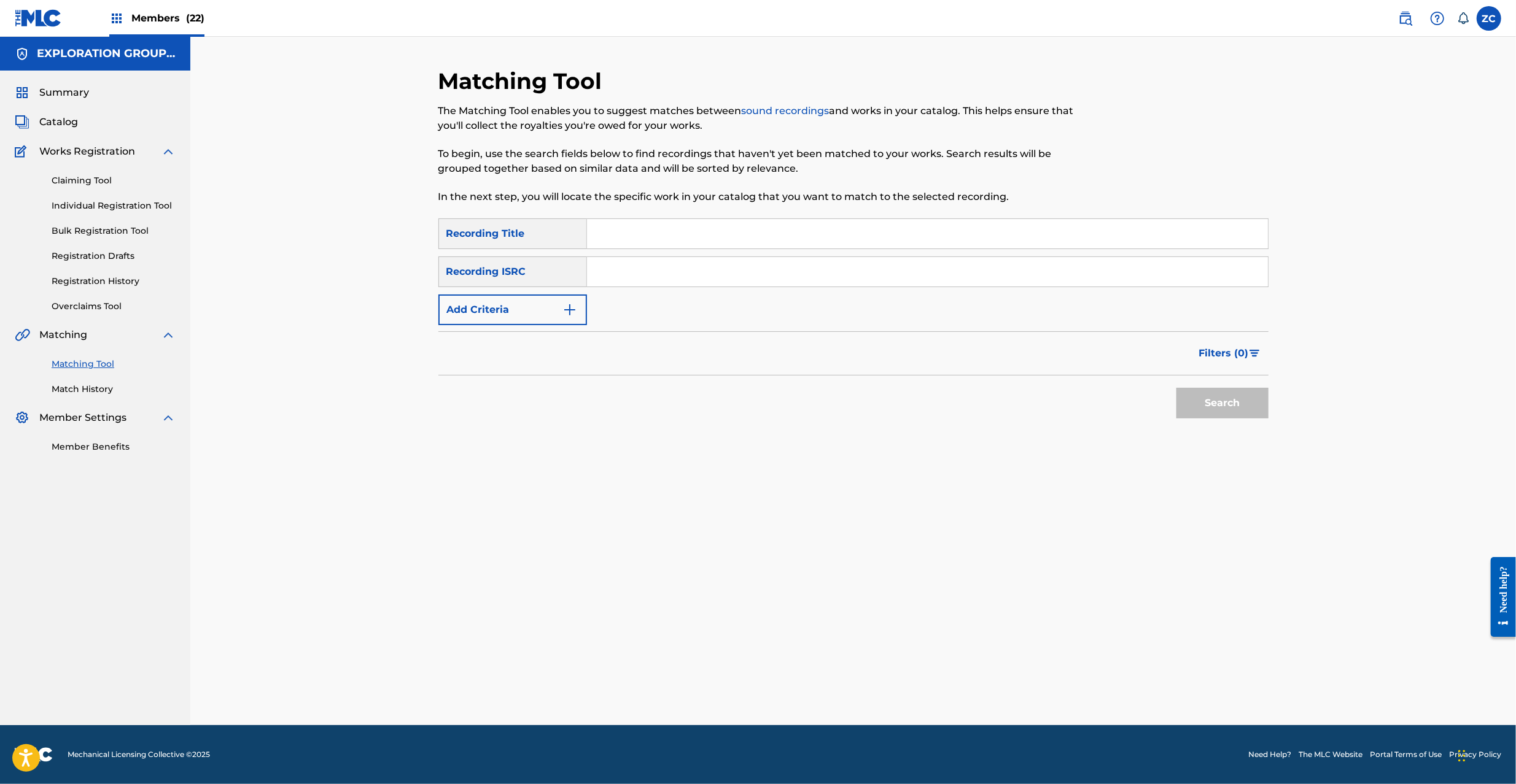
click at [857, 273] on input "Search Form" at bounding box center [927, 272] width 680 height 29
paste input "JPK651367419"
click at [1243, 405] on button "Search" at bounding box center [1222, 404] width 92 height 31
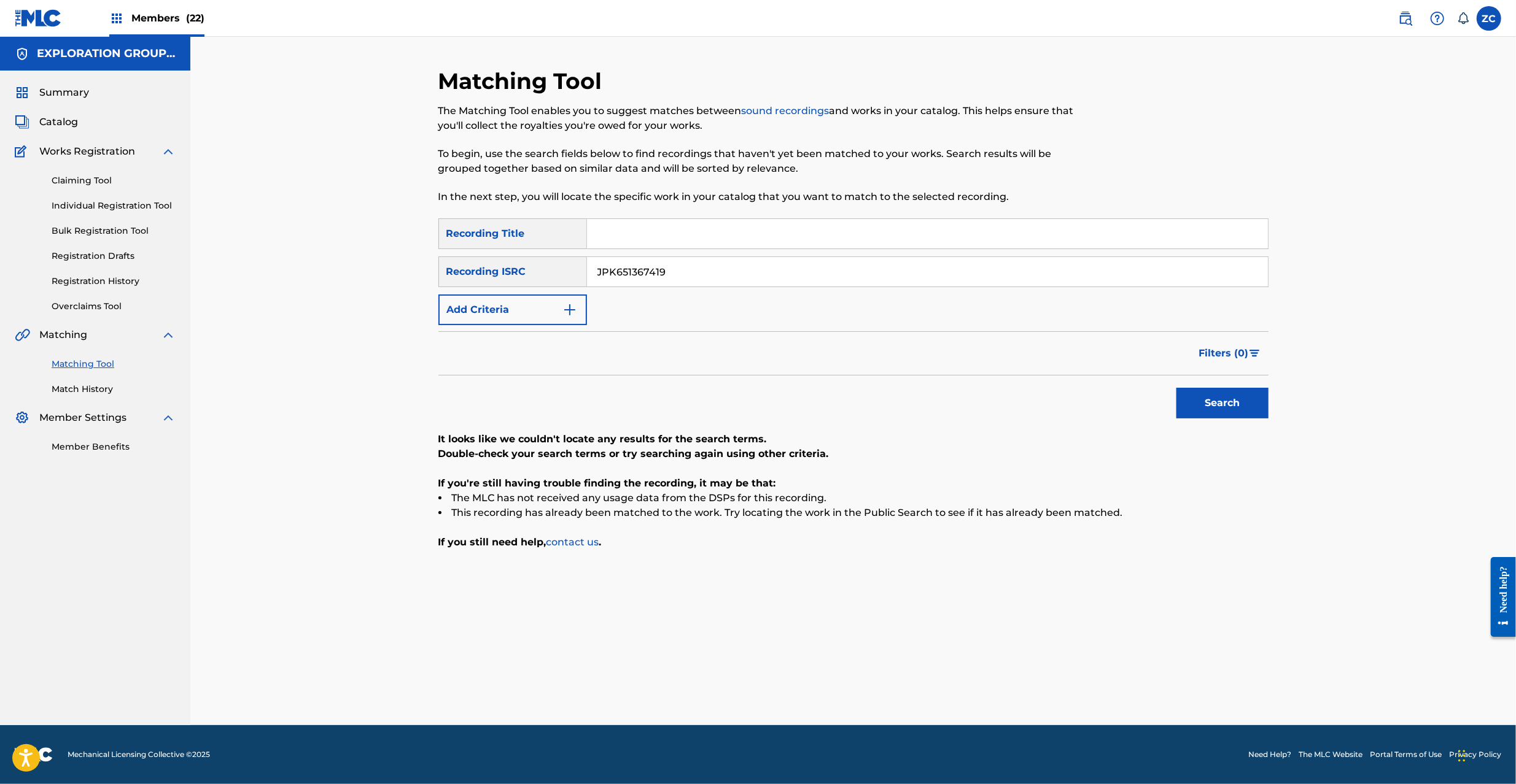
click at [832, 266] on input "JPK651367419" at bounding box center [927, 272] width 680 height 29
paste input "265120"
click at [1239, 404] on button "Search" at bounding box center [1222, 404] width 92 height 31
click at [883, 270] on input "JPK651265120" at bounding box center [927, 272] width 680 height 29
paste input "00320"
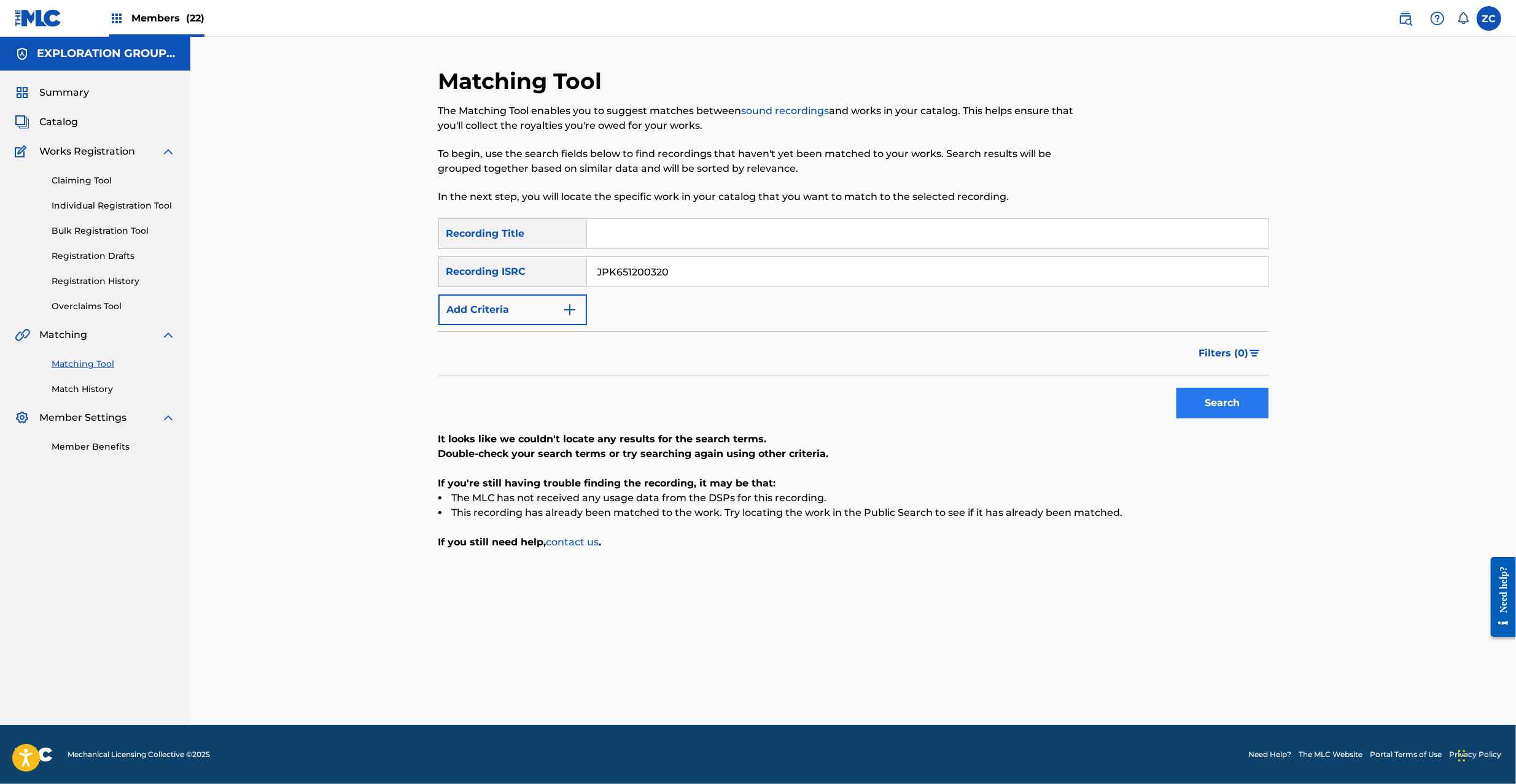
type input "JPK651200320"
click at [1227, 400] on button "Search" at bounding box center [1222, 404] width 92 height 31
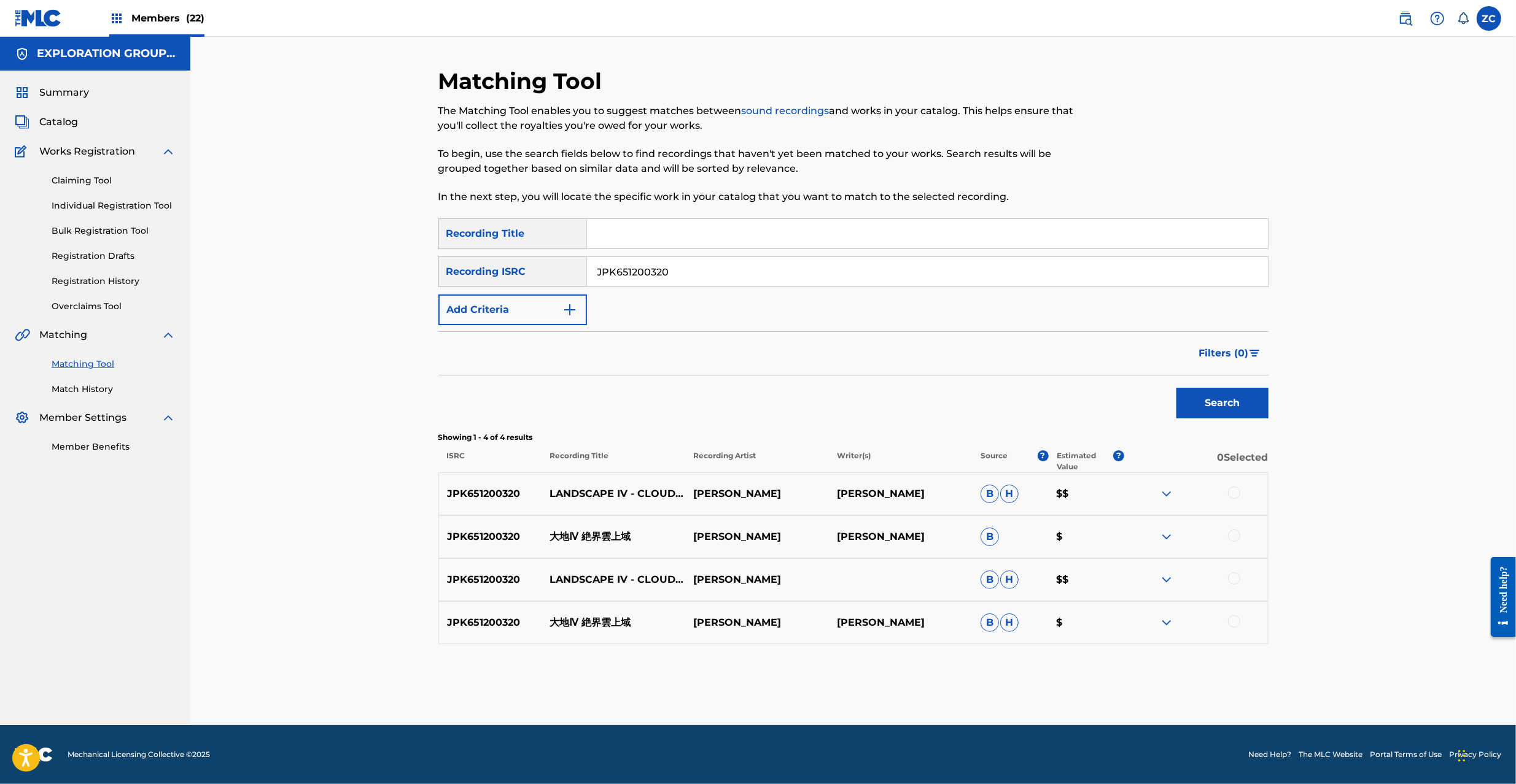
click at [1231, 487] on div at bounding box center [1234, 493] width 12 height 12
click at [1233, 531] on div at bounding box center [1234, 536] width 12 height 12
click at [1234, 576] on div at bounding box center [1234, 579] width 12 height 12
click at [1233, 621] on div at bounding box center [1234, 621] width 12 height 12
click at [901, 669] on button "Match 4 Groups" at bounding box center [863, 684] width 136 height 31
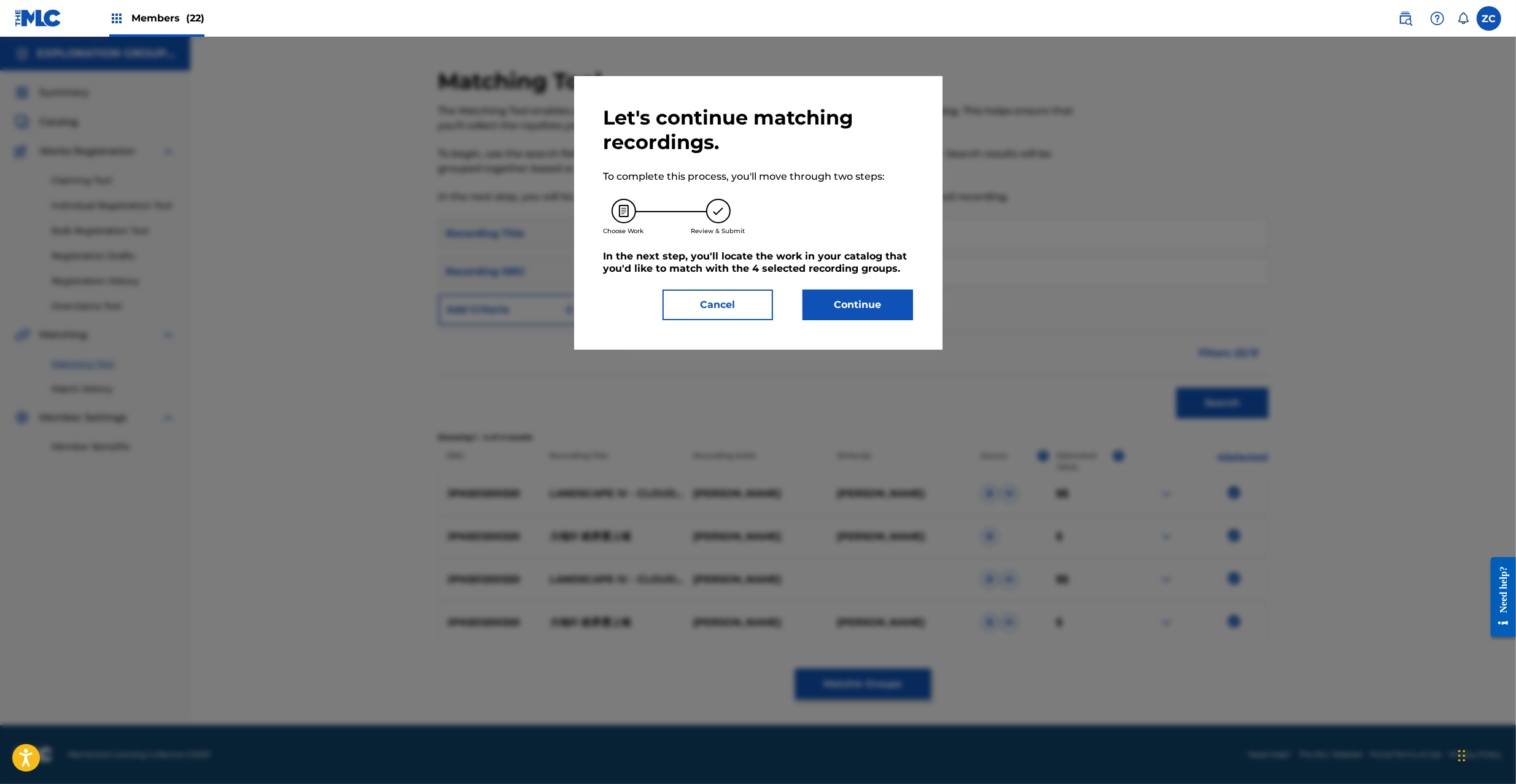
click at [887, 288] on div "Let's continue matching recordings. To complete this process, you'll move throu…" at bounding box center [758, 212] width 309 height 215
click at [868, 308] on button "Continue" at bounding box center [857, 305] width 111 height 31
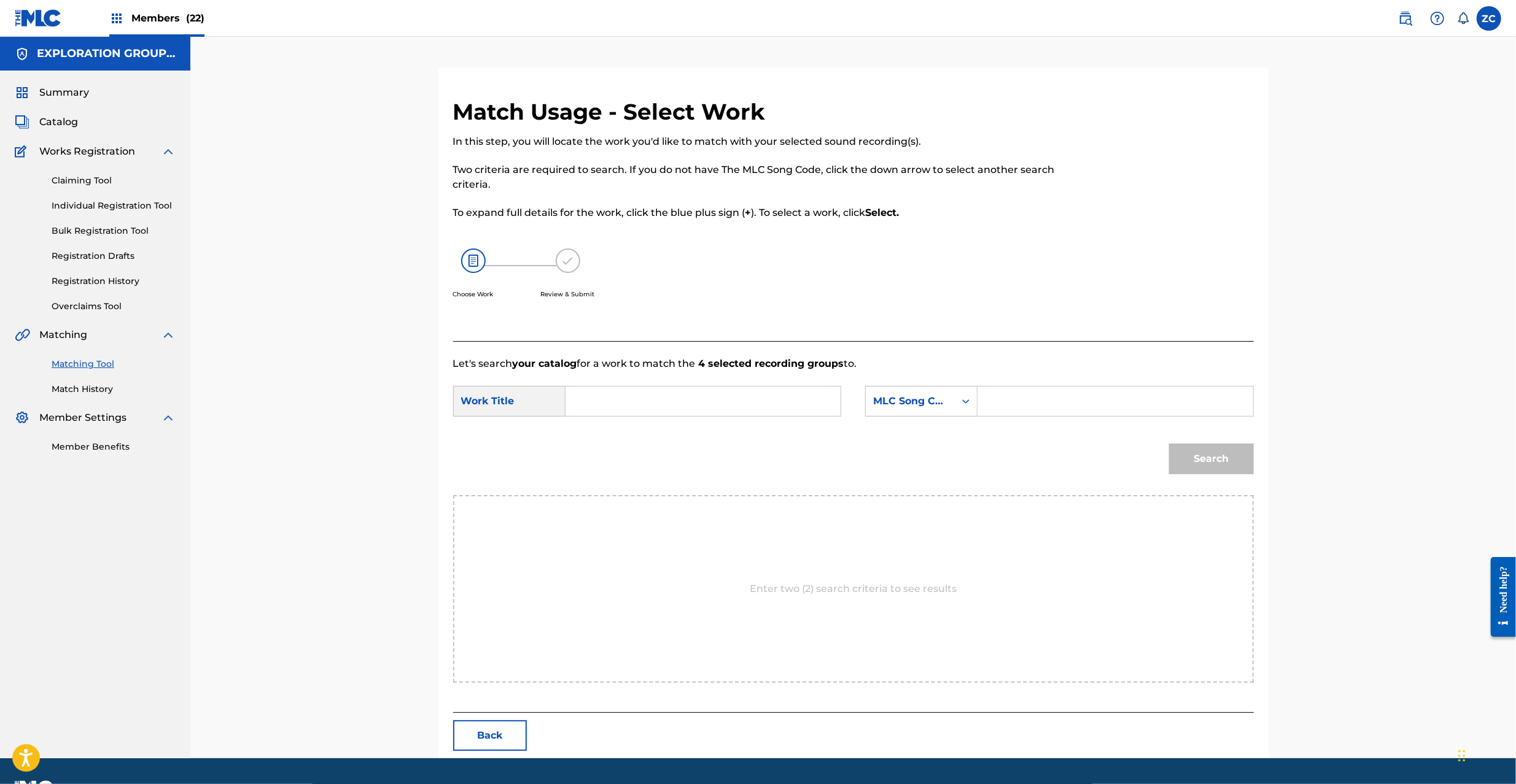
click at [765, 390] on input "Search Form" at bounding box center [703, 401] width 254 height 29
paste input "Daichi 4 Zekkai Unjouiki"
click at [701, 398] on input "Daichi 4 Zekkai Unjouiki" at bounding box center [703, 401] width 254 height 29
type input "Daichi 4 Zekkai"
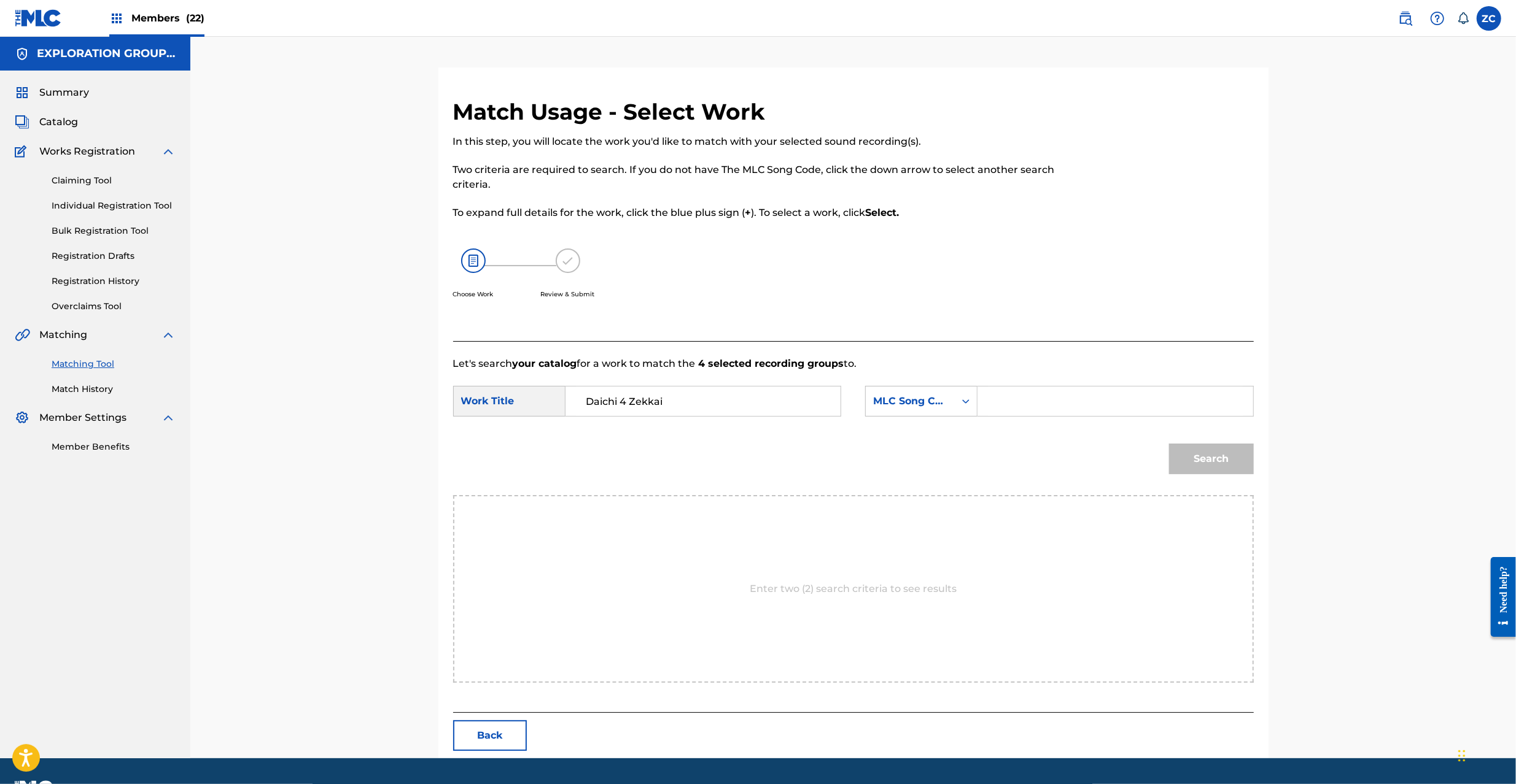
click at [1110, 395] on input "Search Form" at bounding box center [1115, 401] width 254 height 29
paste input "Unjouiki"
type input "Unjouiki"
click at [797, 397] on input "Daichi 4 Zekkai" at bounding box center [703, 401] width 254 height 29
paste input "Unjouiki DS5A4Q"
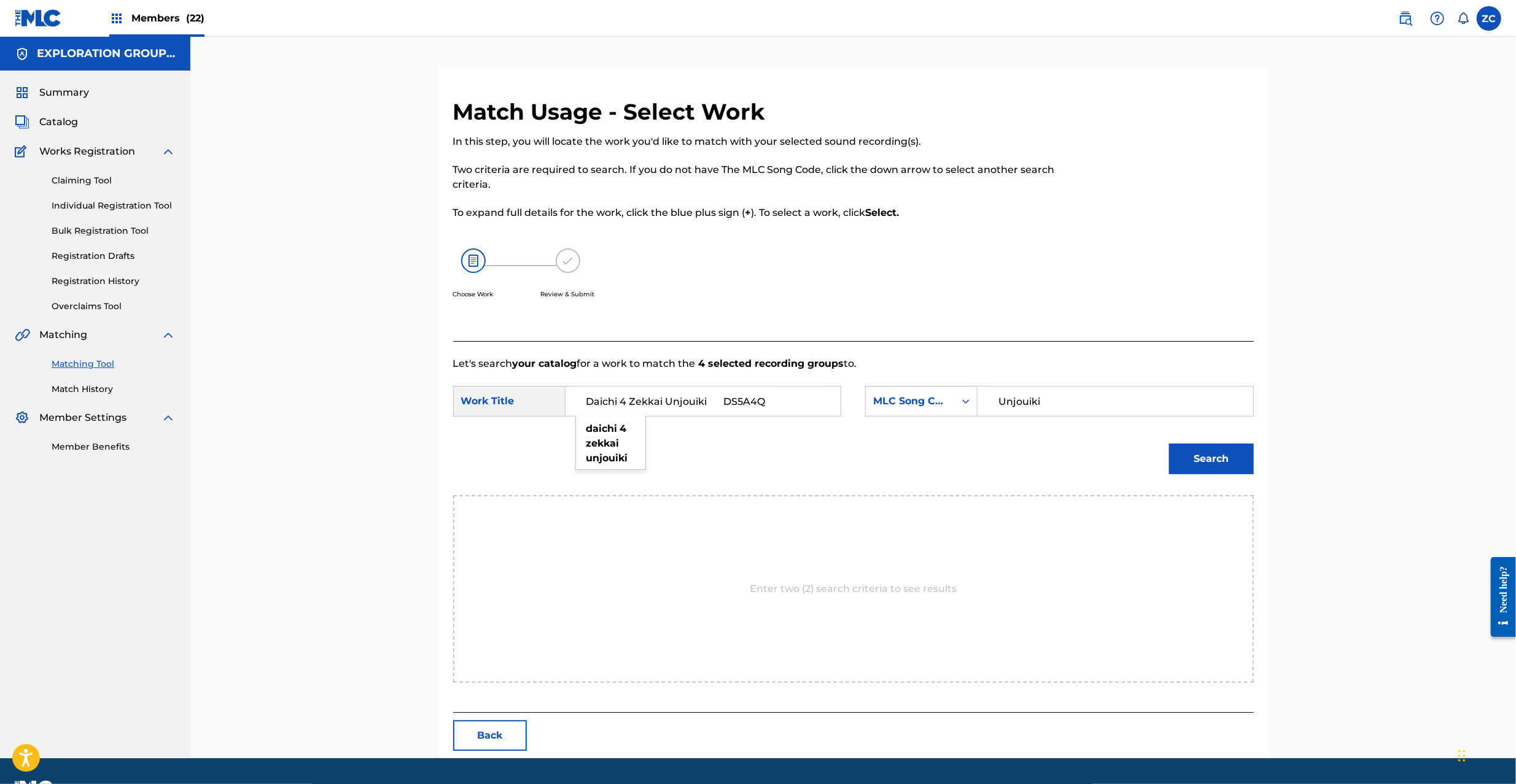
click at [716, 398] on input "Daichi 4 Zekkai Unjouiki DS5A4Q" at bounding box center [703, 401] width 254 height 29
type input "Daichi 4 Zekkai Unjouiki"
drag, startPoint x: 1085, startPoint y: 398, endPoint x: 893, endPoint y: 393, distance: 192.1
click at [893, 393] on div "SearchWithCriteria7b3d6c8b-3318-4e6d-bf92-07bf763ca1c6 MLC Song Code Unjouiki" at bounding box center [1059, 401] width 388 height 31
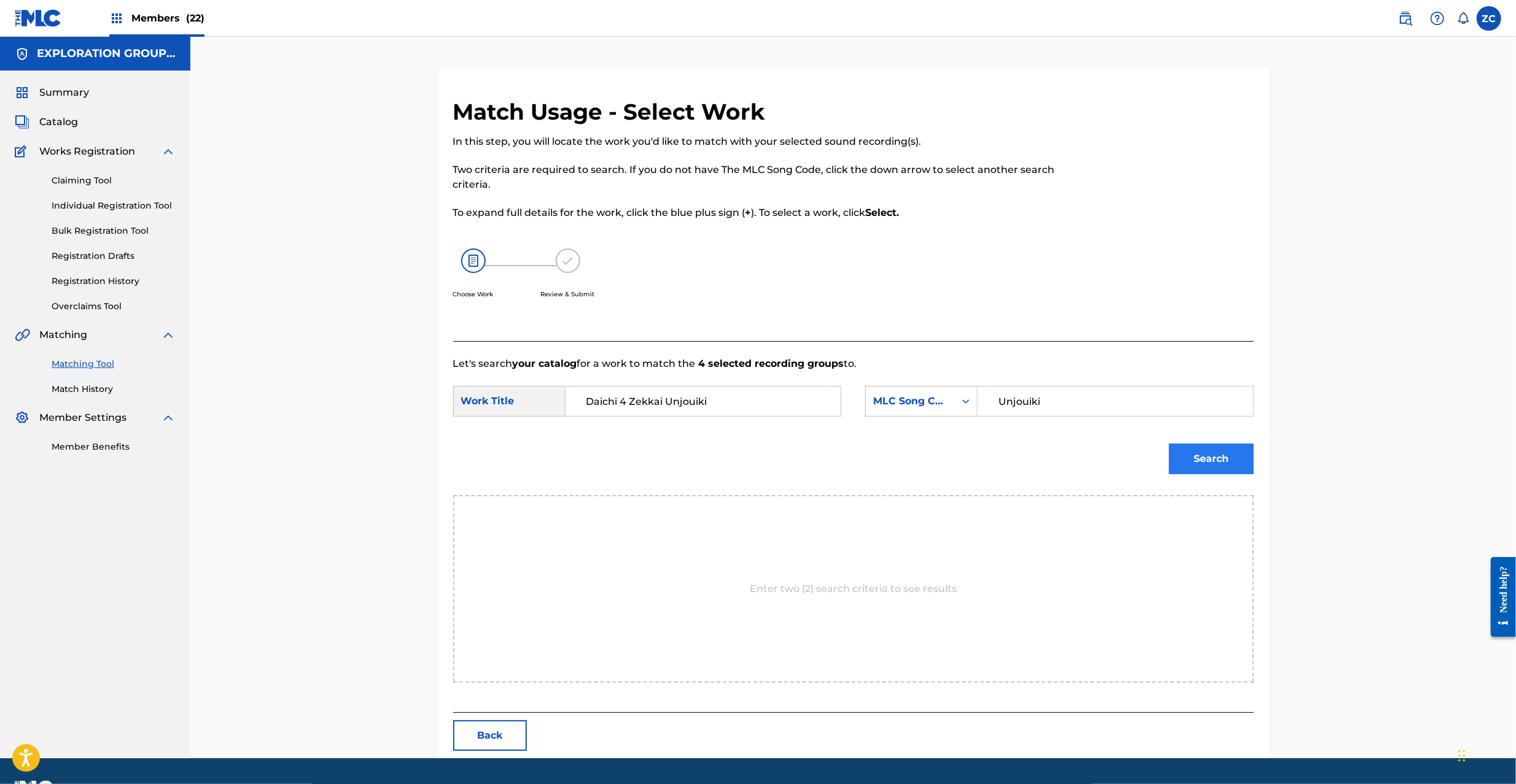
paste input "DS5A4Q"
type input "DS5A4Q"
click at [1204, 453] on button "Search" at bounding box center [1211, 459] width 84 height 31
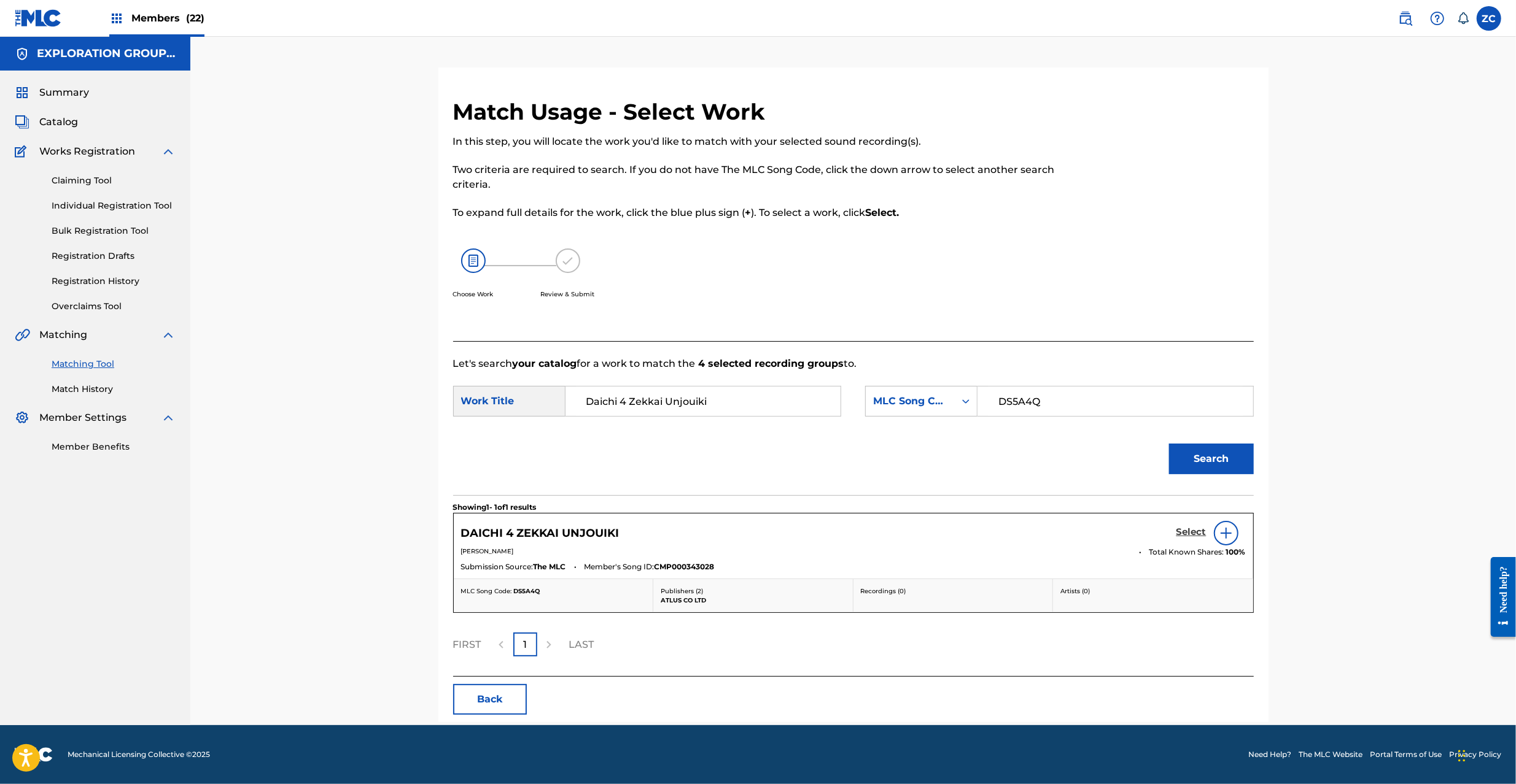
click at [1189, 533] on h5 "Select" at bounding box center [1191, 532] width 30 height 12
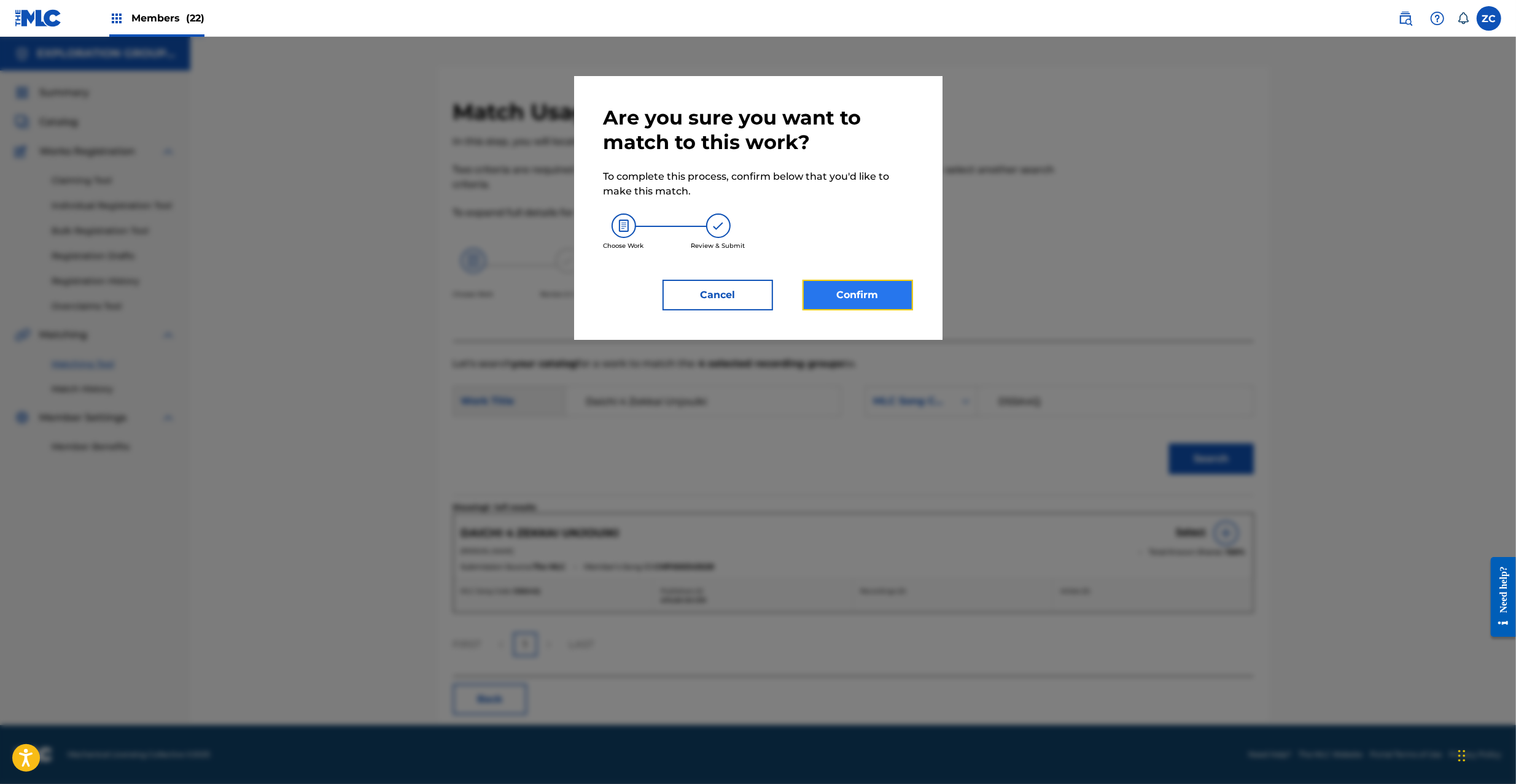
click at [838, 296] on button "Confirm" at bounding box center [857, 295] width 111 height 31
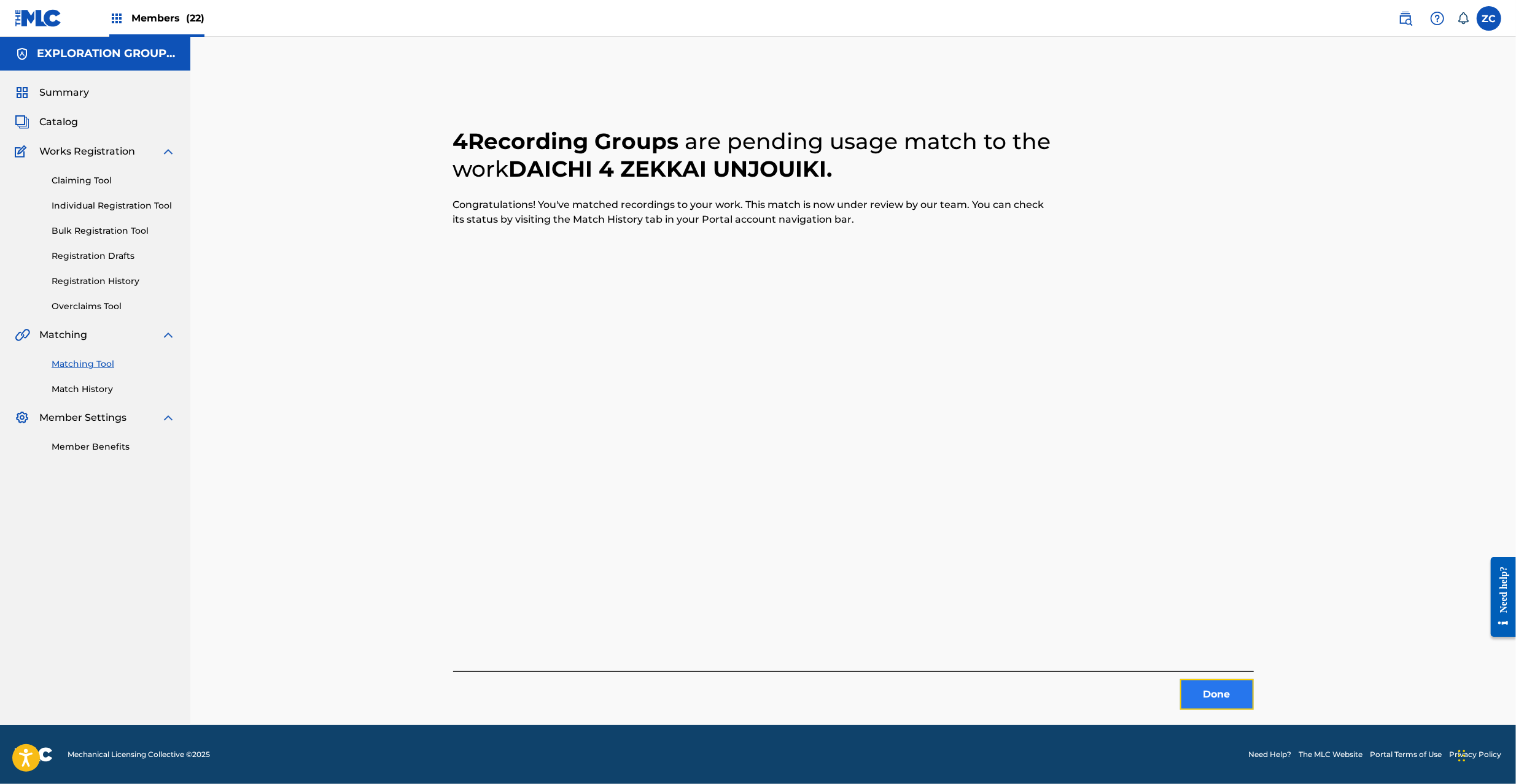
click at [1221, 693] on button "Done" at bounding box center [1216, 695] width 74 height 31
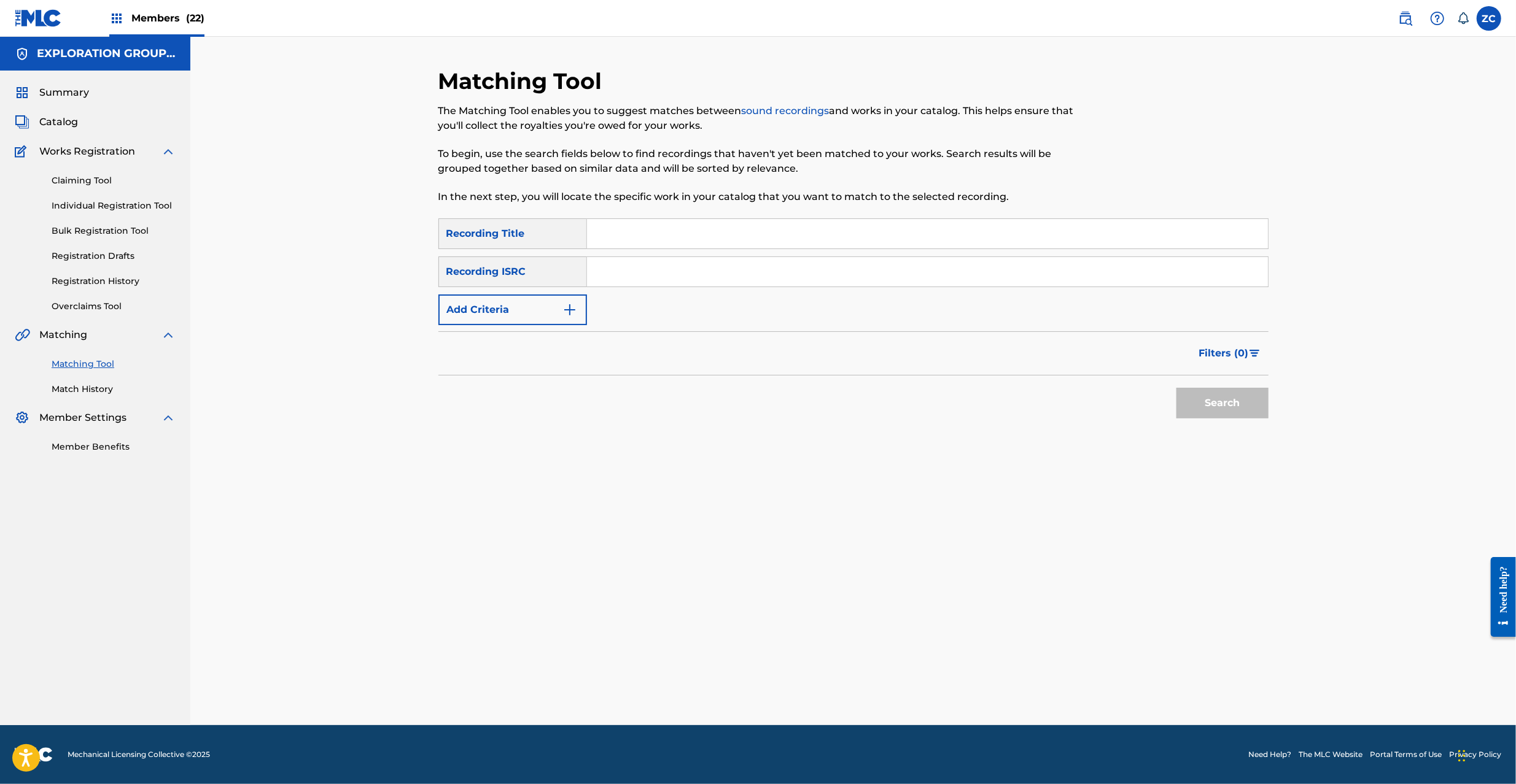
drag, startPoint x: 799, startPoint y: 267, endPoint x: 846, endPoint y: 290, distance: 52.3
click at [799, 267] on input "Search Form" at bounding box center [927, 272] width 680 height 29
paste input "JPK651200321"
click at [1192, 394] on button "Search" at bounding box center [1222, 404] width 92 height 31
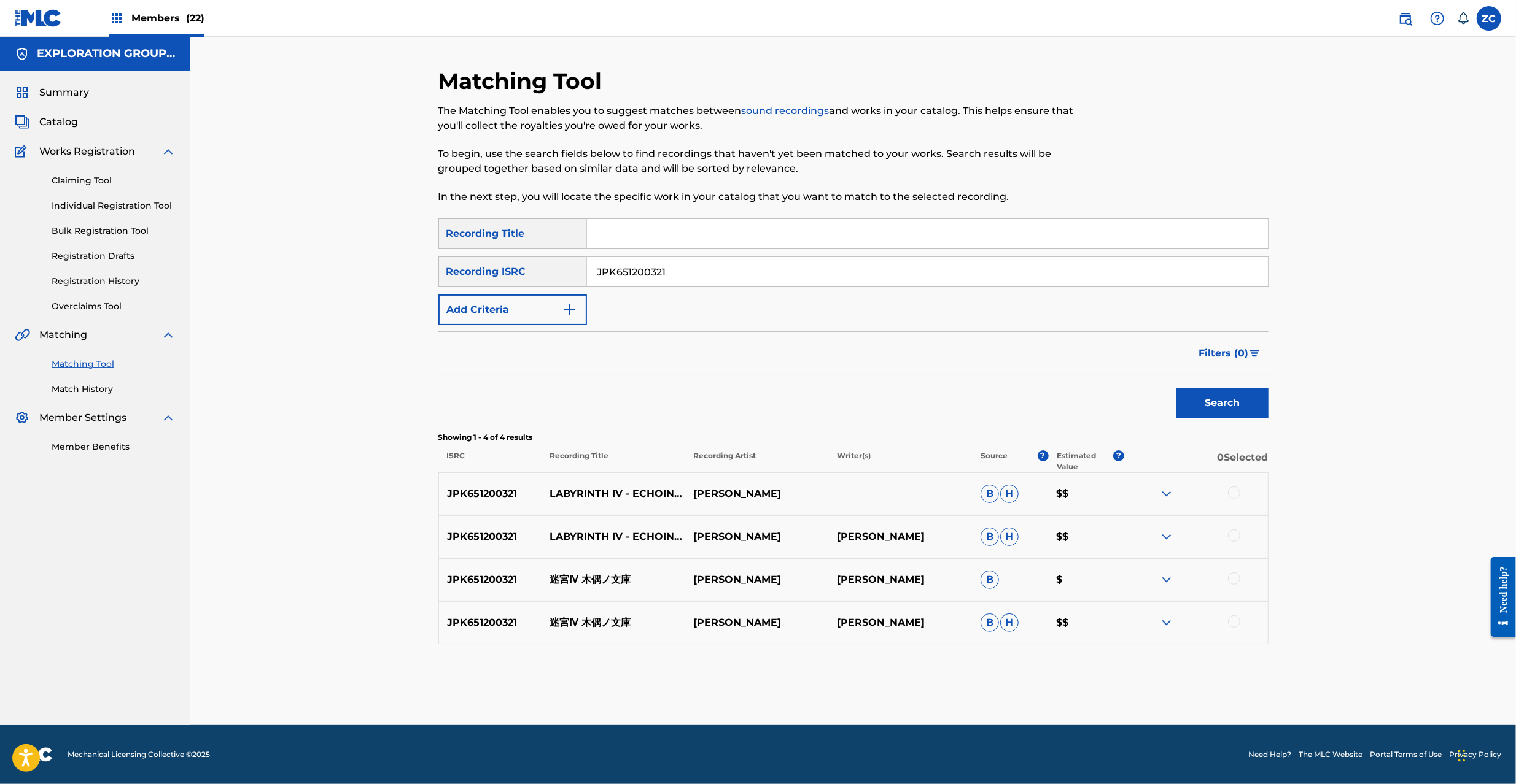
click at [1234, 493] on div at bounding box center [1234, 493] width 12 height 12
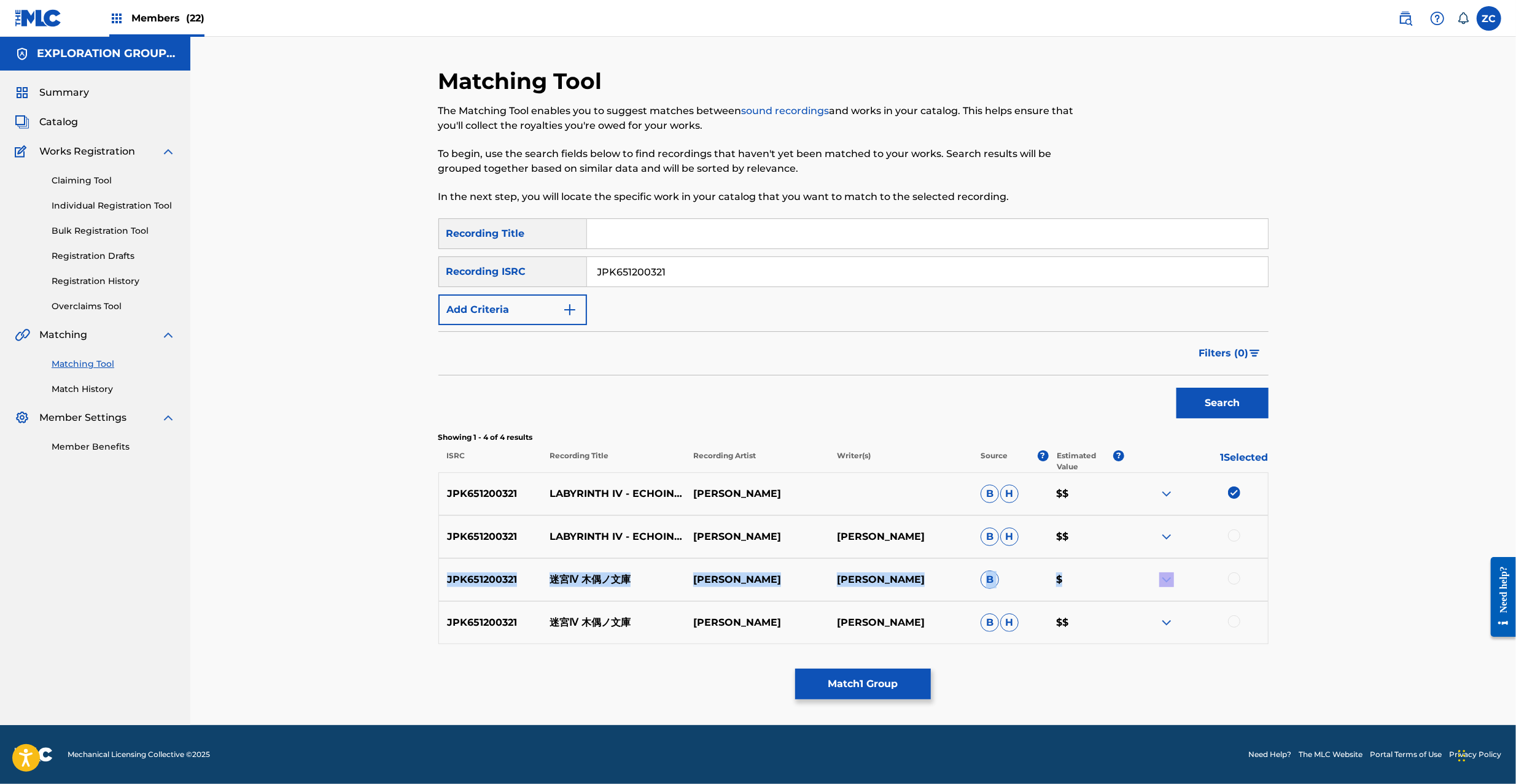
drag, startPoint x: 1231, startPoint y: 527, endPoint x: 1235, endPoint y: 566, distance: 39.2
click at [1235, 566] on div "JPK651200321 LABYRINTH IV - ECHOING LIBRARY [PERSON_NAME] [PERSON_NAME] $$ JPK6…" at bounding box center [853, 559] width 830 height 172
click at [1234, 536] on div at bounding box center [1234, 536] width 12 height 12
click at [1235, 580] on div at bounding box center [1234, 579] width 12 height 12
click at [1236, 626] on div at bounding box center [1234, 621] width 12 height 12
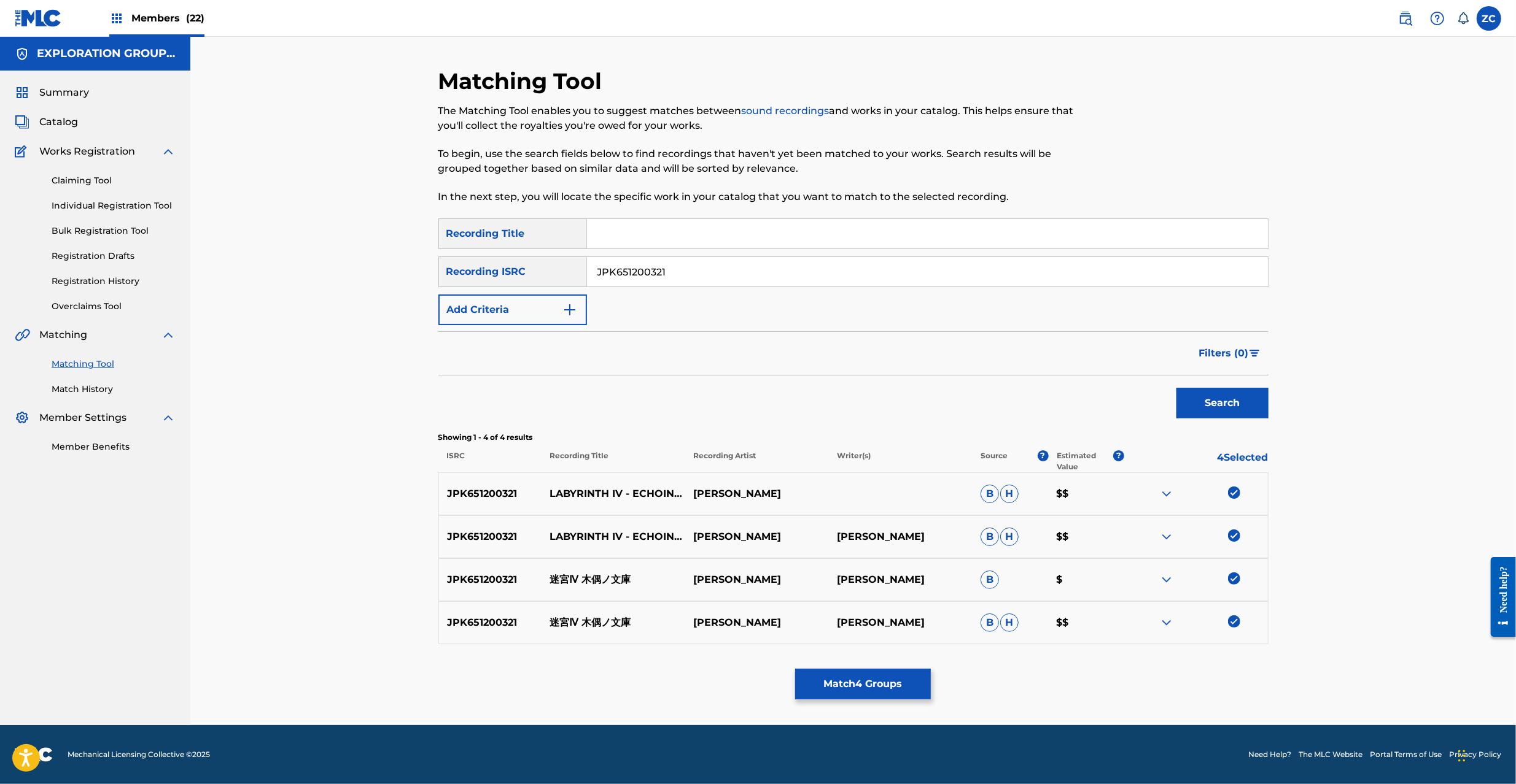
click at [1374, 546] on div "Matching Tool The Matching Tool enables you to suggest matches between sound re…" at bounding box center [853, 381] width 1325 height 689
click at [825, 273] on input "JPK651200321" at bounding box center [927, 272] width 680 height 29
paste input "651"
type input "JPK651265121"
click at [1216, 405] on button "Search" at bounding box center [1222, 404] width 92 height 31
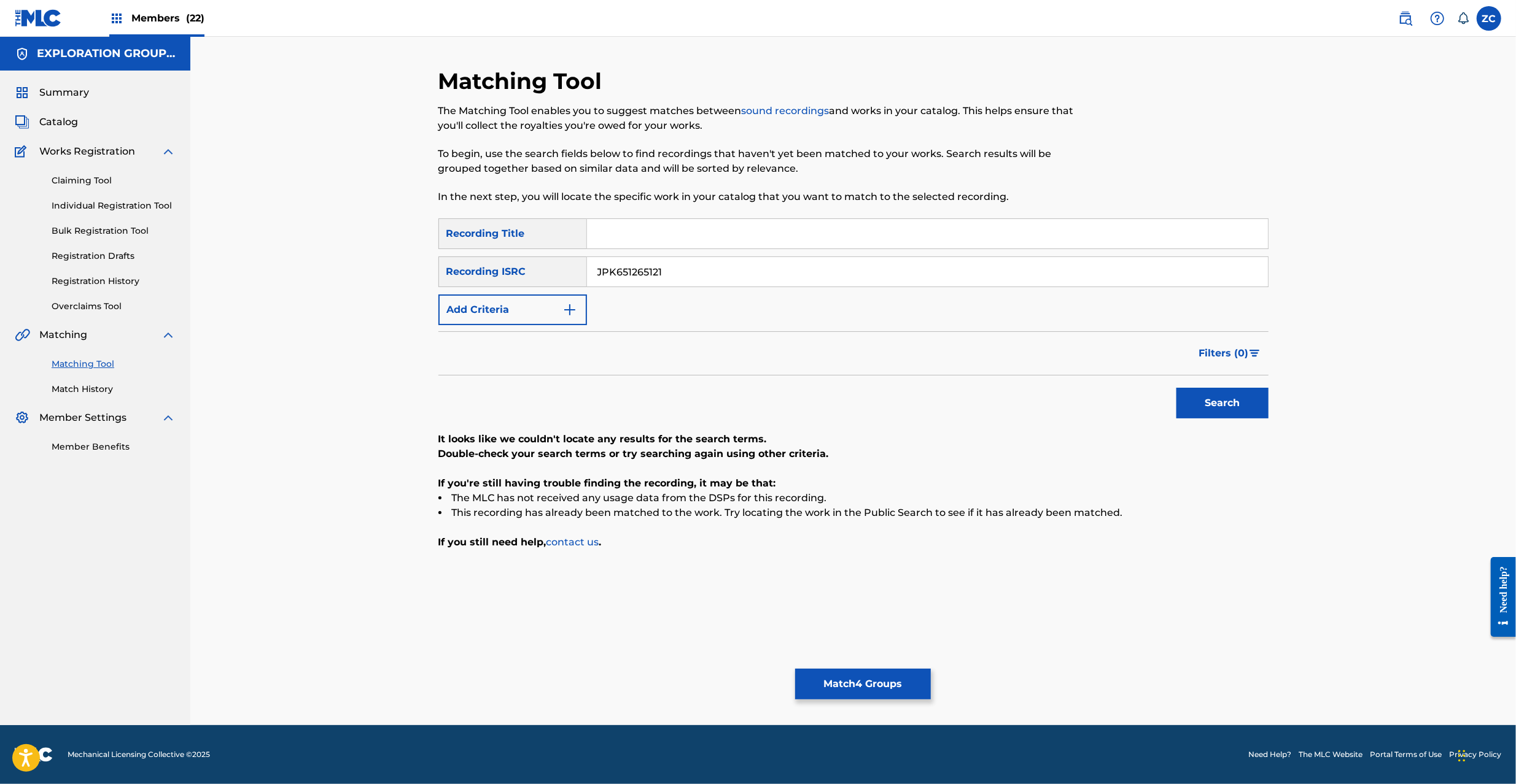
drag, startPoint x: 870, startPoint y: 279, endPoint x: 878, endPoint y: 281, distance: 8.2
click at [870, 278] on input "JPK651265121" at bounding box center [927, 272] width 680 height 29
paste input "367421"
type input "JPK651367421"
click at [1197, 397] on button "Search" at bounding box center [1222, 404] width 92 height 31
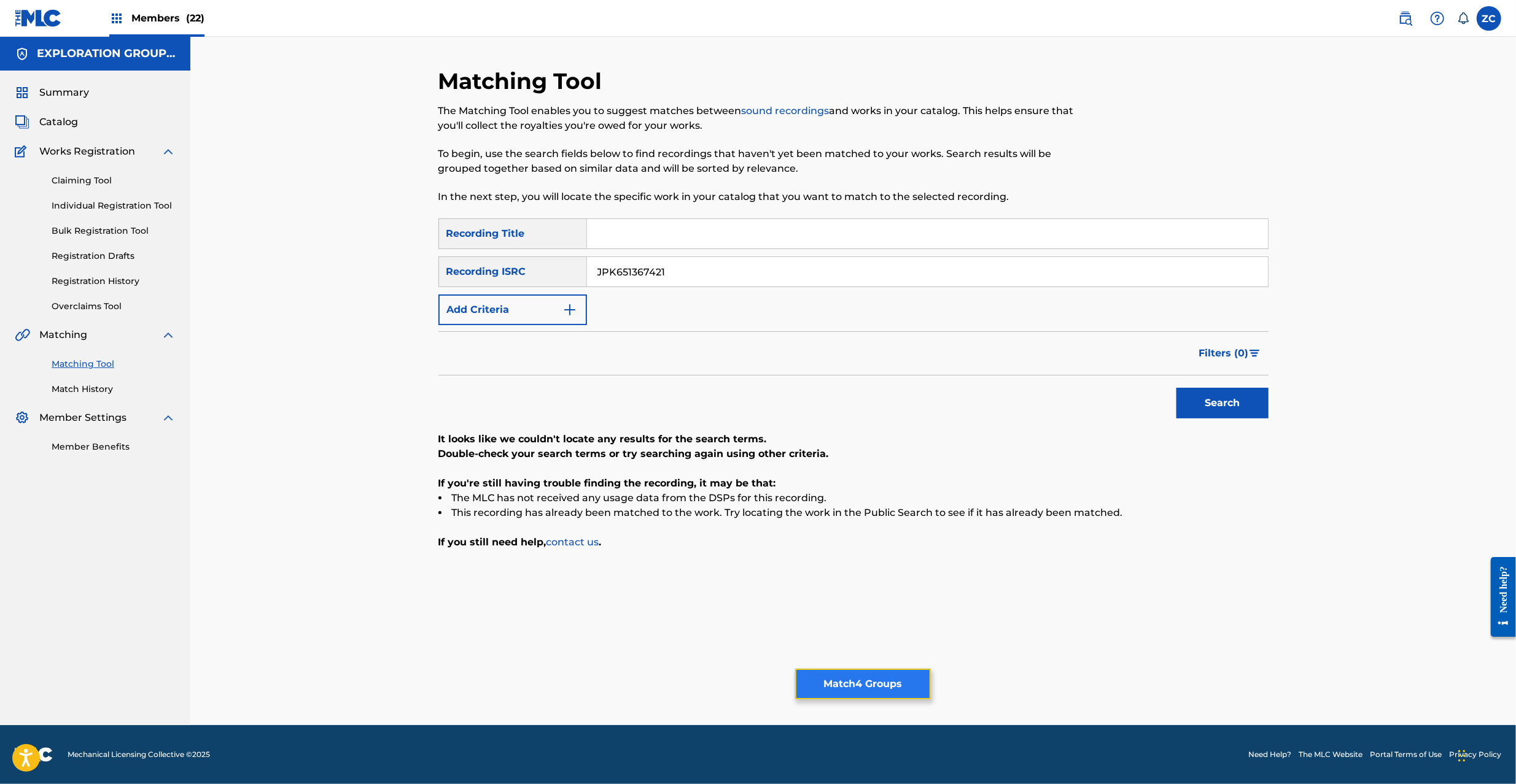
click at [908, 678] on button "Match 4 Groups" at bounding box center [863, 684] width 136 height 31
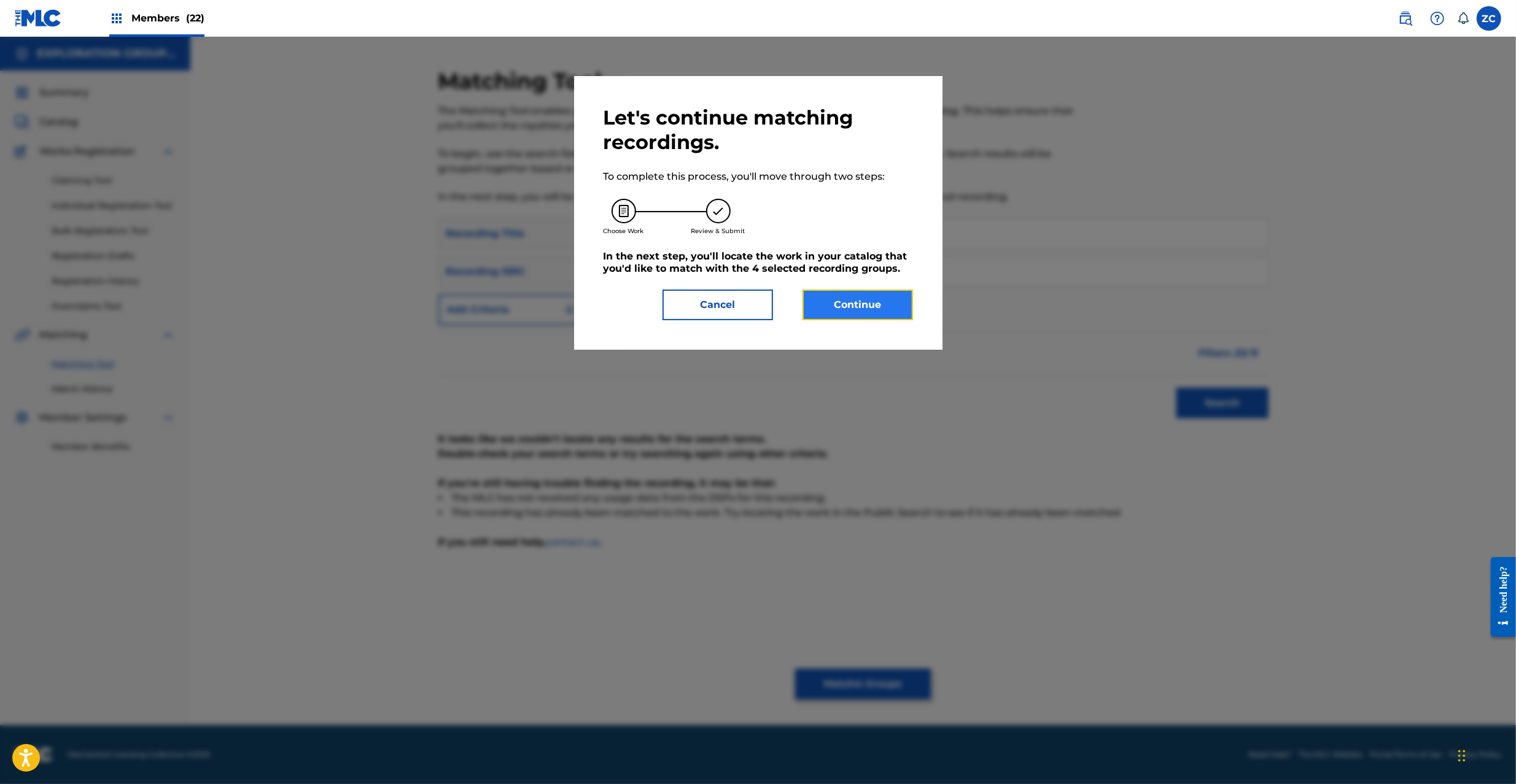
click at [885, 305] on button "Continue" at bounding box center [857, 305] width 111 height 31
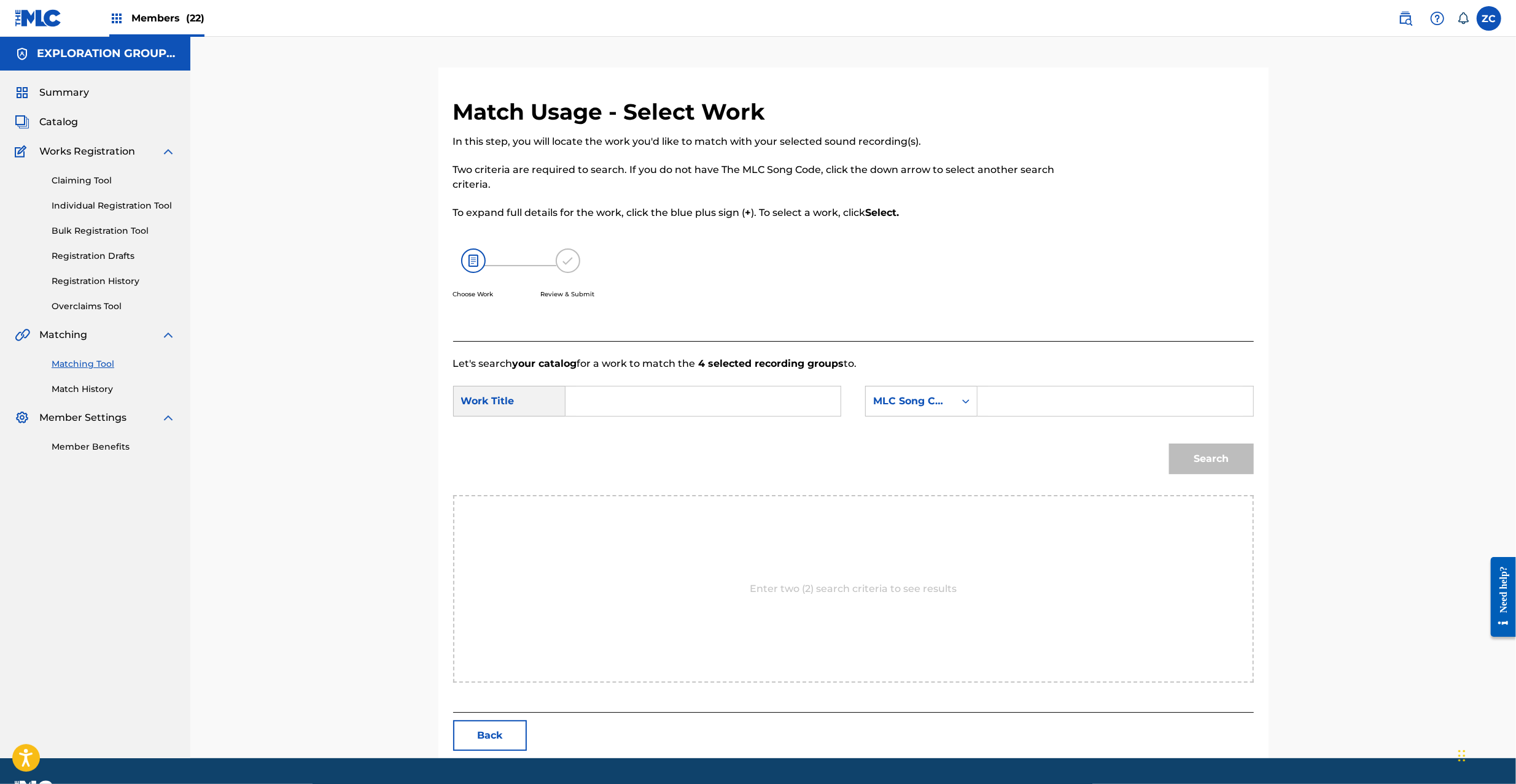
click at [791, 394] on input "Search Form" at bounding box center [703, 401] width 254 height 29
paste input "JPK651200321"
paste input "MV10GT"
paste input "Meikyuu 4 [PERSON_NAME]"
click at [756, 396] on input "Meikyuu 4 Dekuno Bunko MV10GT" at bounding box center [703, 401] width 254 height 29
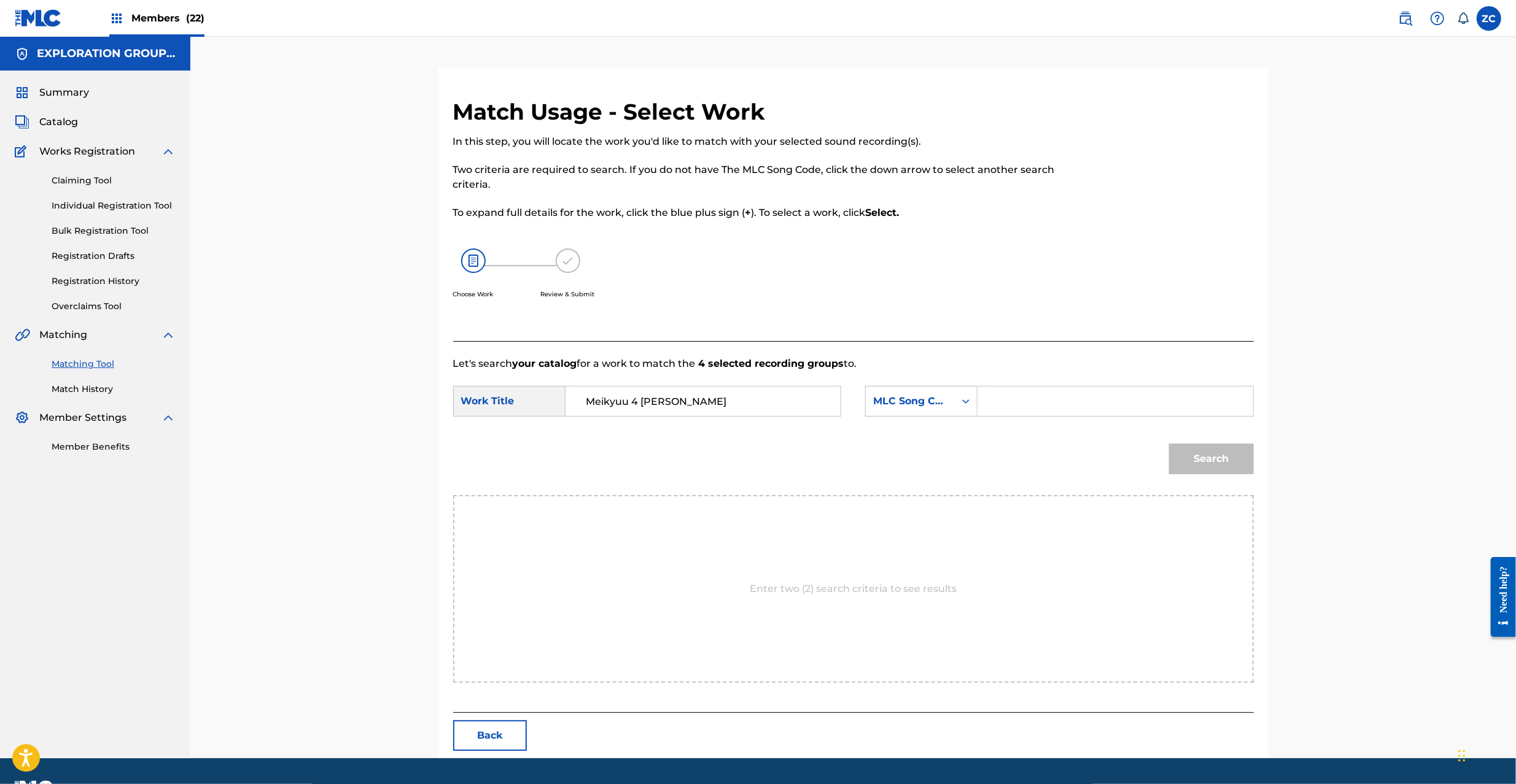
click at [756, 396] on input "Meikyuu 4 [PERSON_NAME]" at bounding box center [703, 401] width 254 height 29
type input "Meikyuu 4 [PERSON_NAME]"
click at [1022, 390] on input "Search Form" at bounding box center [1115, 401] width 254 height 29
paste input "MV10GT"
type input "MV10GT"
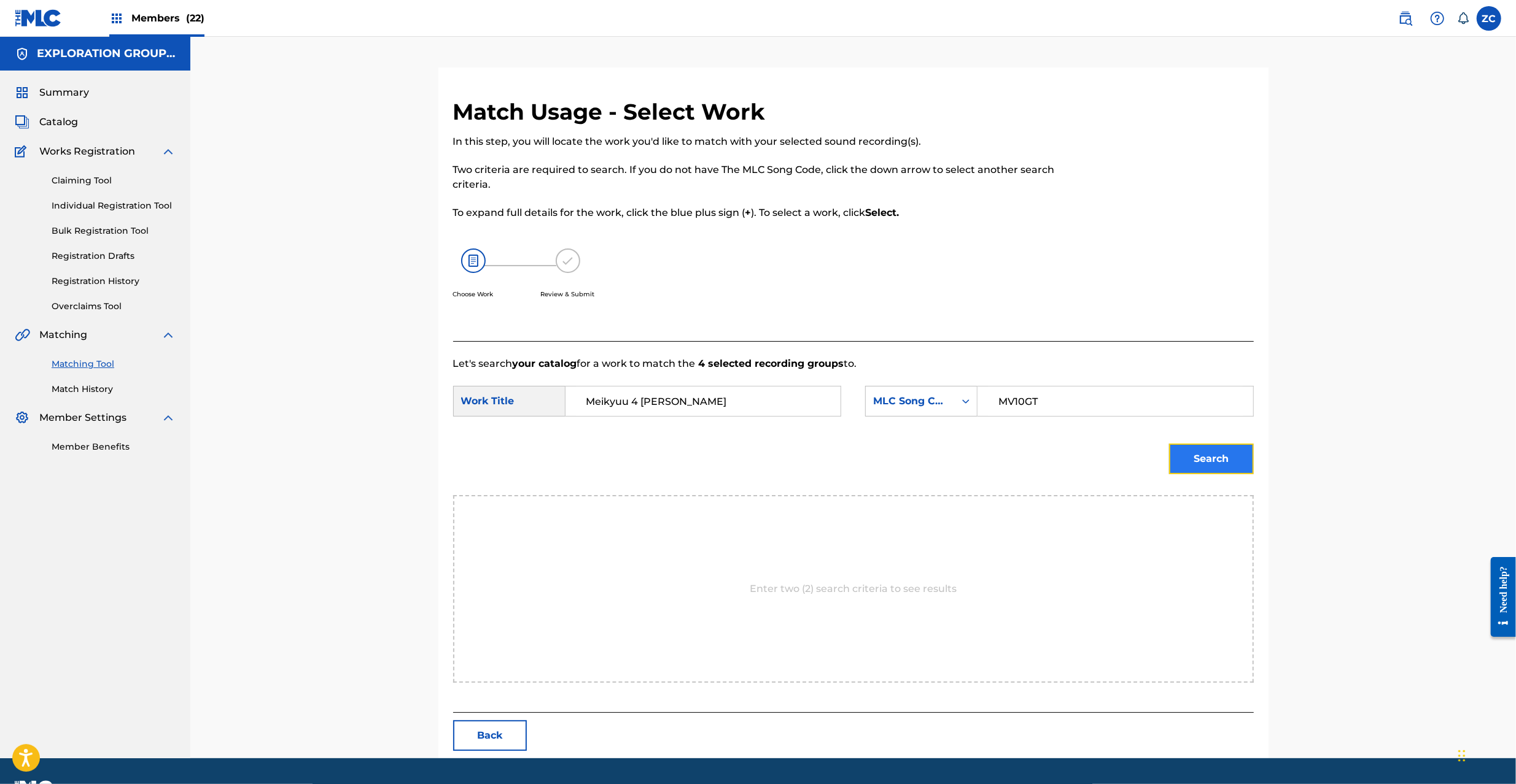
click at [1211, 448] on button "Search" at bounding box center [1211, 459] width 84 height 31
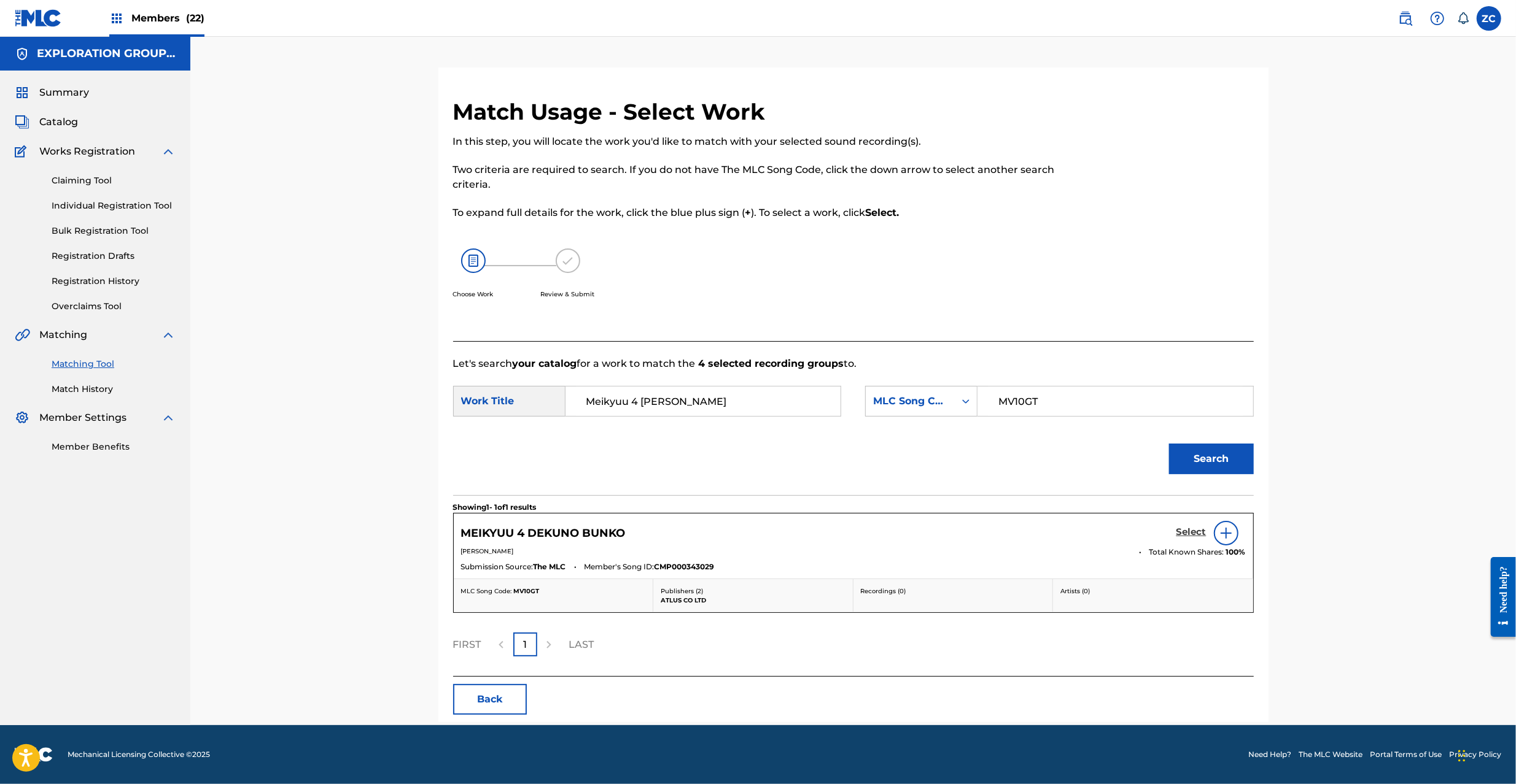
click at [1189, 530] on h5 "Select" at bounding box center [1191, 532] width 30 height 12
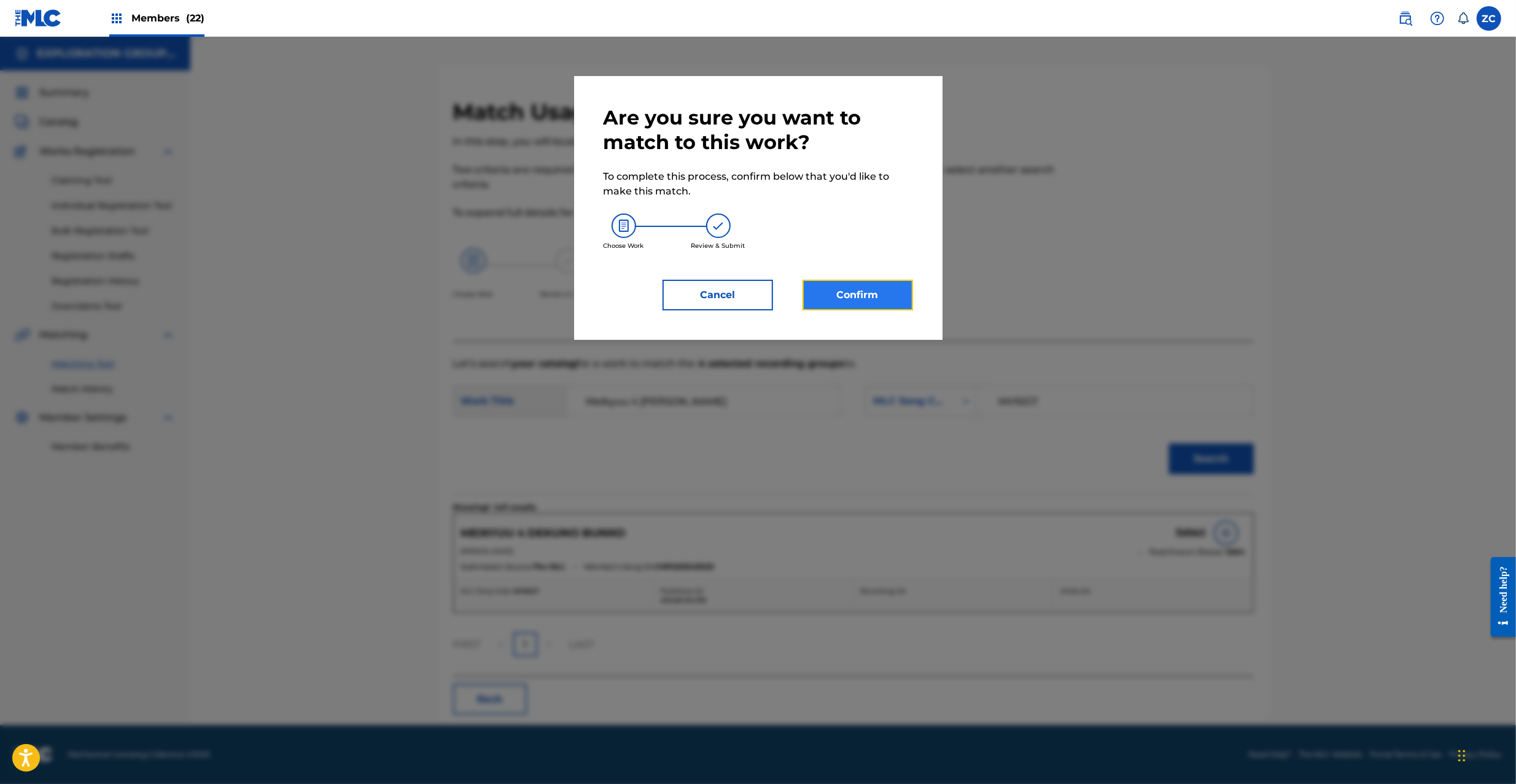
click at [863, 294] on button "Confirm" at bounding box center [857, 295] width 111 height 31
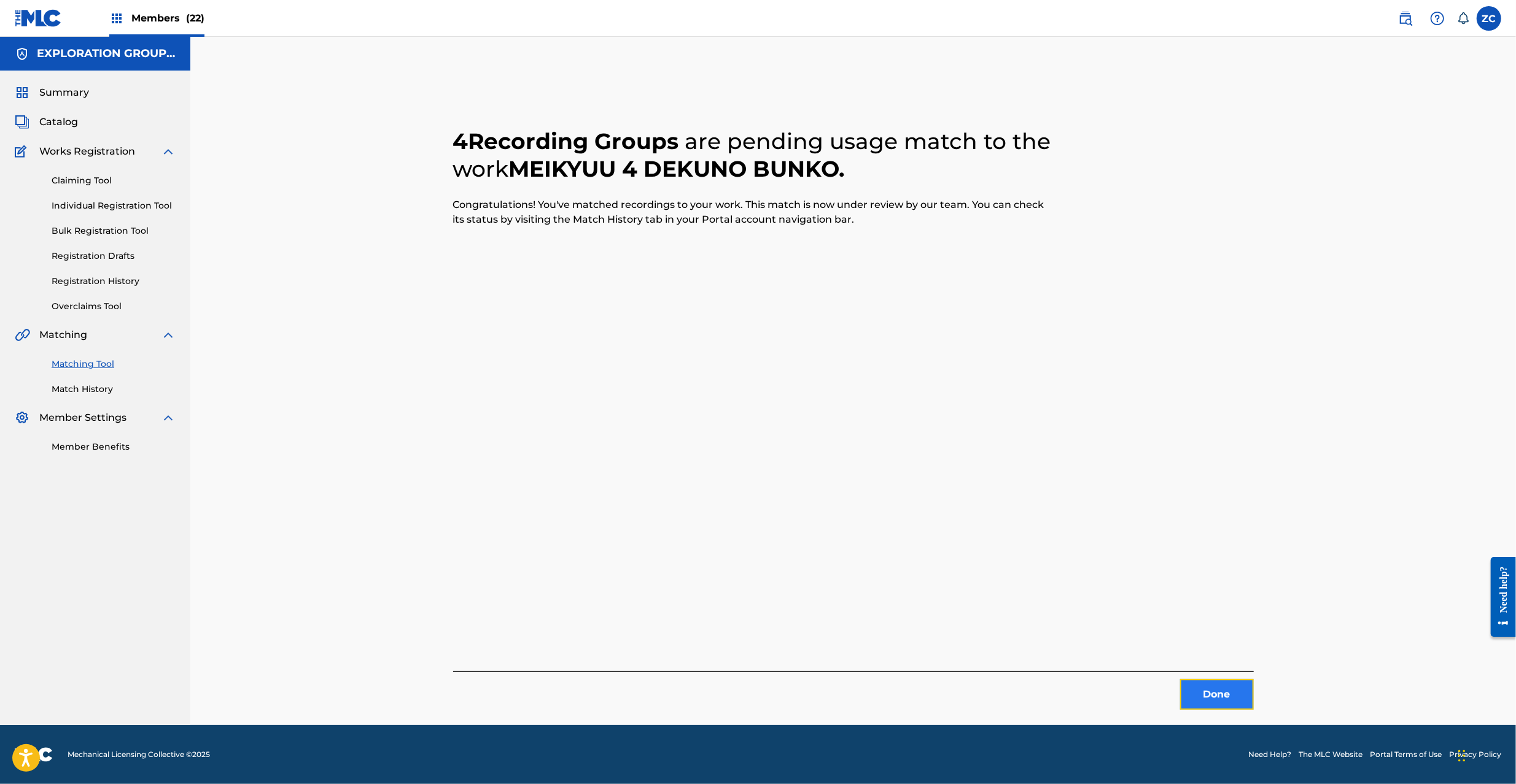
click at [1214, 693] on button "Done" at bounding box center [1216, 695] width 74 height 31
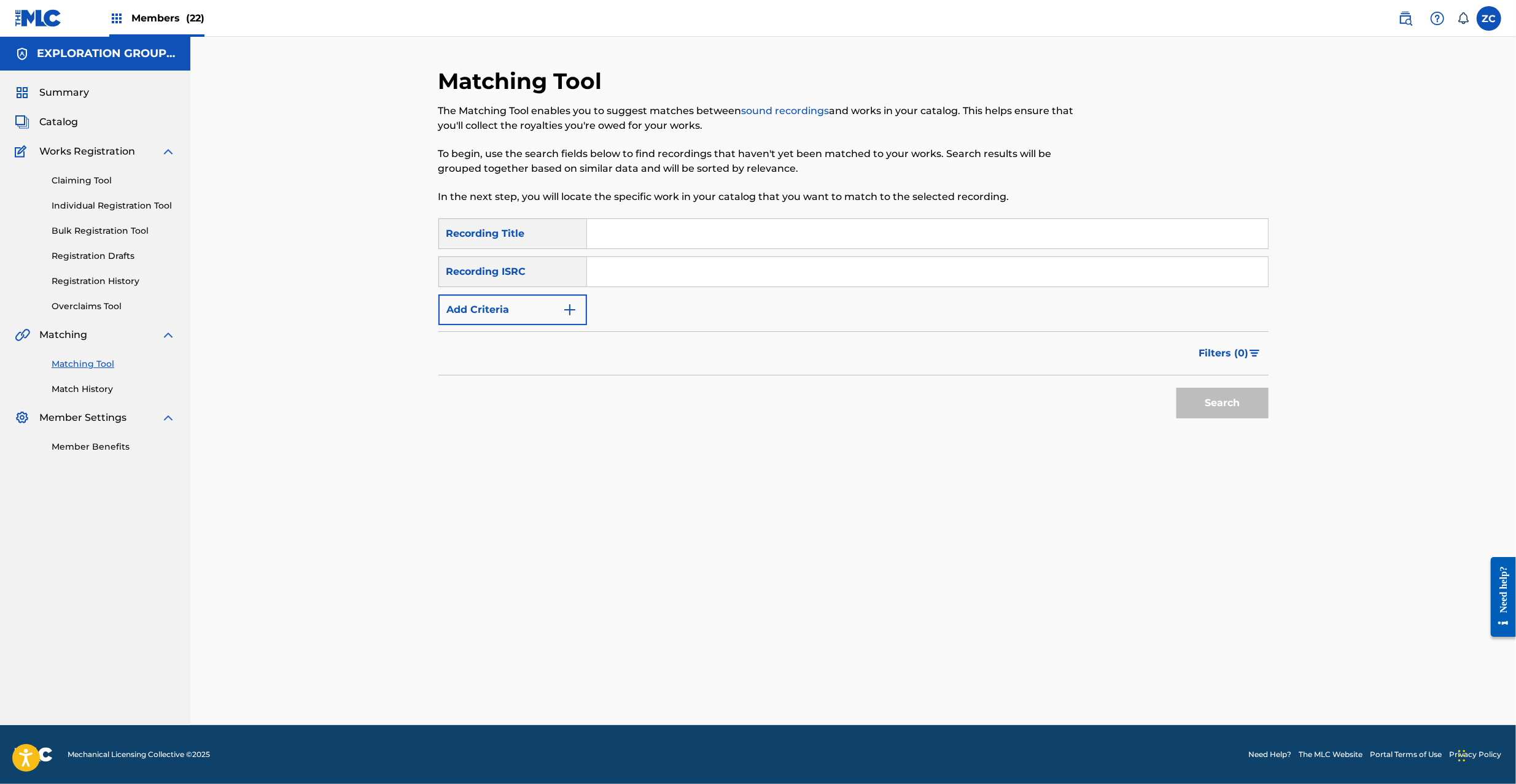
click at [35, 22] on img at bounding box center [38, 18] width 47 height 18
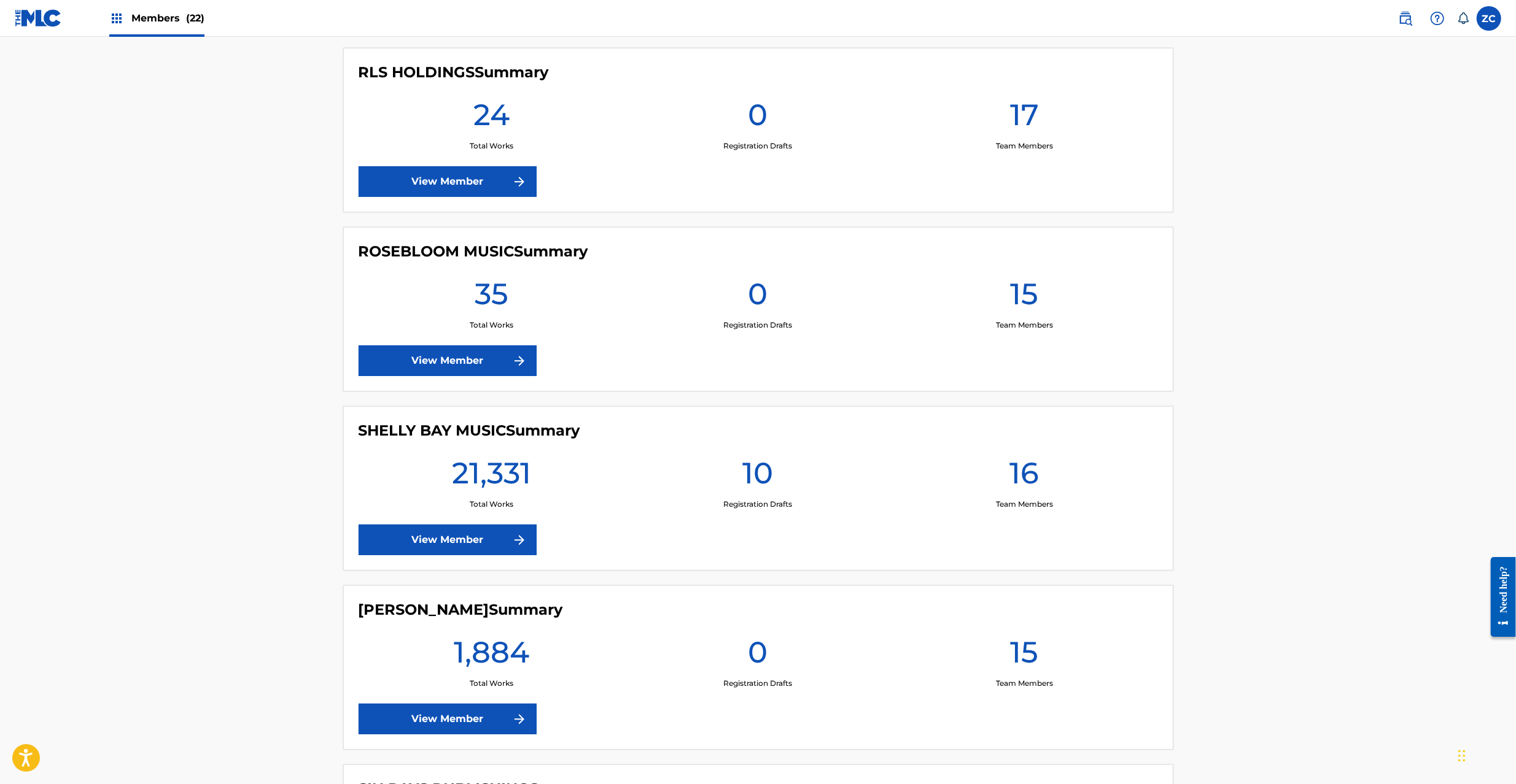
scroll to position [3054, 0]
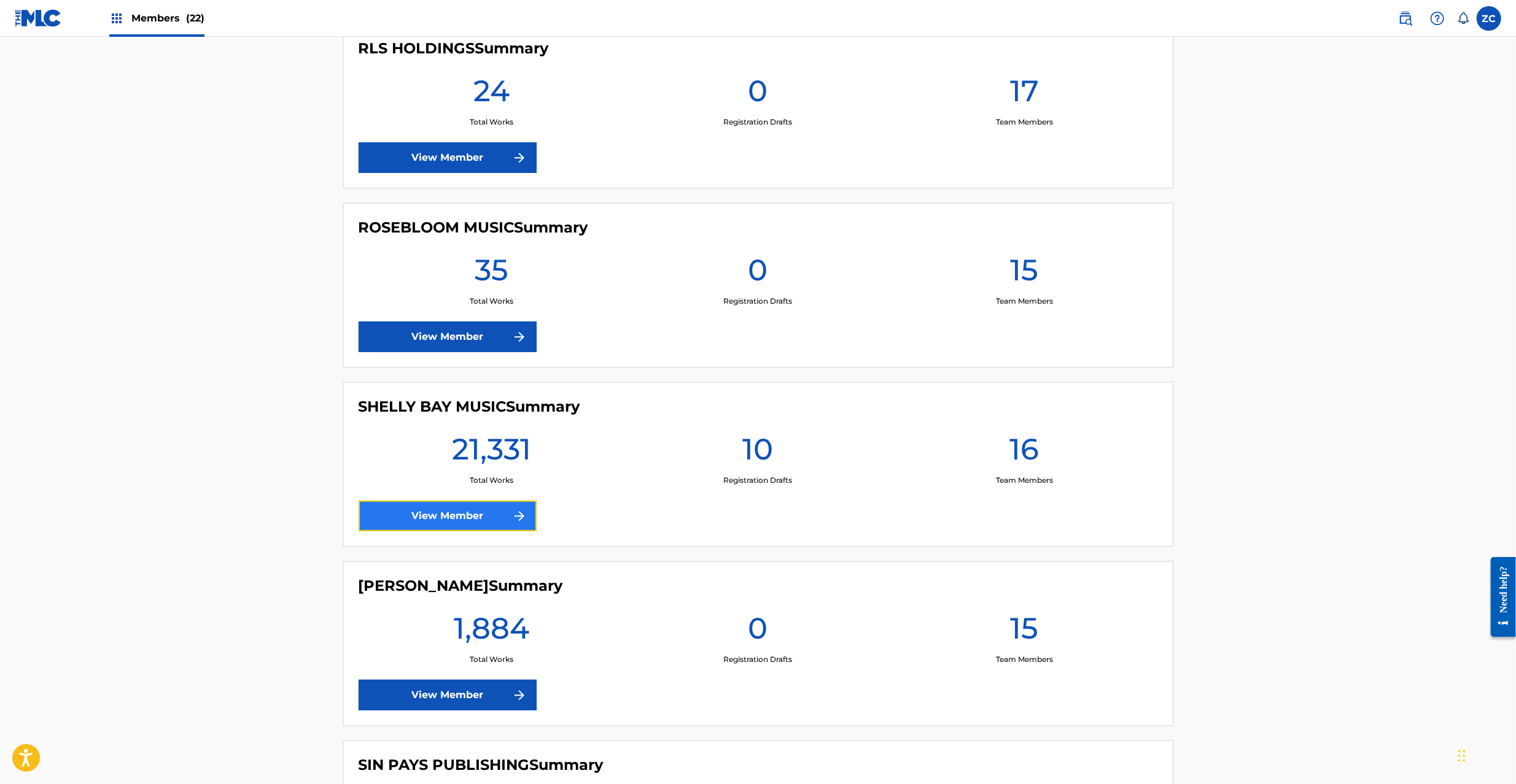
click at [446, 517] on link "View Member" at bounding box center [448, 516] width 178 height 31
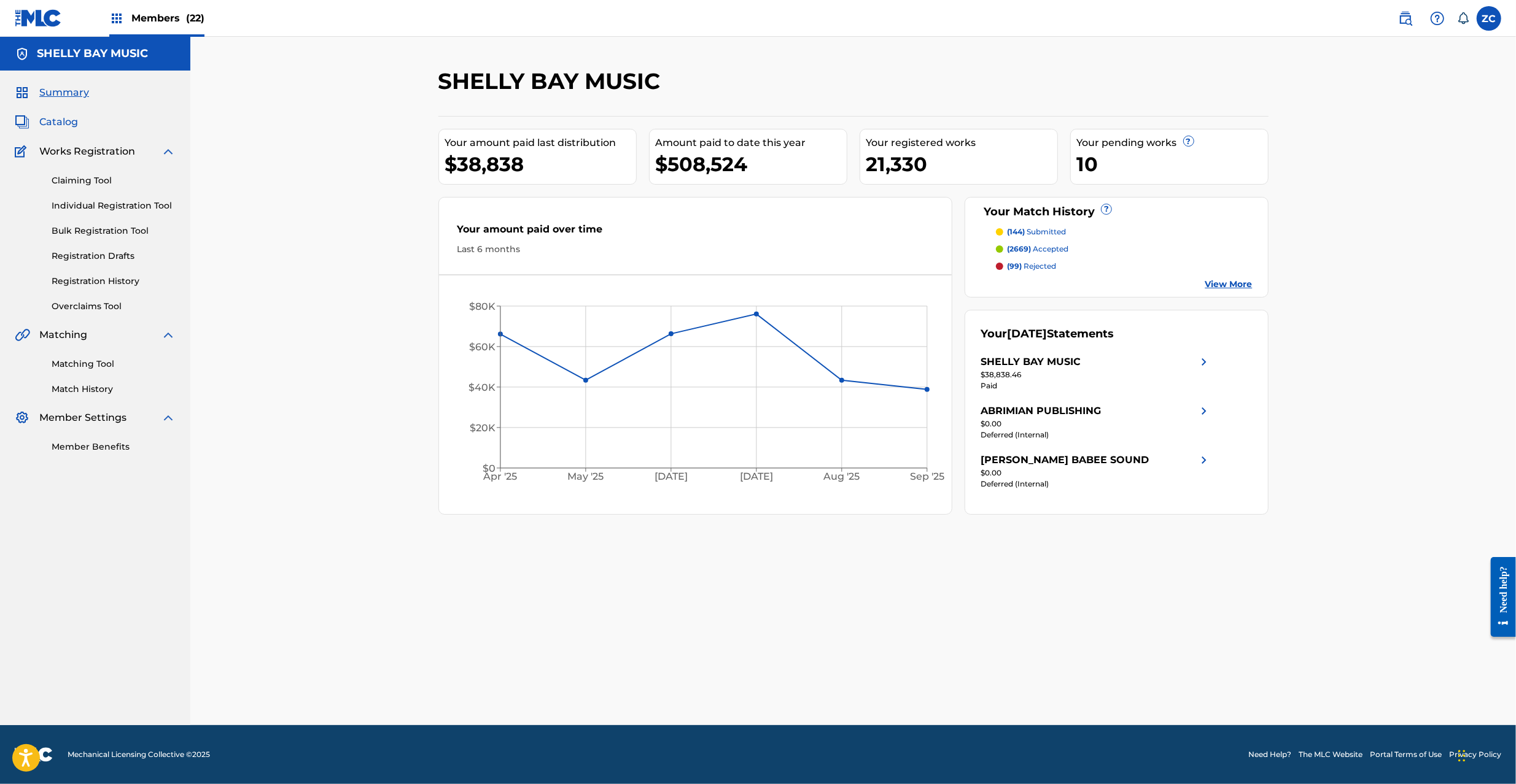
click at [69, 126] on span "Catalog" at bounding box center [59, 122] width 39 height 15
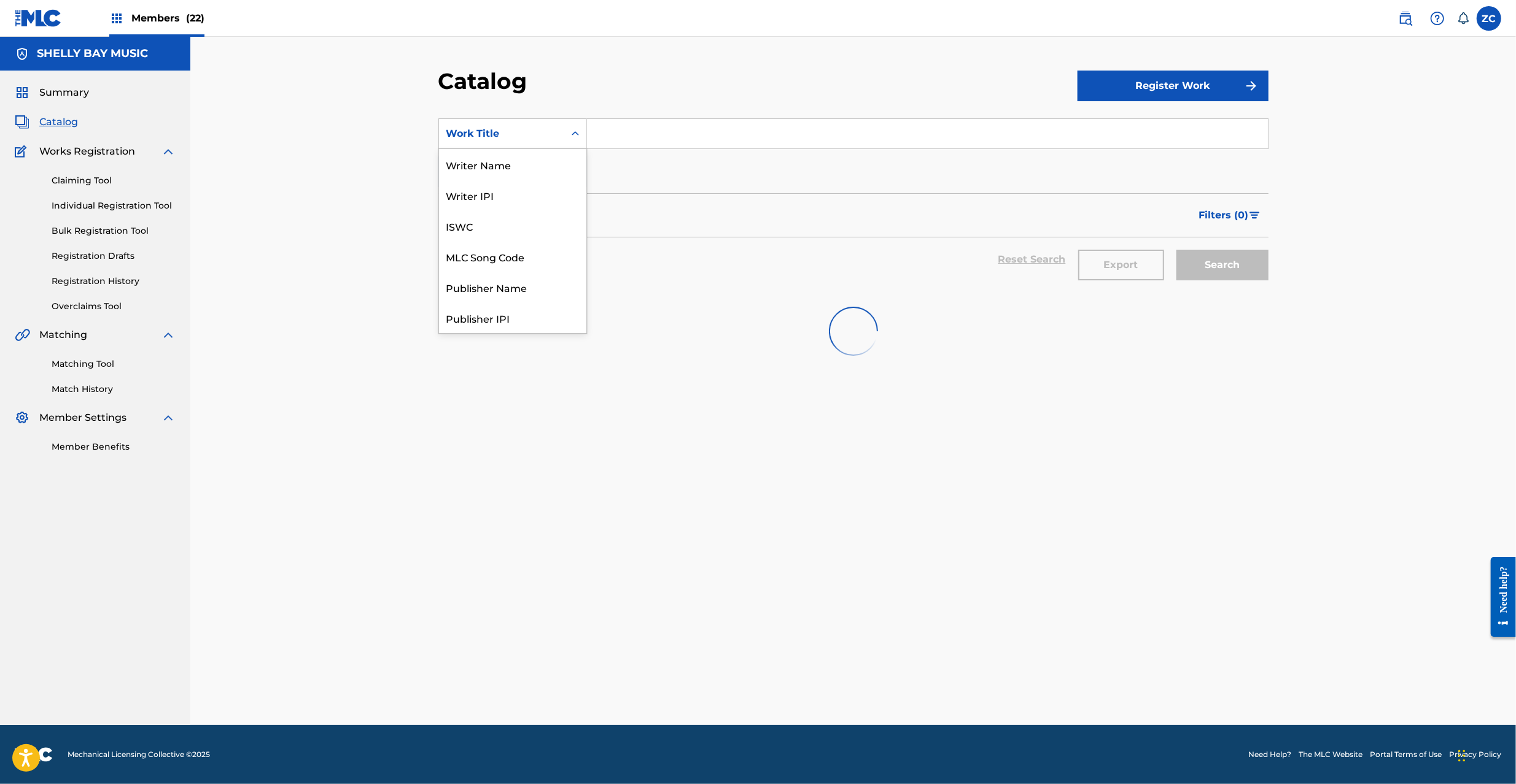
click at [543, 131] on div "Work Title" at bounding box center [501, 133] width 111 height 15
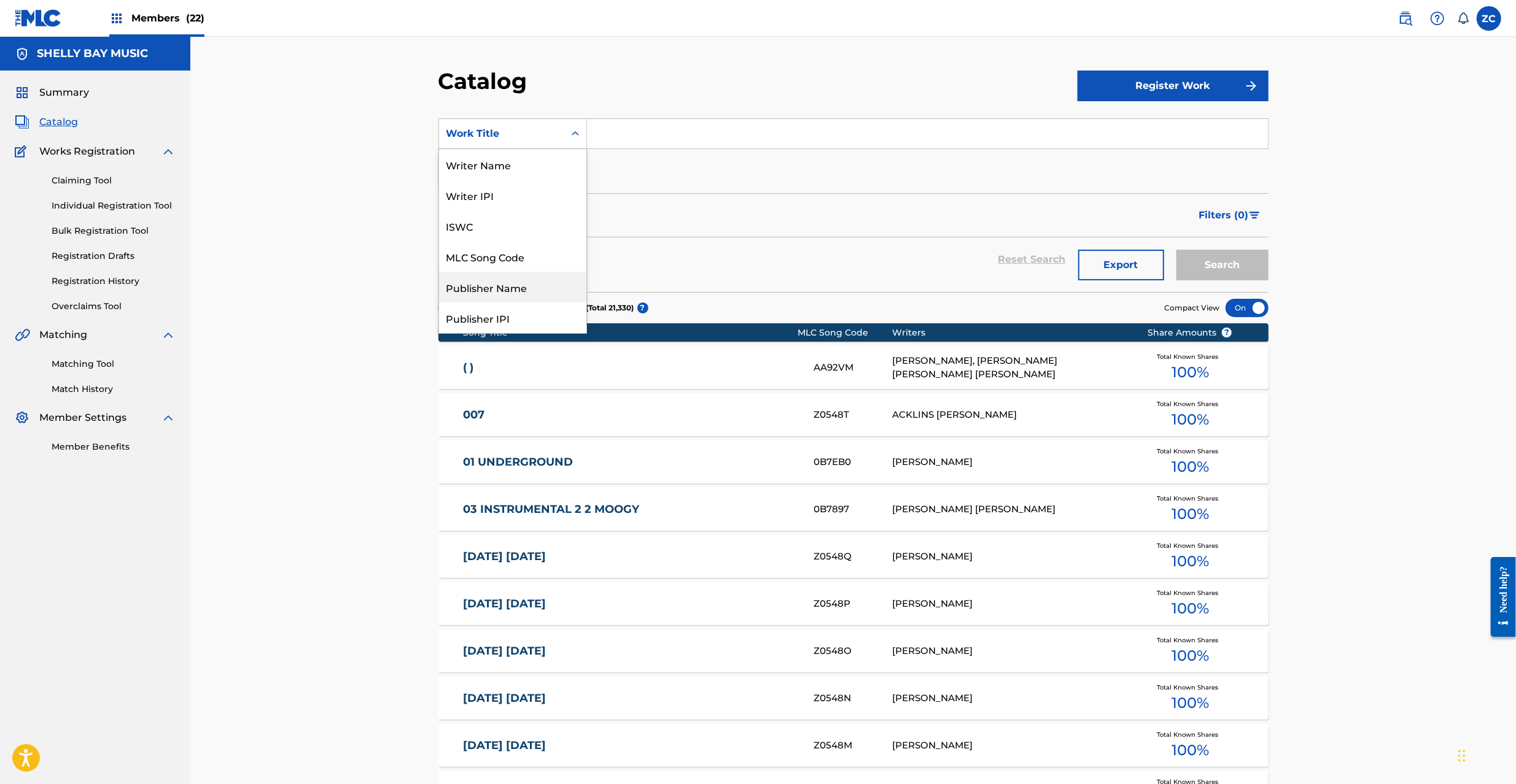
click at [505, 259] on div "MLC Song Code" at bounding box center [512, 256] width 147 height 31
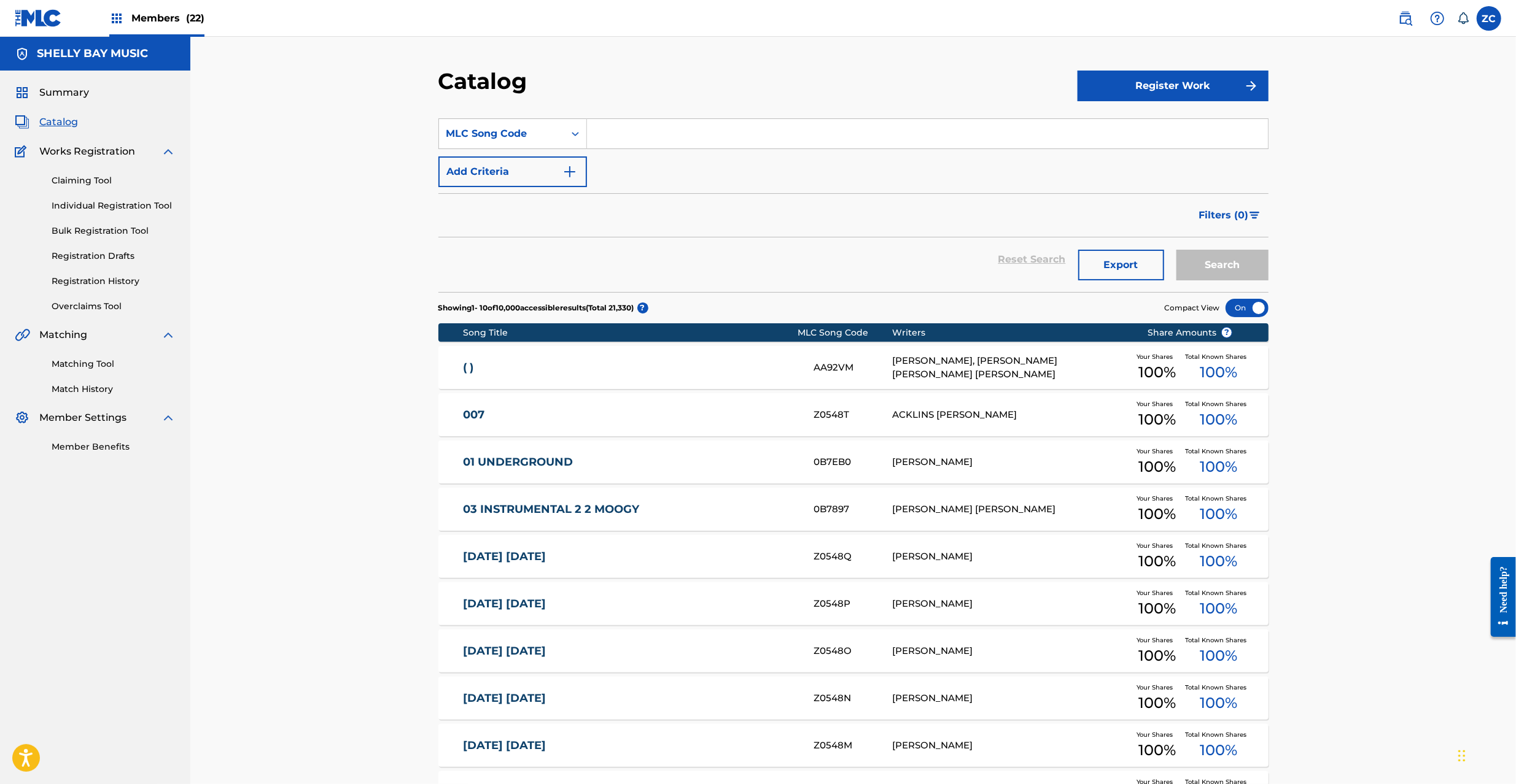
click at [663, 137] on input "Search Form" at bounding box center [927, 134] width 680 height 29
paste input "HQ13ZQ"
type input "HQ13ZQ"
click at [1202, 261] on button "Search" at bounding box center [1222, 265] width 92 height 31
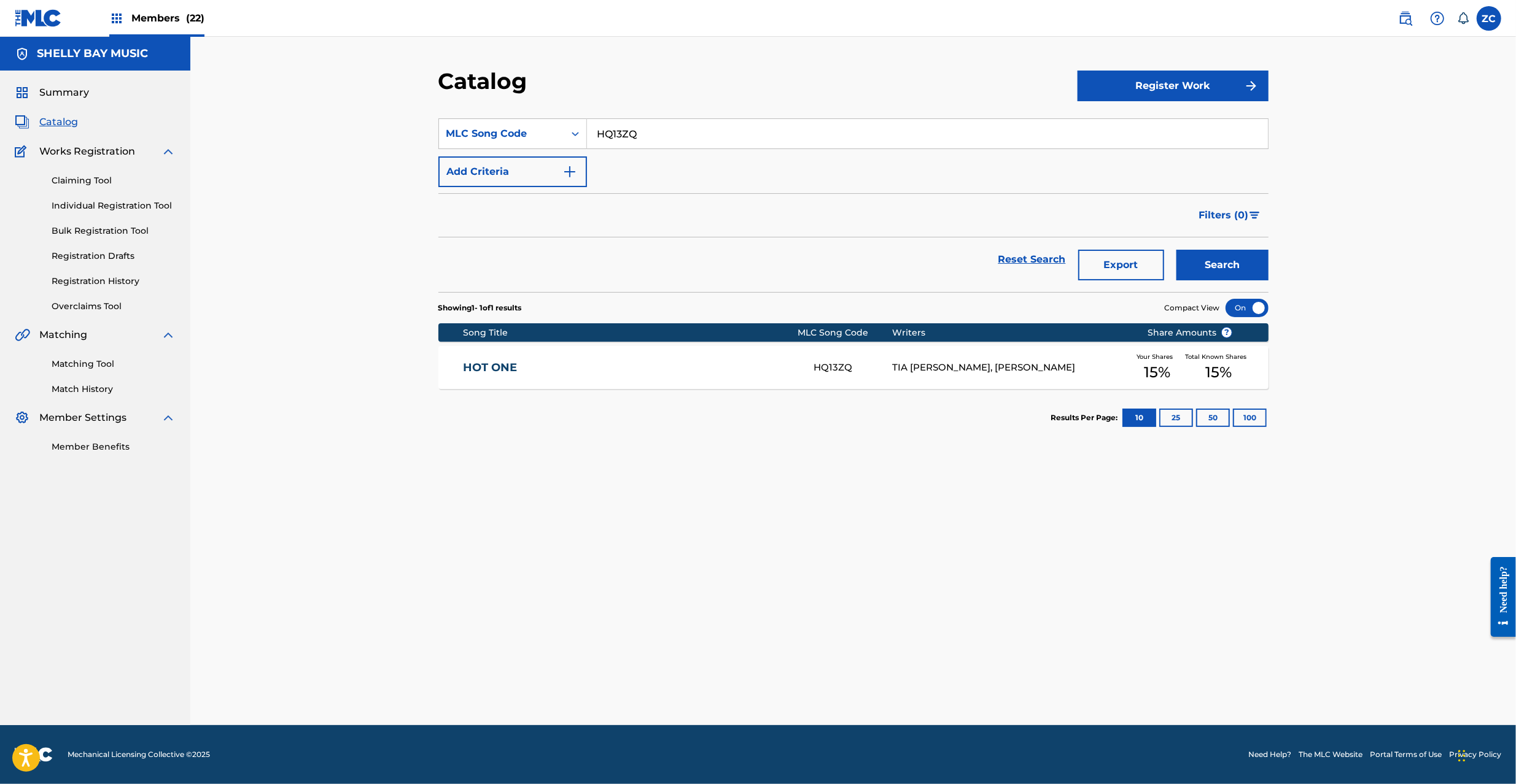
click at [656, 369] on link "HOT ONE" at bounding box center [629, 368] width 334 height 14
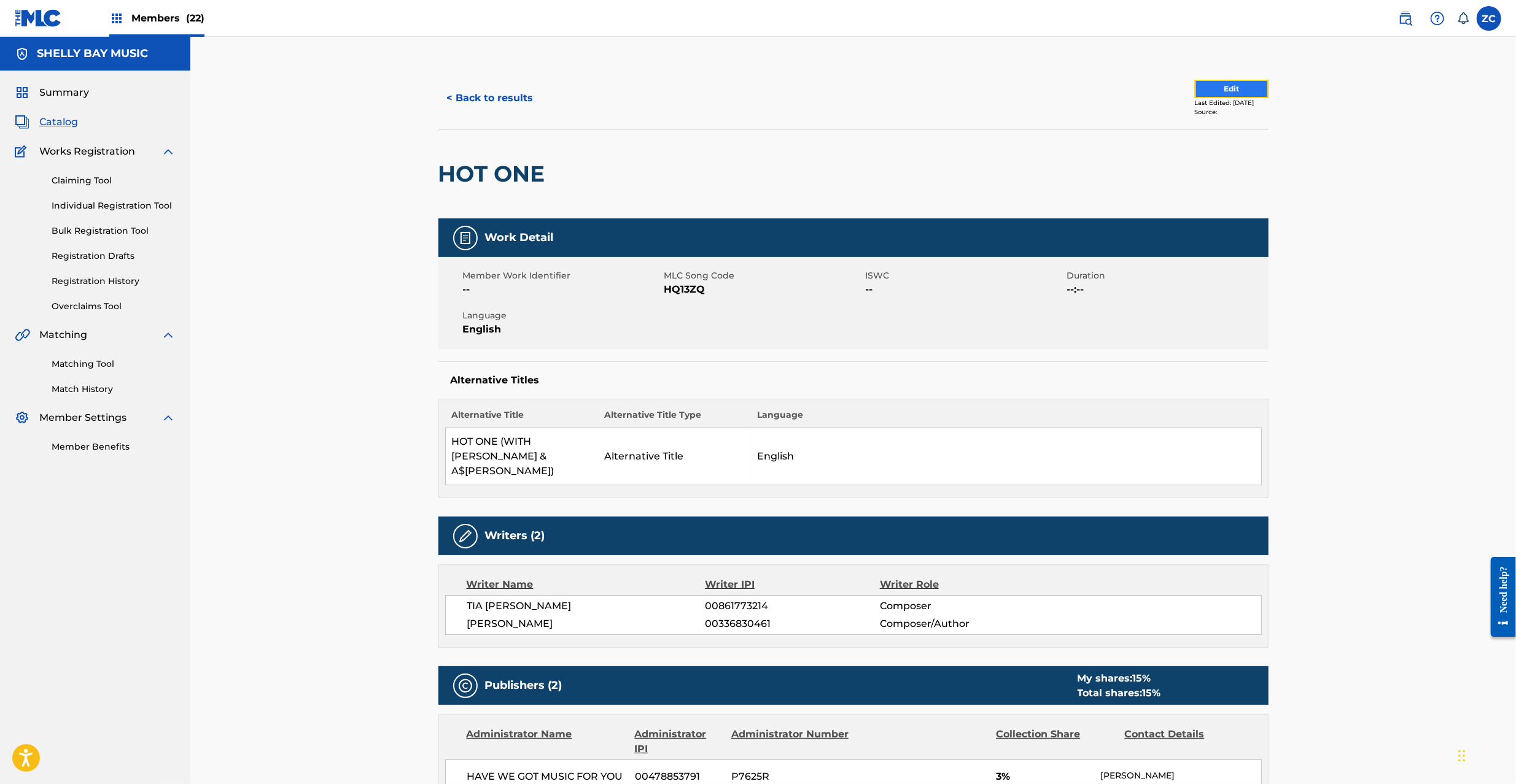
click at [1203, 90] on button "Edit" at bounding box center [1231, 89] width 74 height 19
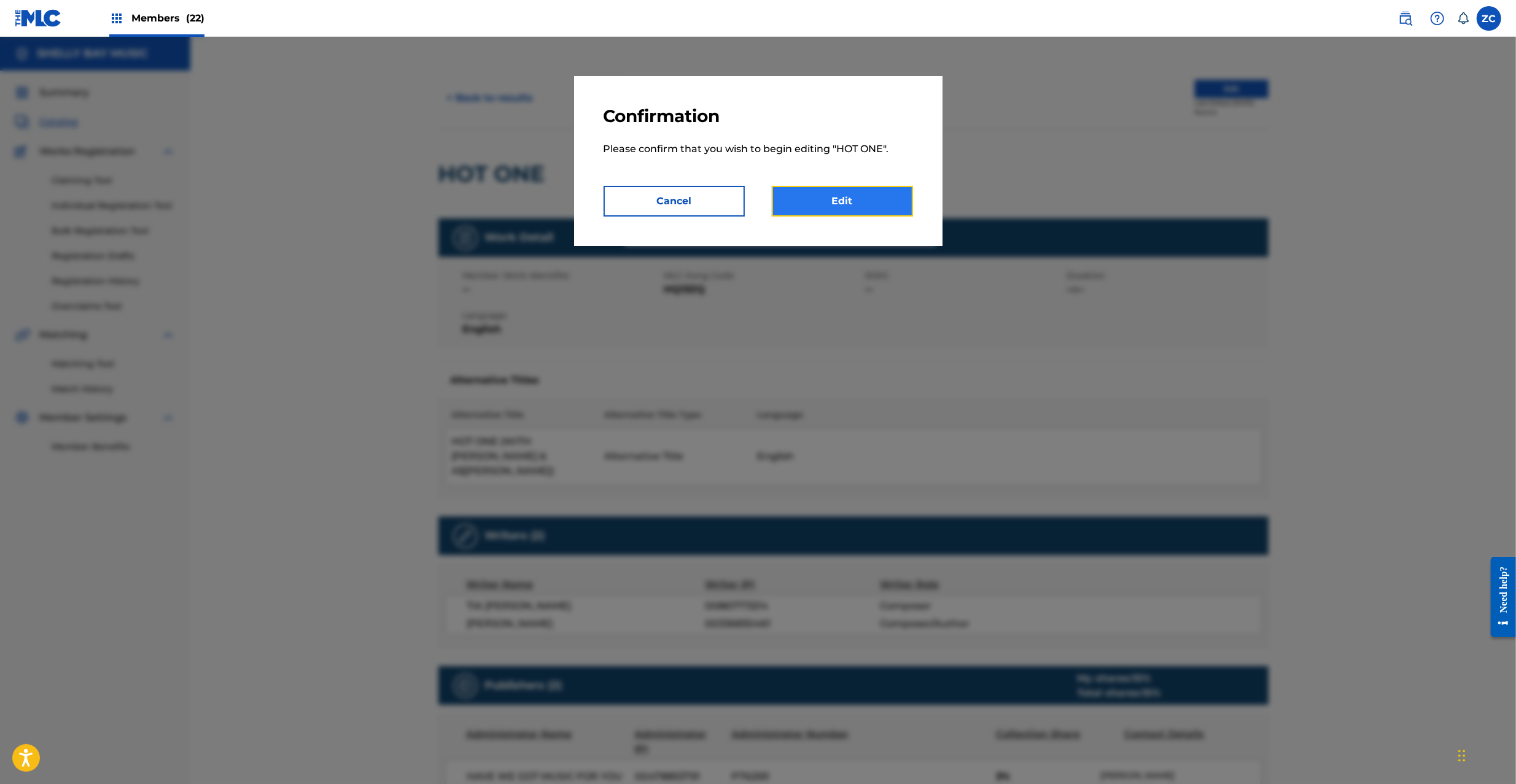
click at [879, 201] on link "Edit" at bounding box center [842, 201] width 141 height 31
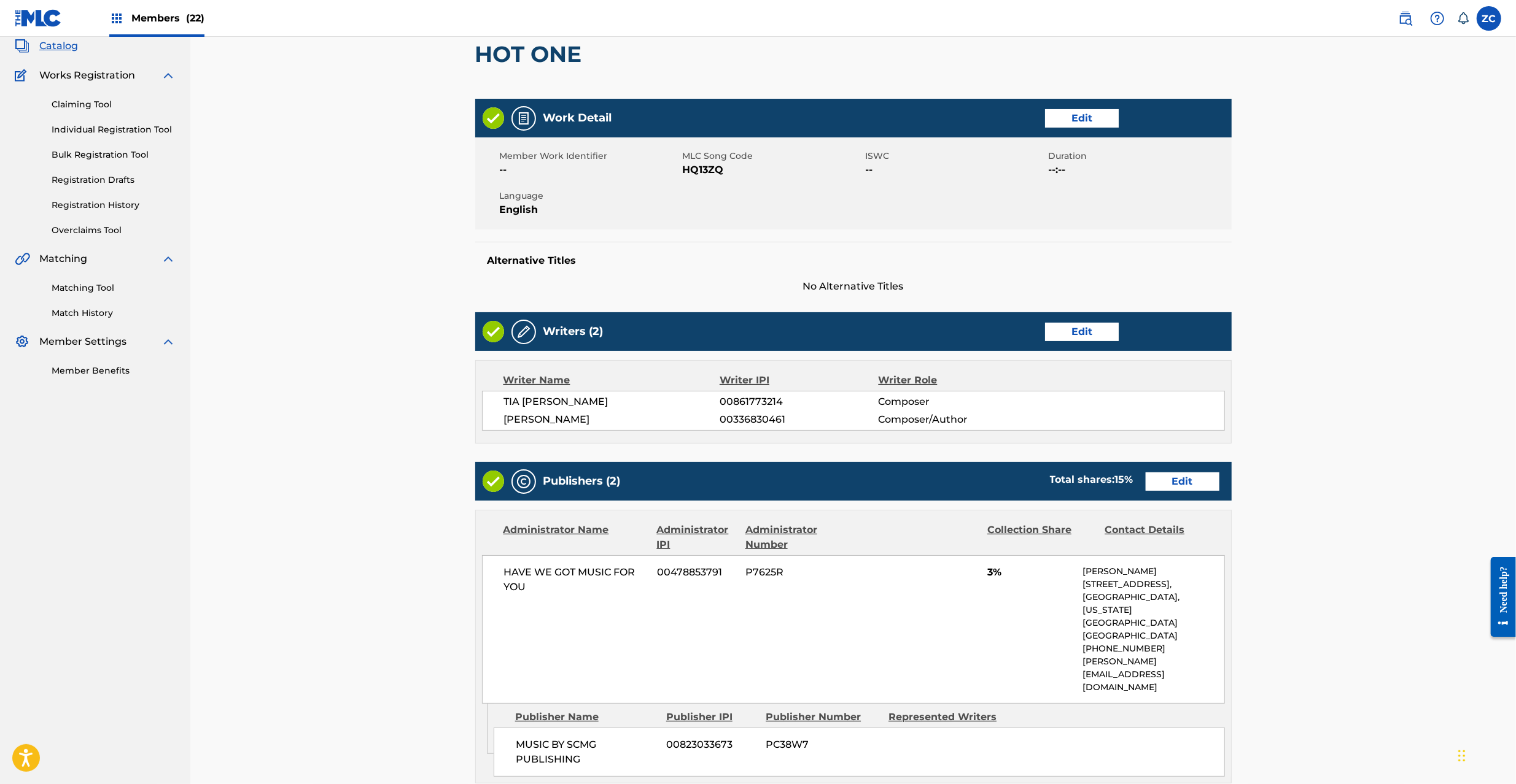
scroll to position [108, 0]
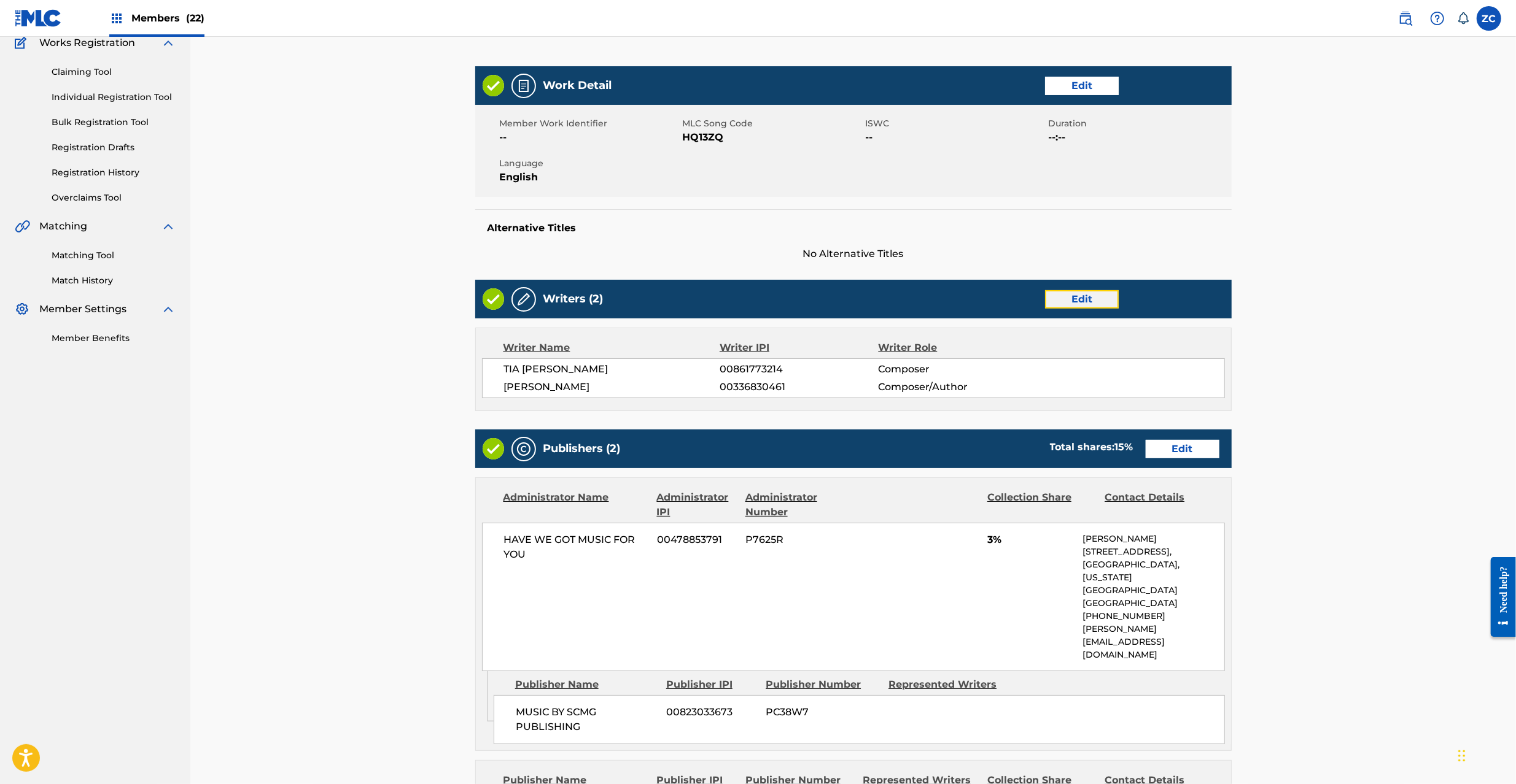
click at [1101, 308] on link "Edit" at bounding box center [1081, 300] width 74 height 19
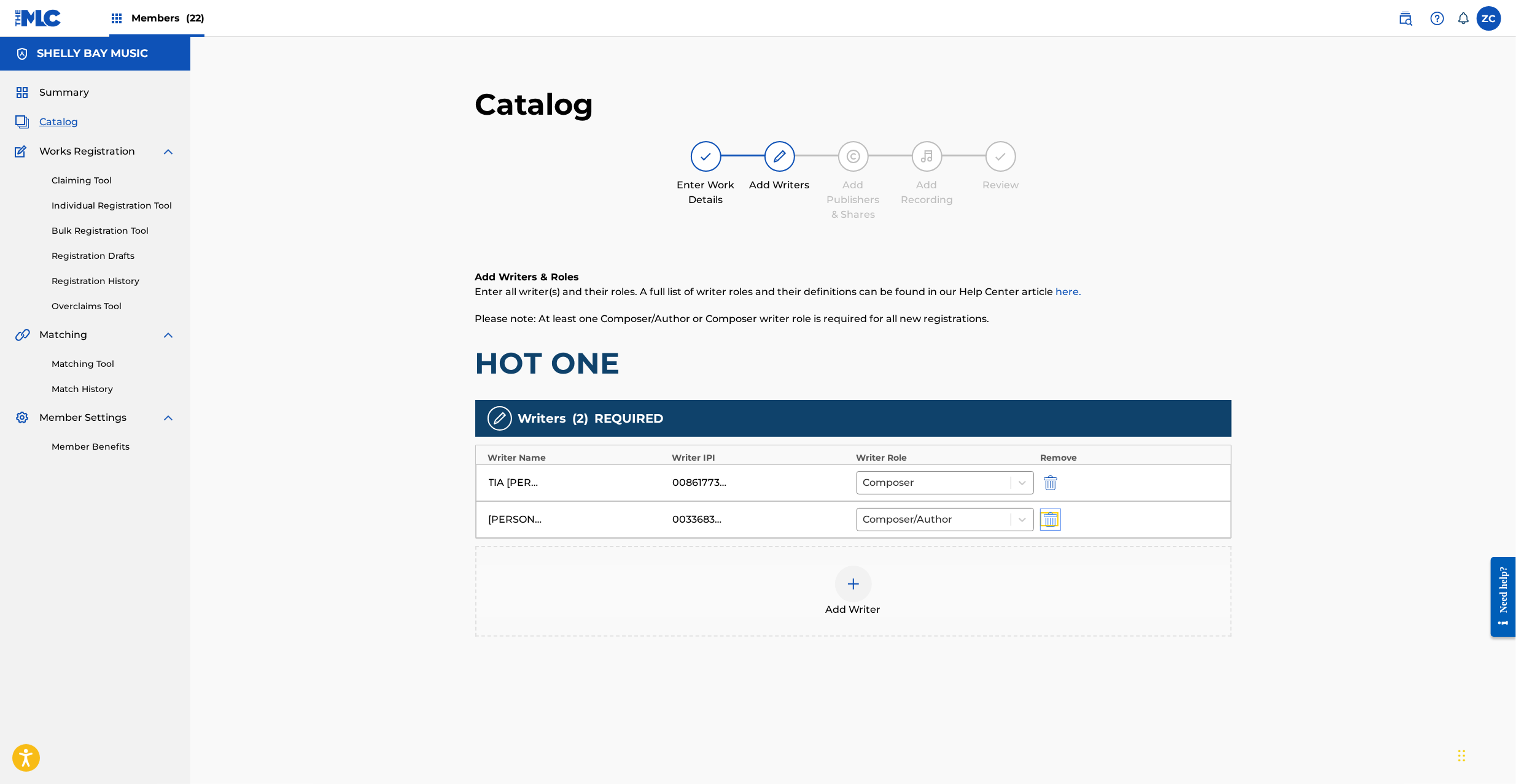
click at [1047, 518] on img "submit" at bounding box center [1050, 519] width 13 height 15
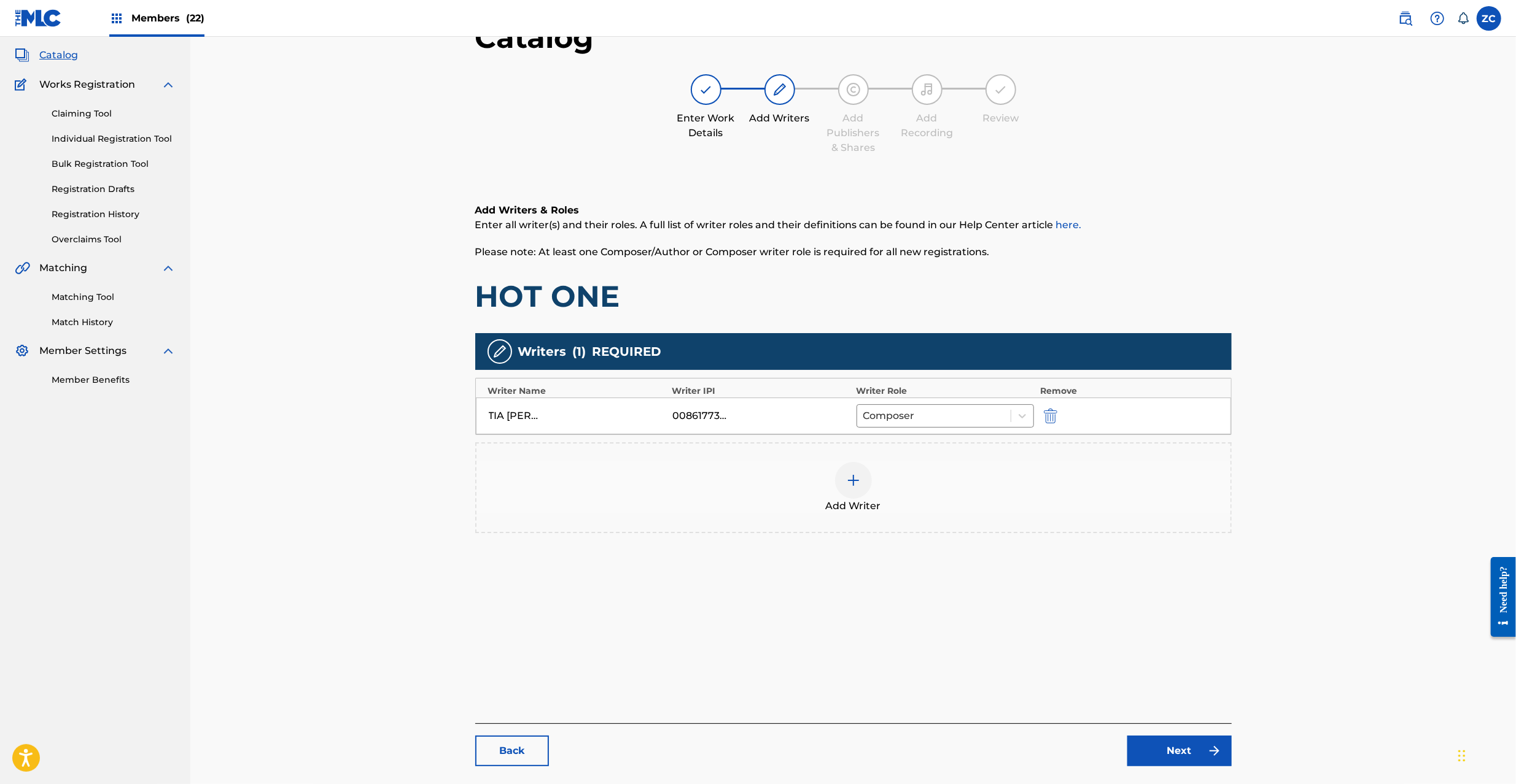
scroll to position [126, 0]
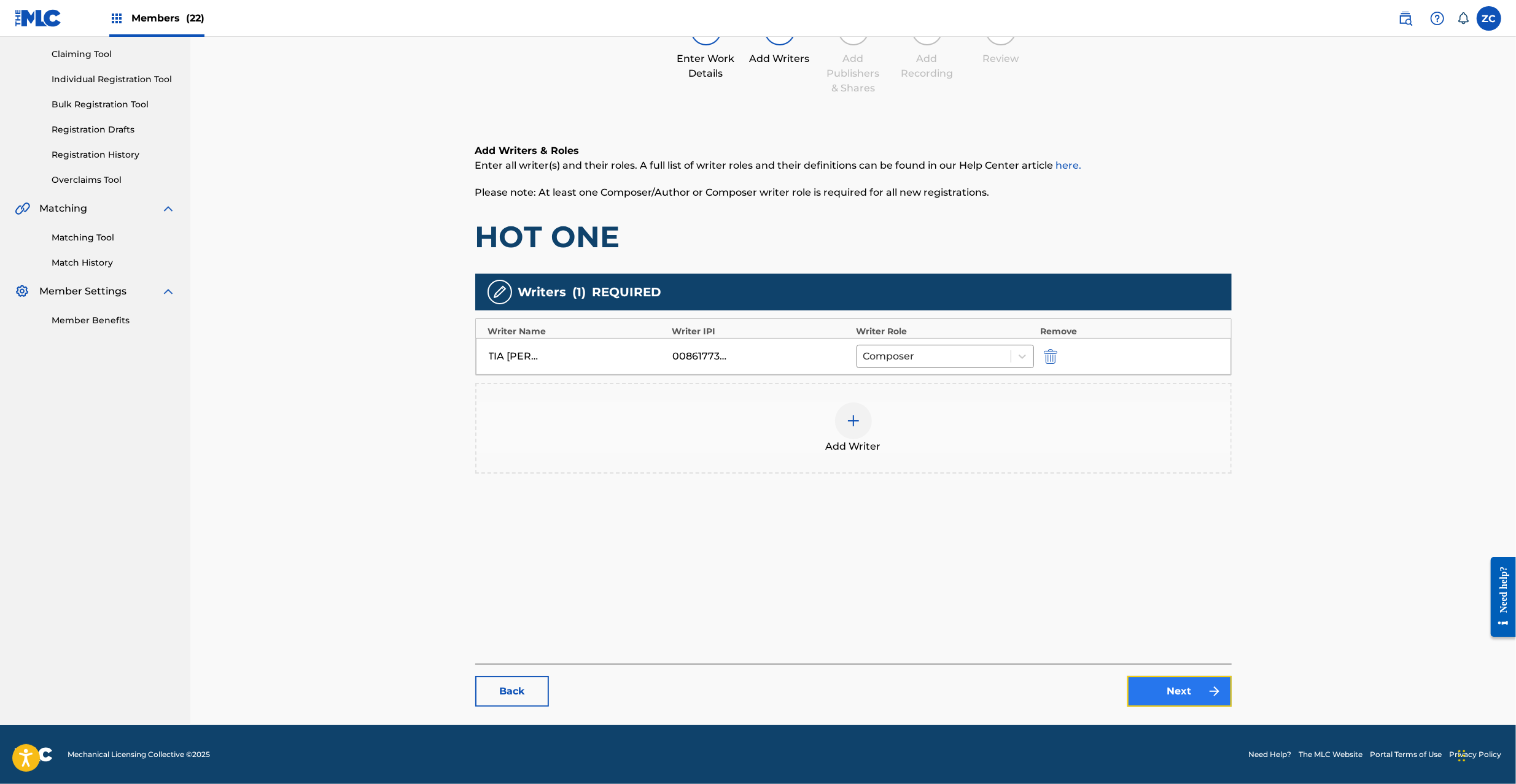
click at [1164, 691] on link "Next" at bounding box center [1179, 692] width 105 height 31
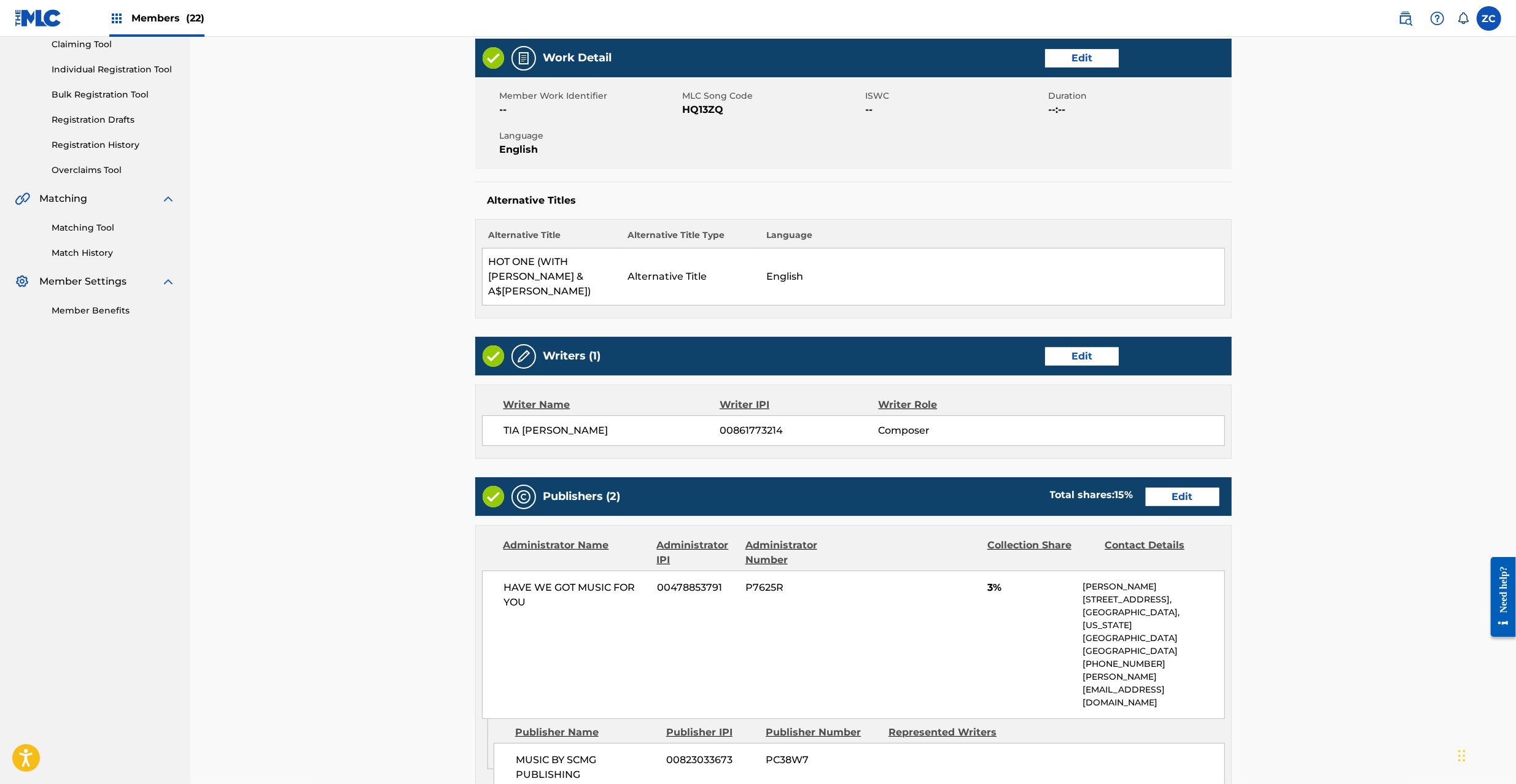
scroll to position [327, 0]
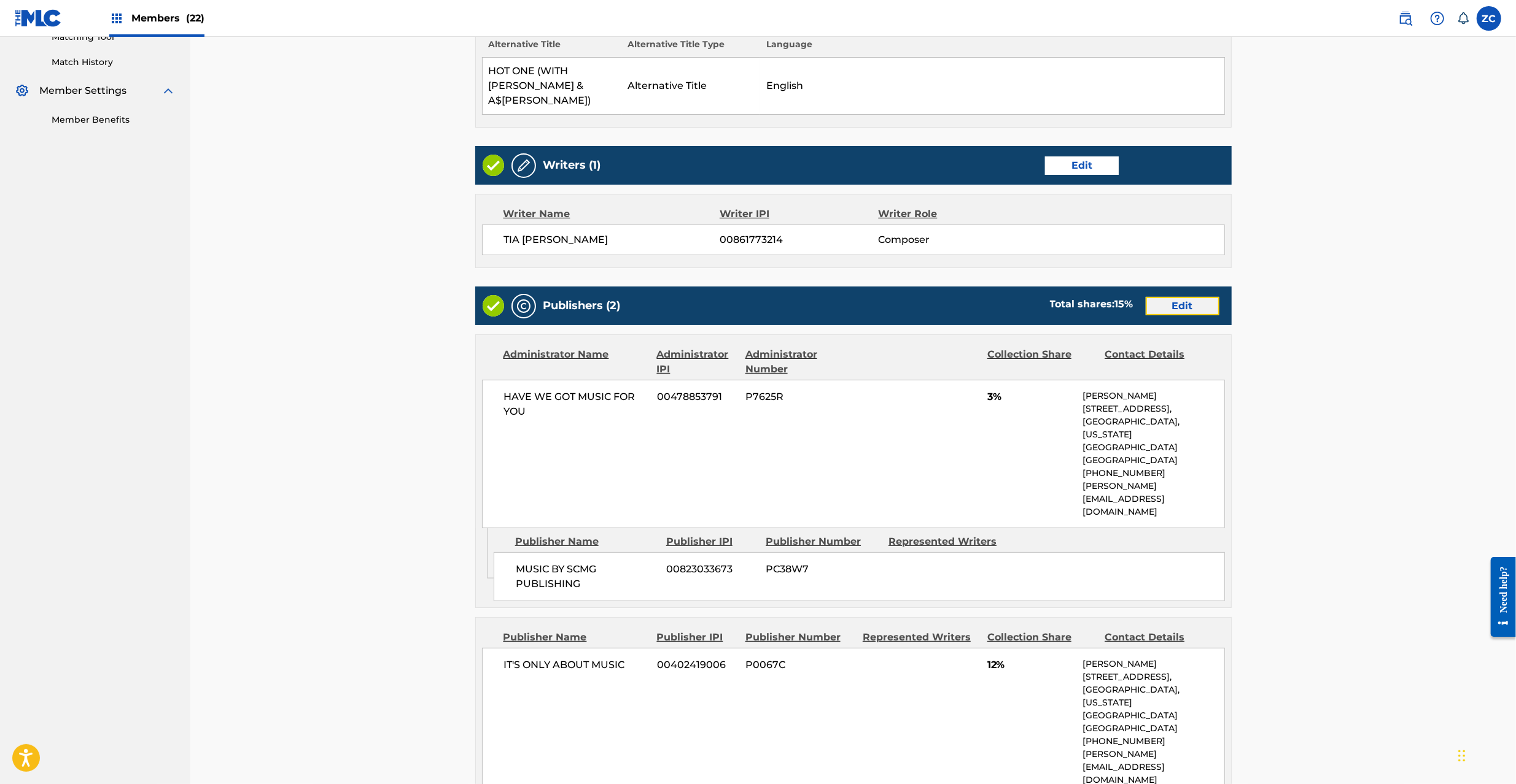
click at [1179, 298] on link "Edit" at bounding box center [1182, 306] width 74 height 19
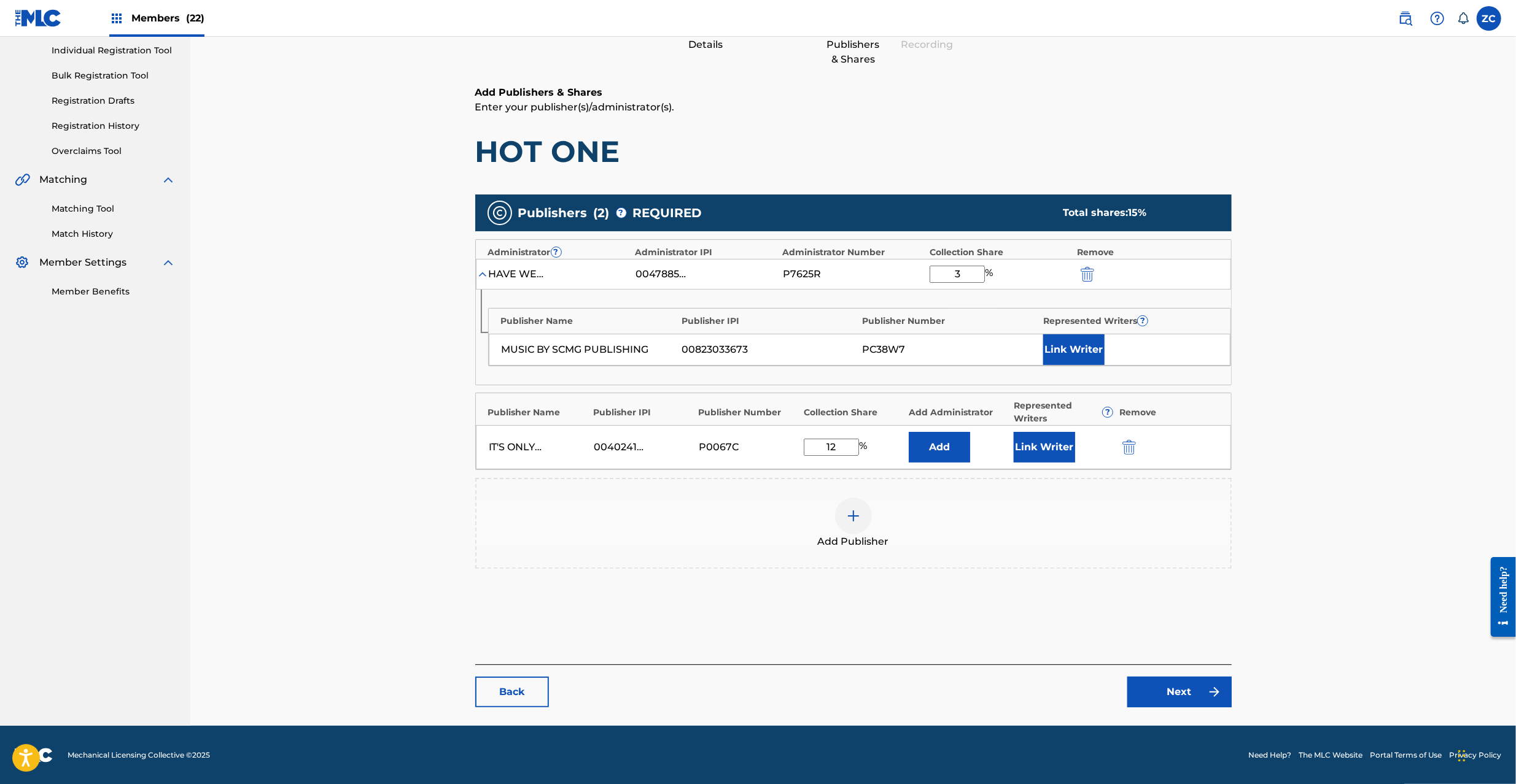
scroll to position [156, 0]
click at [1128, 448] on img "submit" at bounding box center [1128, 446] width 13 height 15
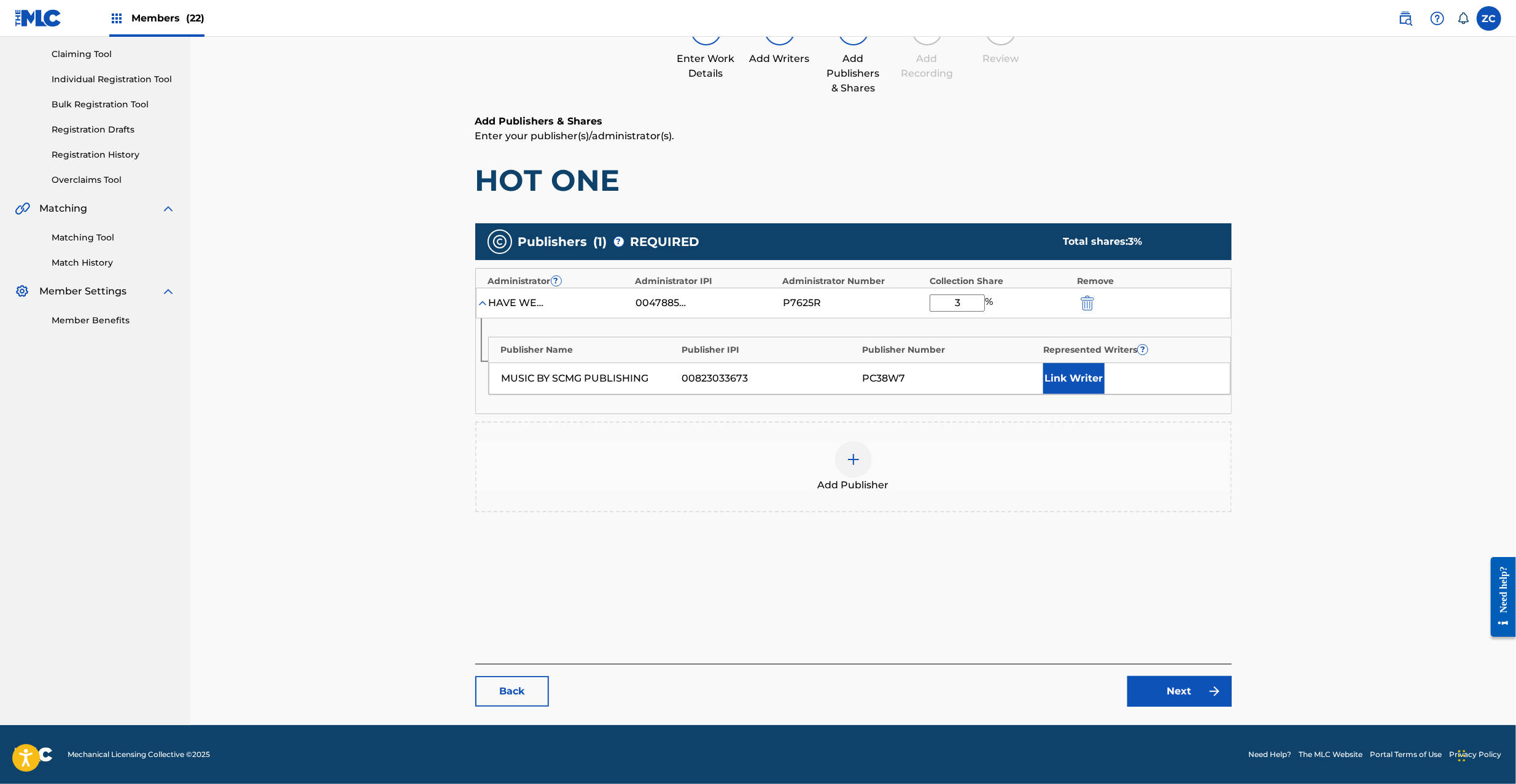
scroll to position [126, 0]
click at [1187, 689] on link "Next" at bounding box center [1179, 692] width 105 height 31
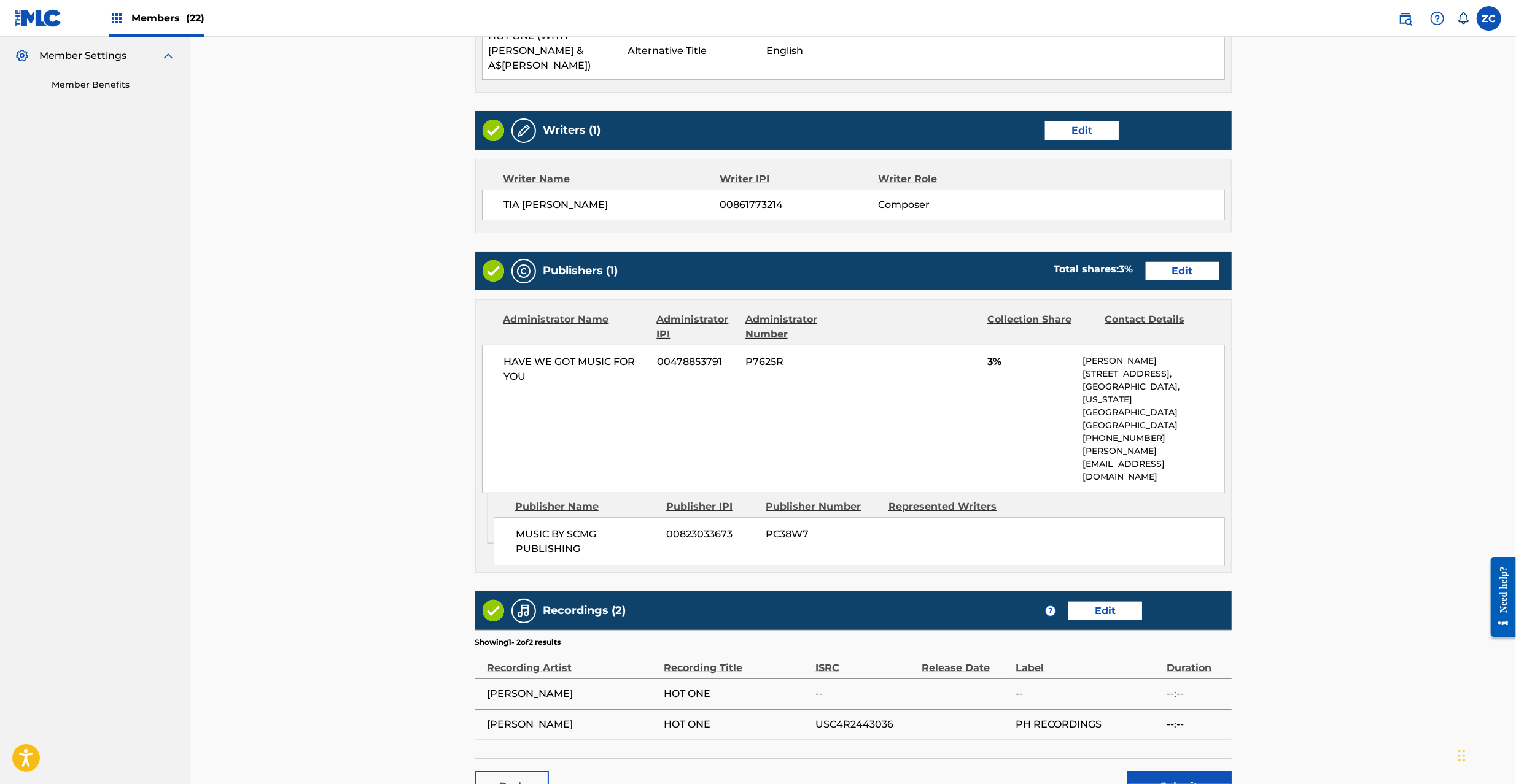
scroll to position [394, 0]
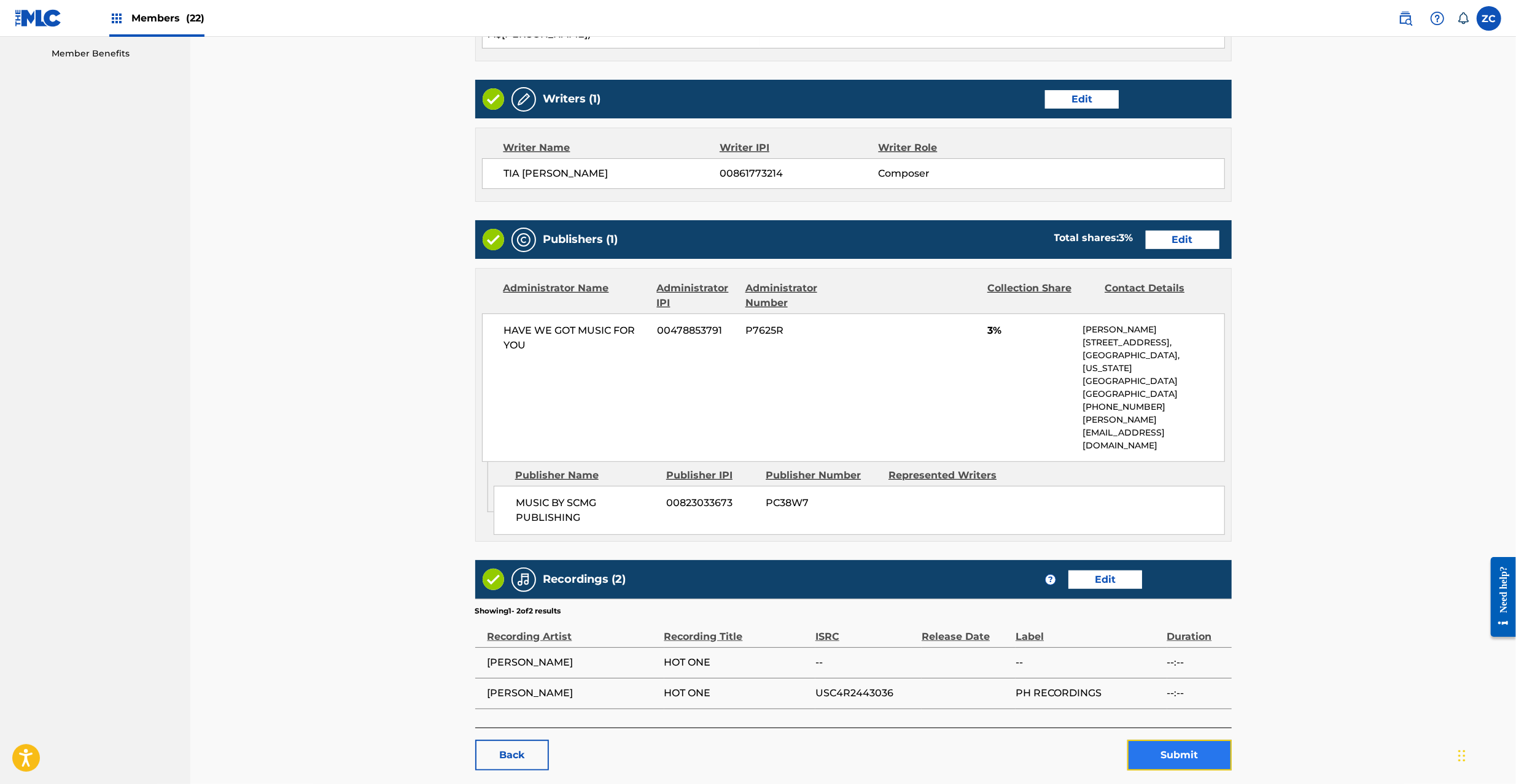
click at [1182, 740] on button "Submit" at bounding box center [1179, 755] width 105 height 31
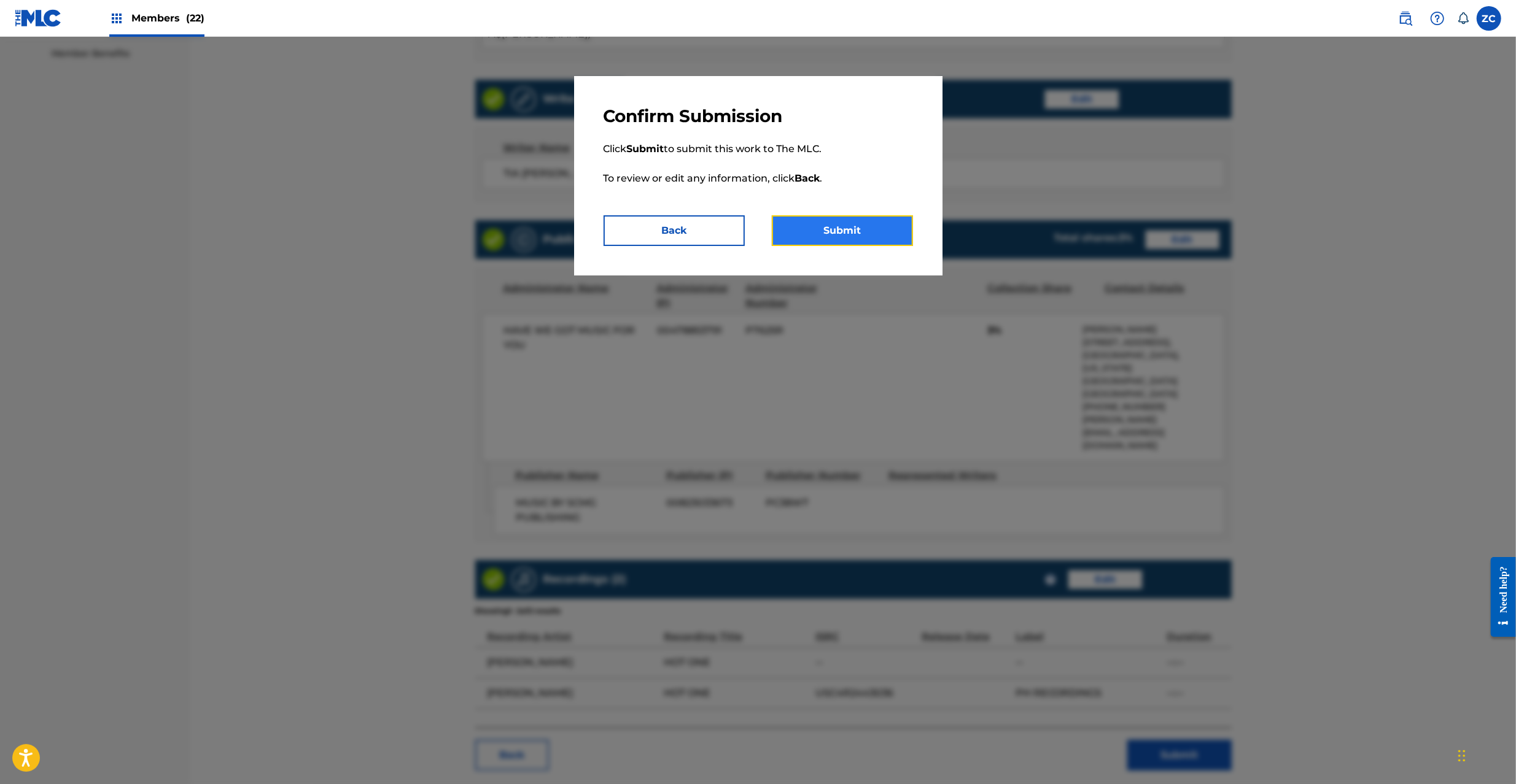
click at [870, 239] on button "Submit" at bounding box center [842, 231] width 141 height 31
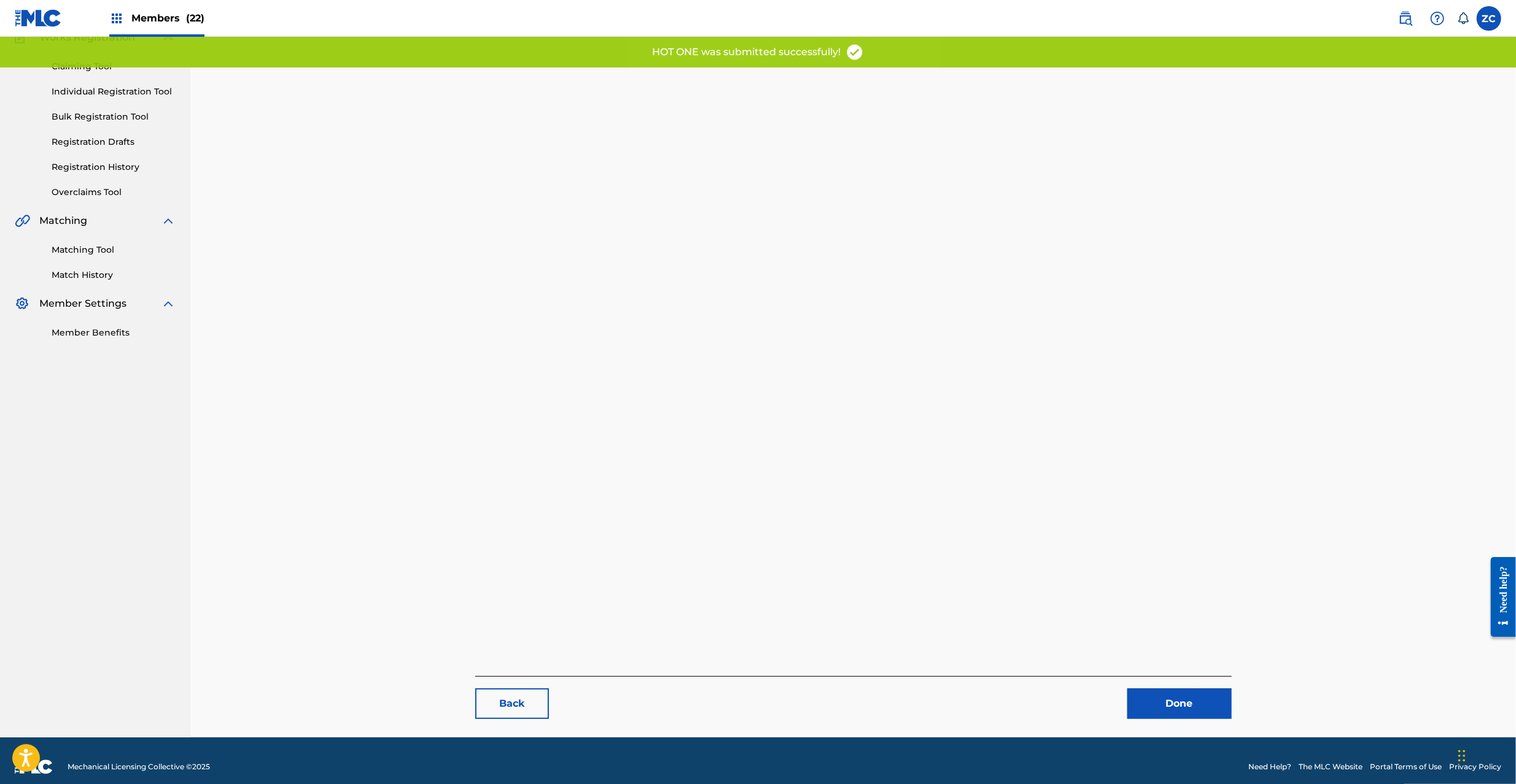
scroll to position [126, 0]
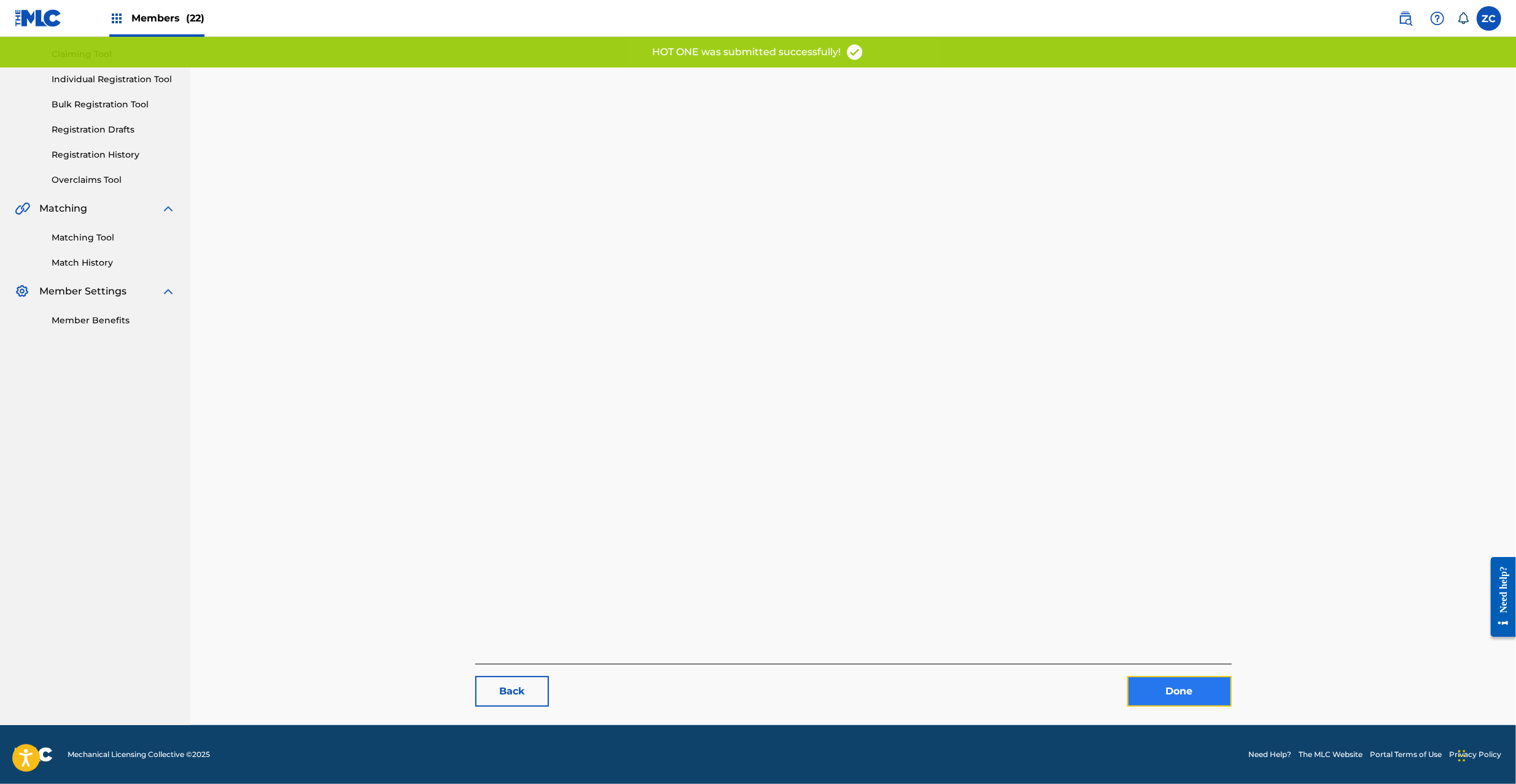
click at [1162, 681] on link "Done" at bounding box center [1179, 692] width 105 height 31
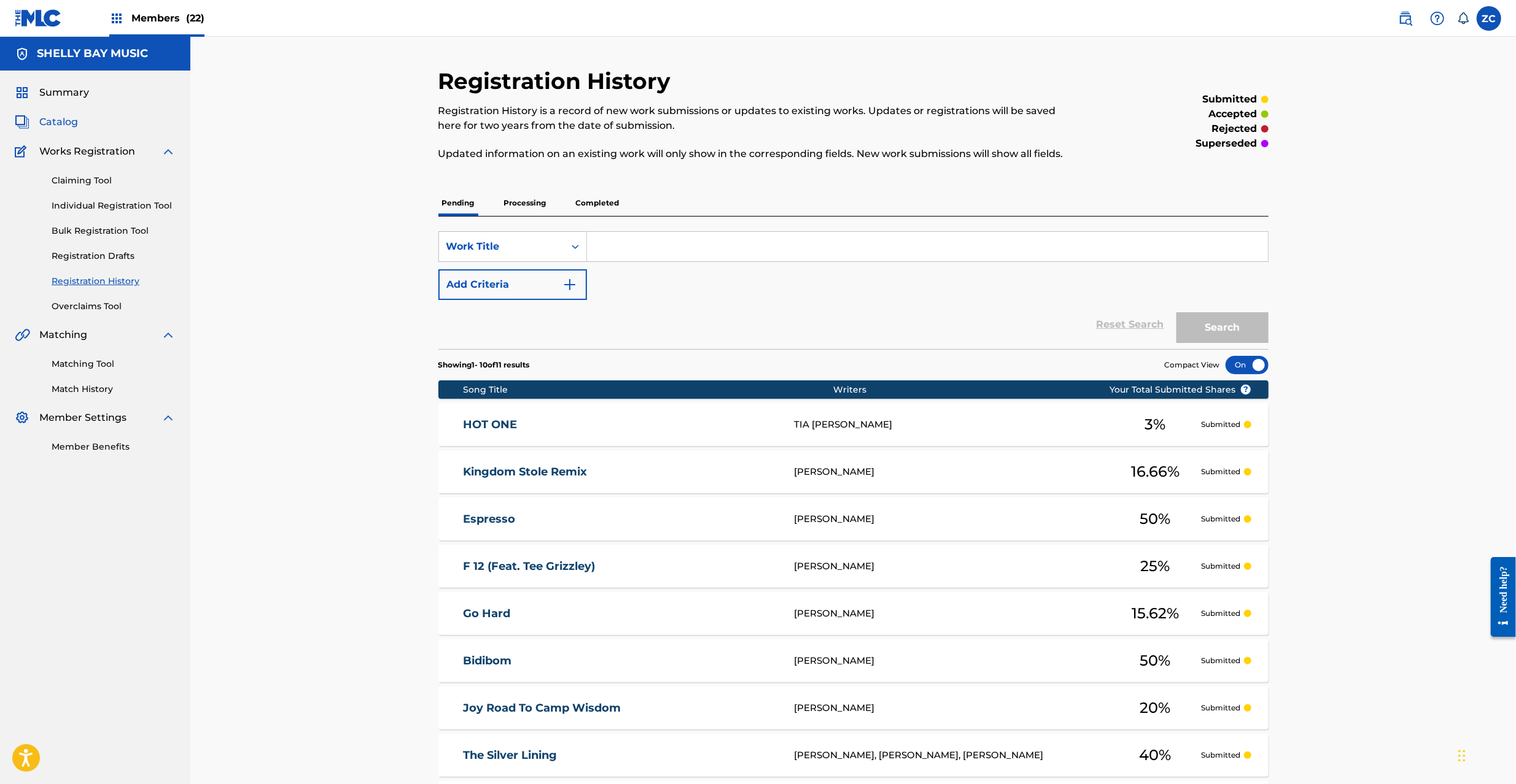
click at [71, 115] on span "Catalog" at bounding box center [59, 122] width 39 height 15
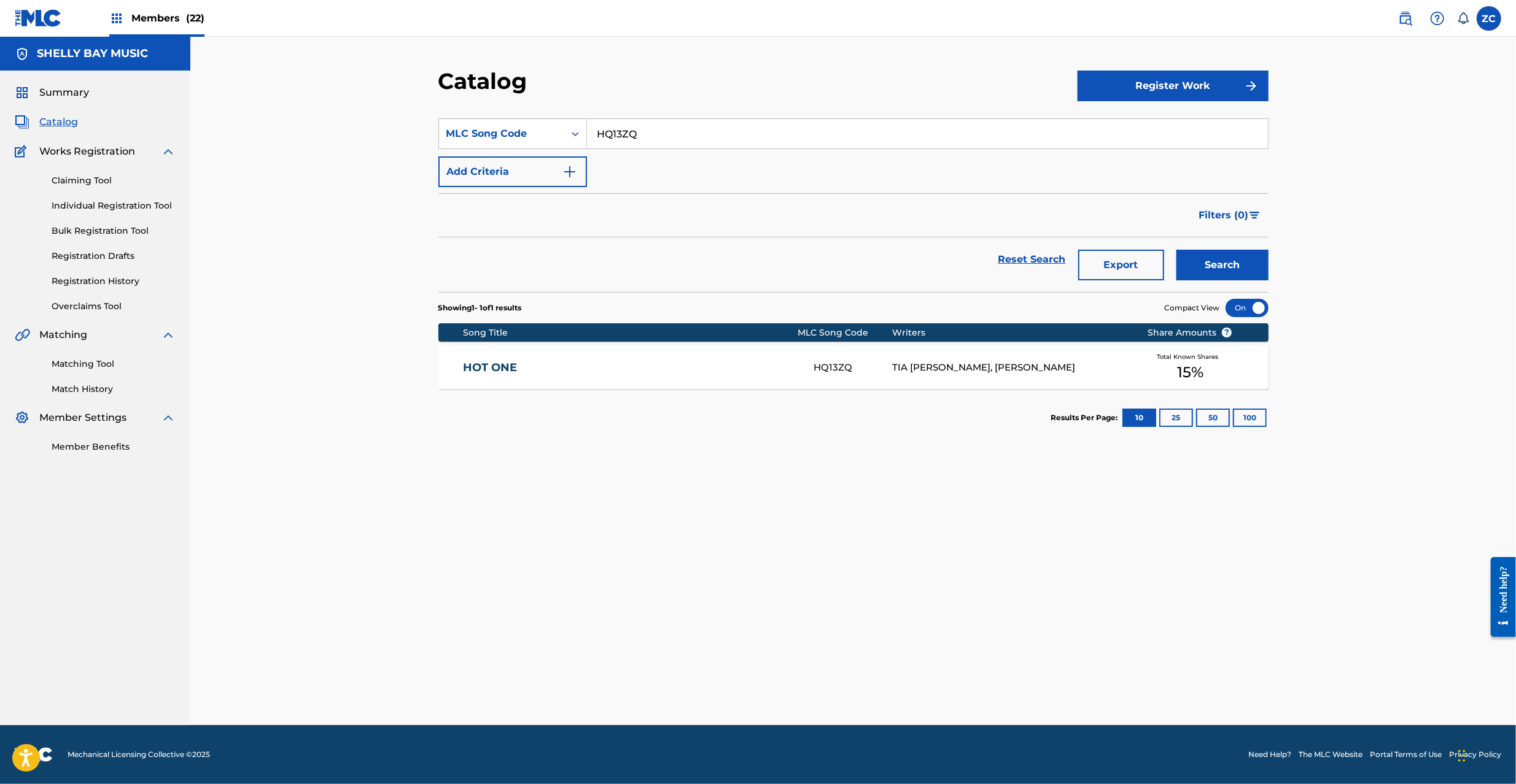
click at [657, 140] on input "HQ13ZQ" at bounding box center [927, 134] width 680 height 29
paste input "LE88JH"
type input "LE88JH"
click at [1177, 249] on button "Search" at bounding box center [1222, 265] width 92 height 31
click at [825, 376] on div "HIGH TOGETHER LE88JH [PERSON_NAME] Your Shares 50 % Total Known Shares 50 %" at bounding box center [853, 367] width 830 height 43
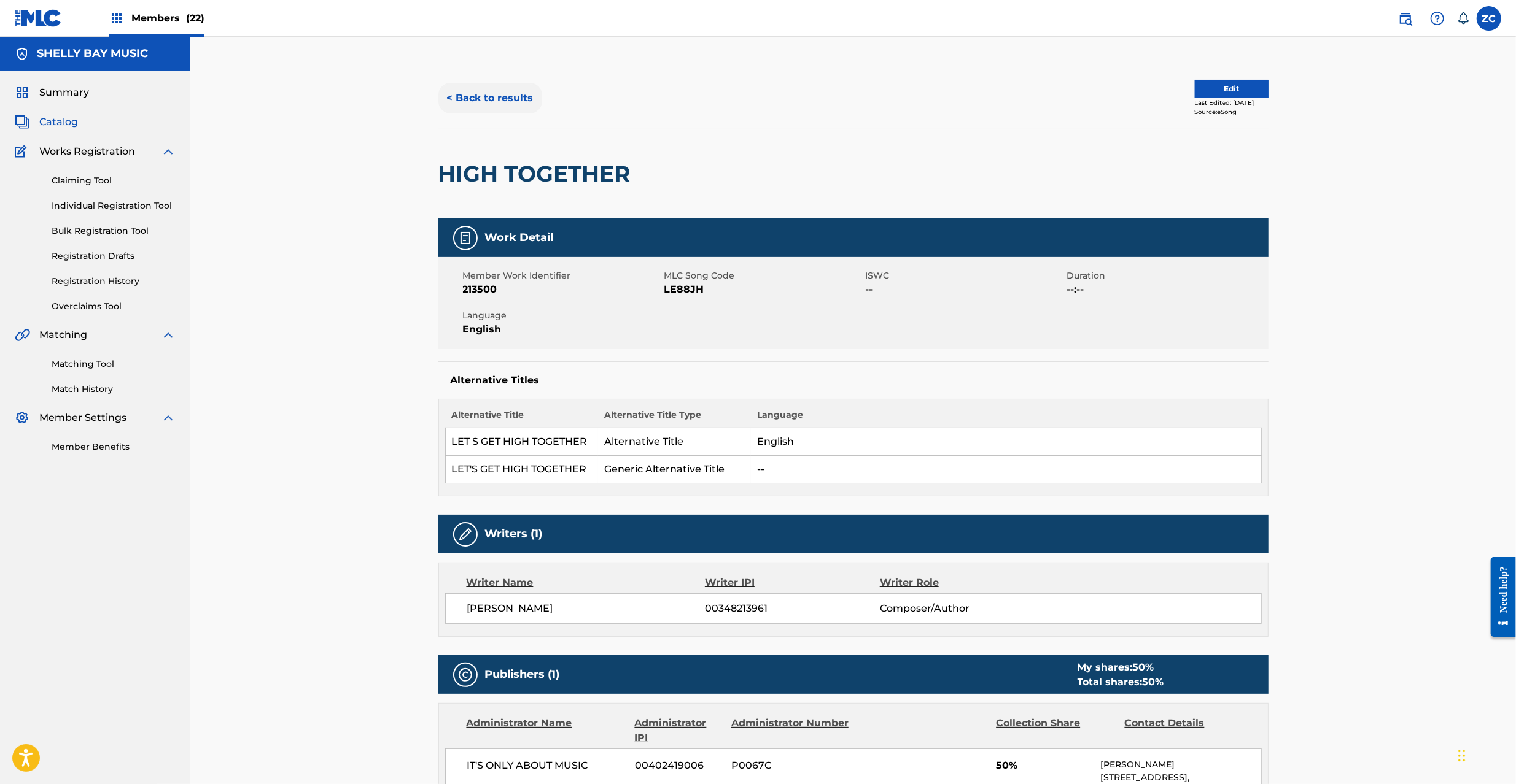
click at [521, 96] on button "< Back to results" at bounding box center [491, 98] width 104 height 31
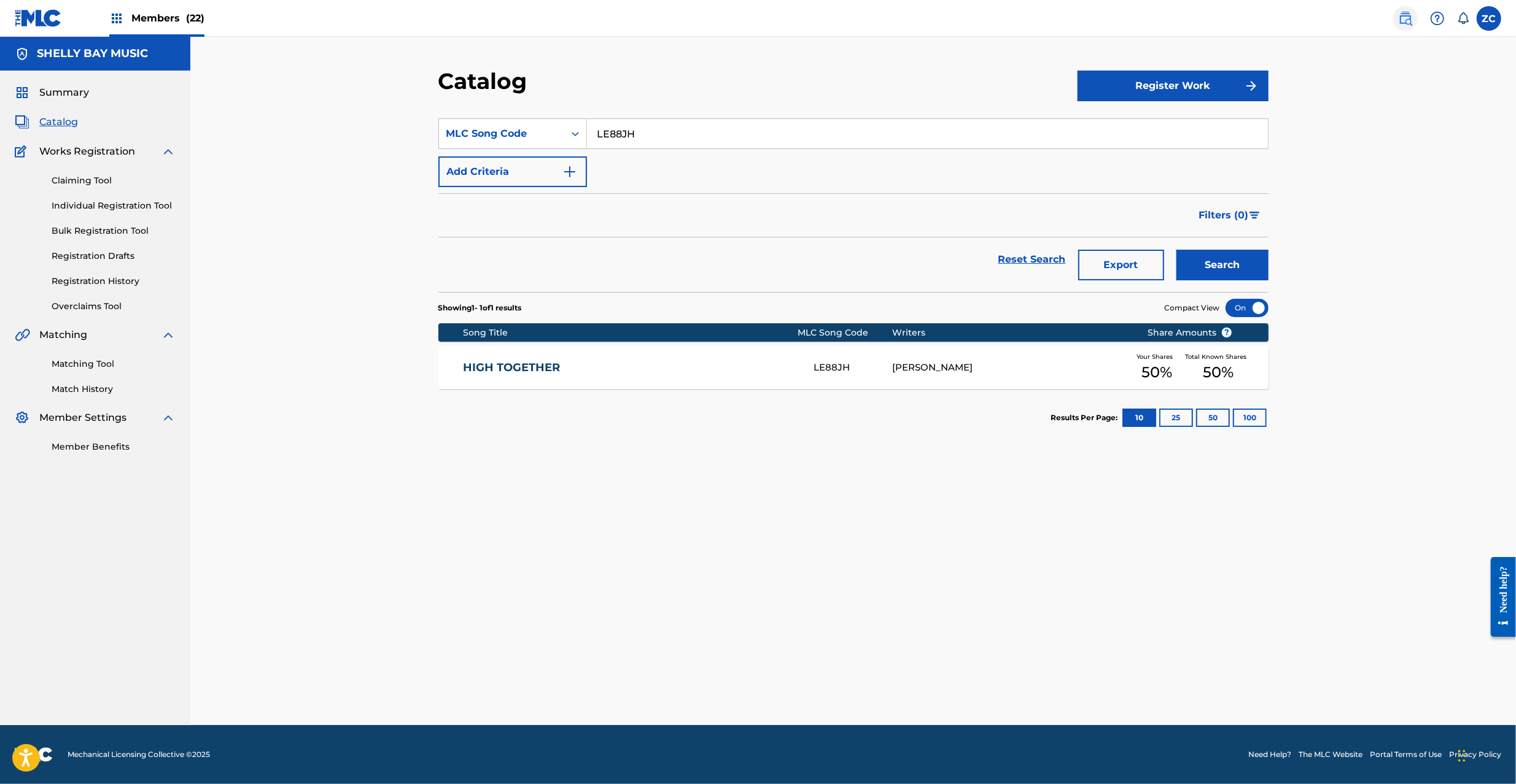
click at [1400, 19] on img at bounding box center [1405, 18] width 15 height 15
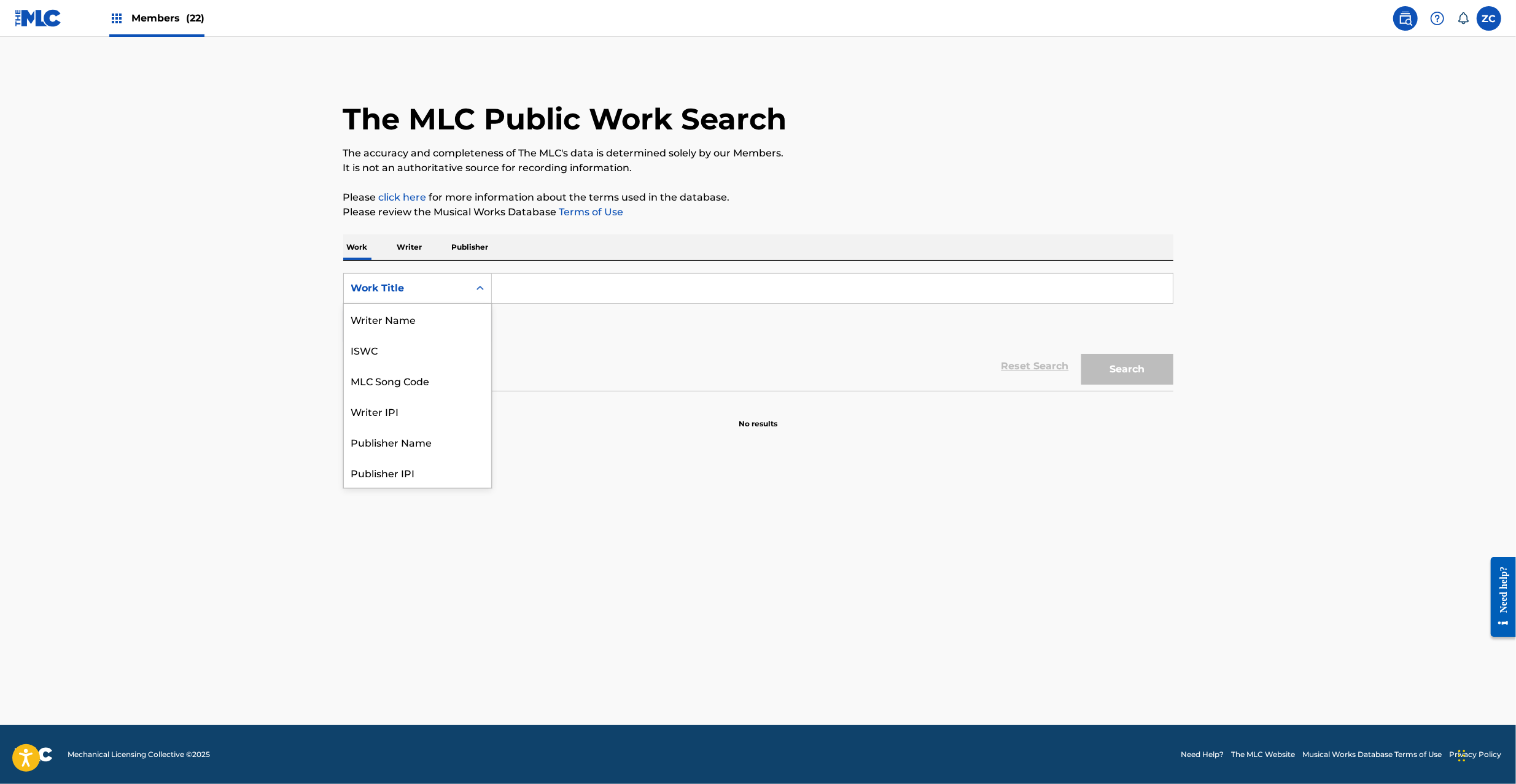
drag, startPoint x: 400, startPoint y: 275, endPoint x: 397, endPoint y: 313, distance: 38.1
click at [401, 275] on div "Work Title" at bounding box center [418, 288] width 149 height 31
click at [399, 315] on div "MLC Song Code" at bounding box center [418, 319] width 147 height 31
click at [577, 287] on input "Search Form" at bounding box center [832, 288] width 680 height 29
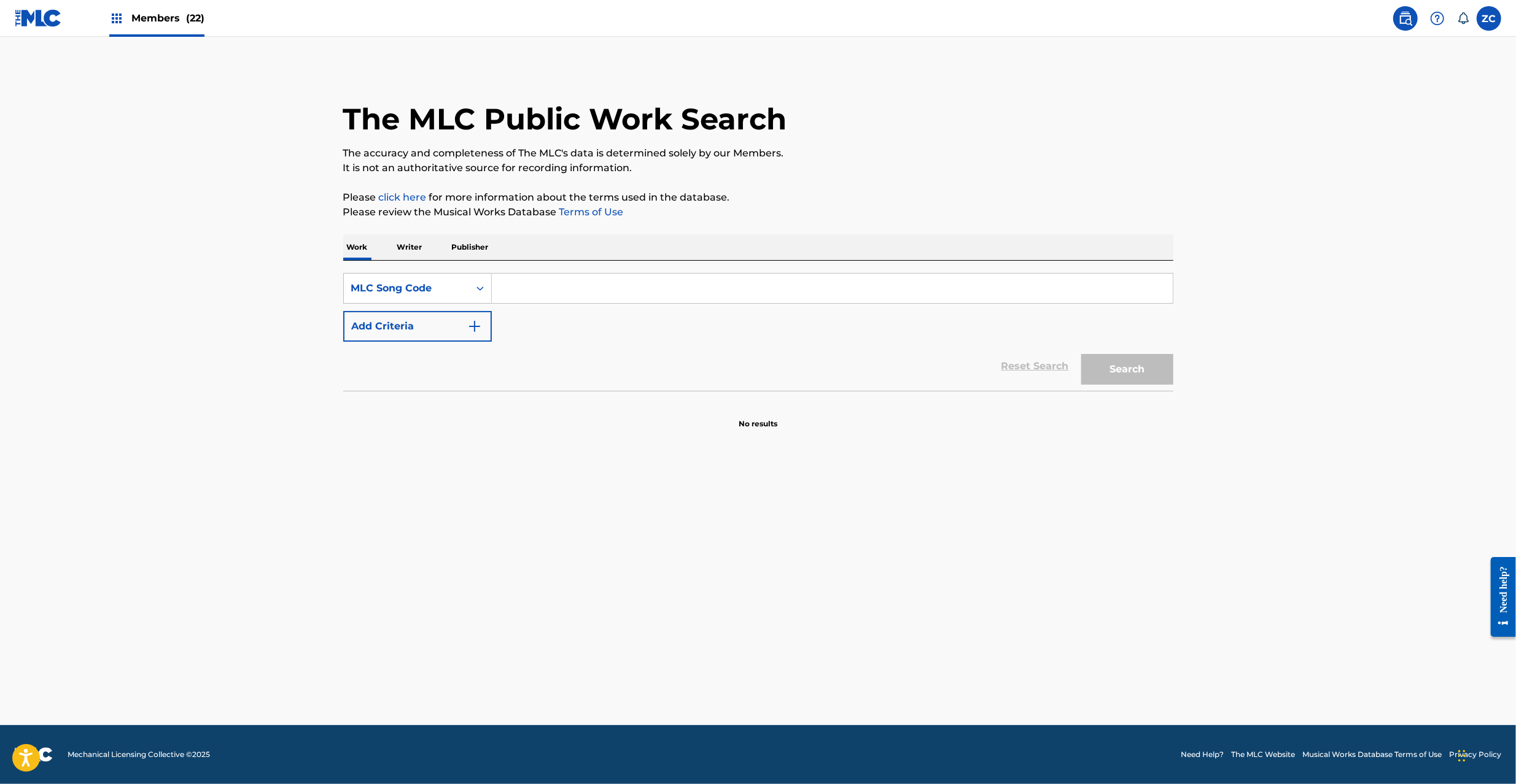
paste input "H61265"
type input "H61265"
click at [1144, 368] on button "Search" at bounding box center [1127, 370] width 92 height 31
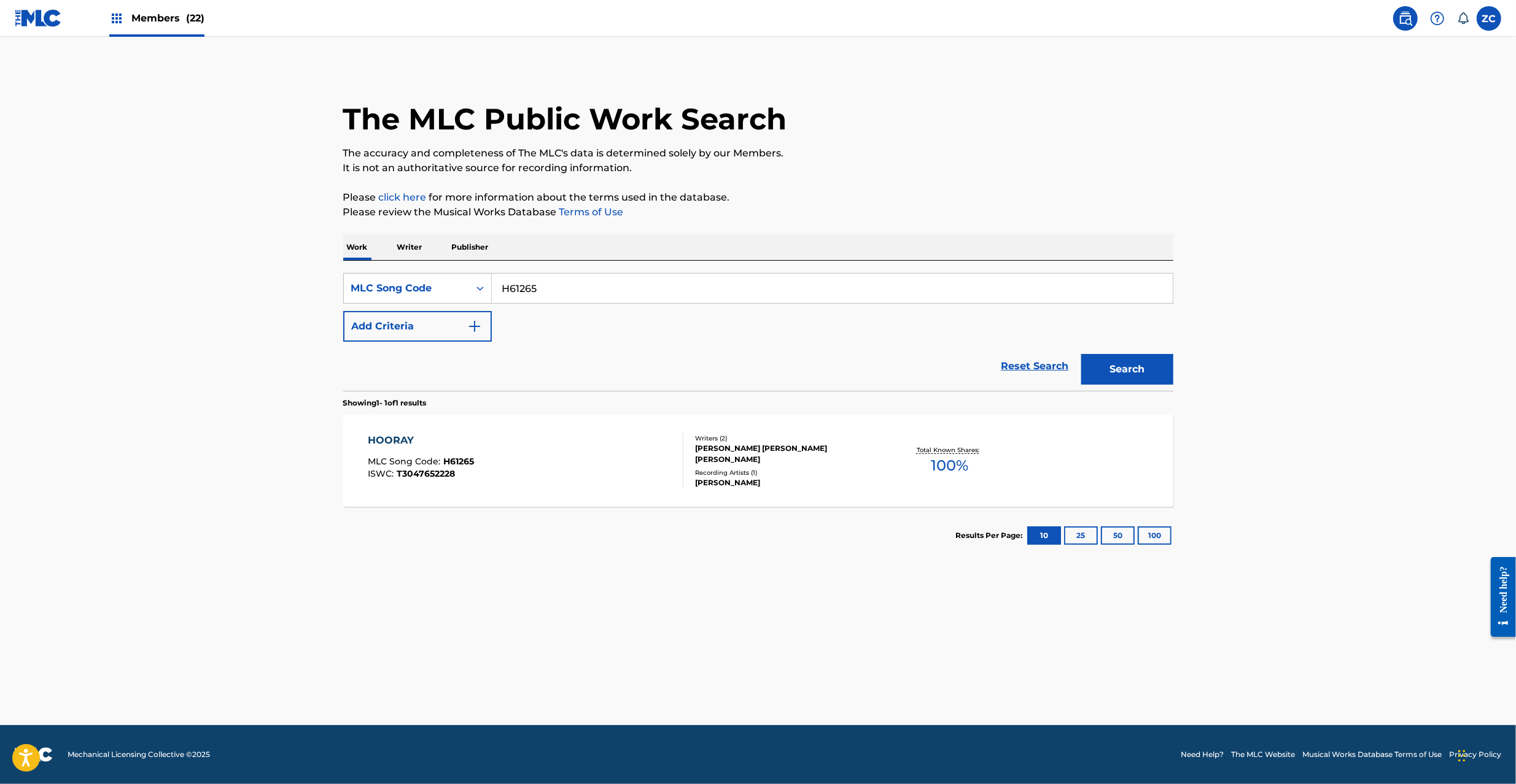
click at [835, 477] on div "[PERSON_NAME]" at bounding box center [787, 483] width 185 height 11
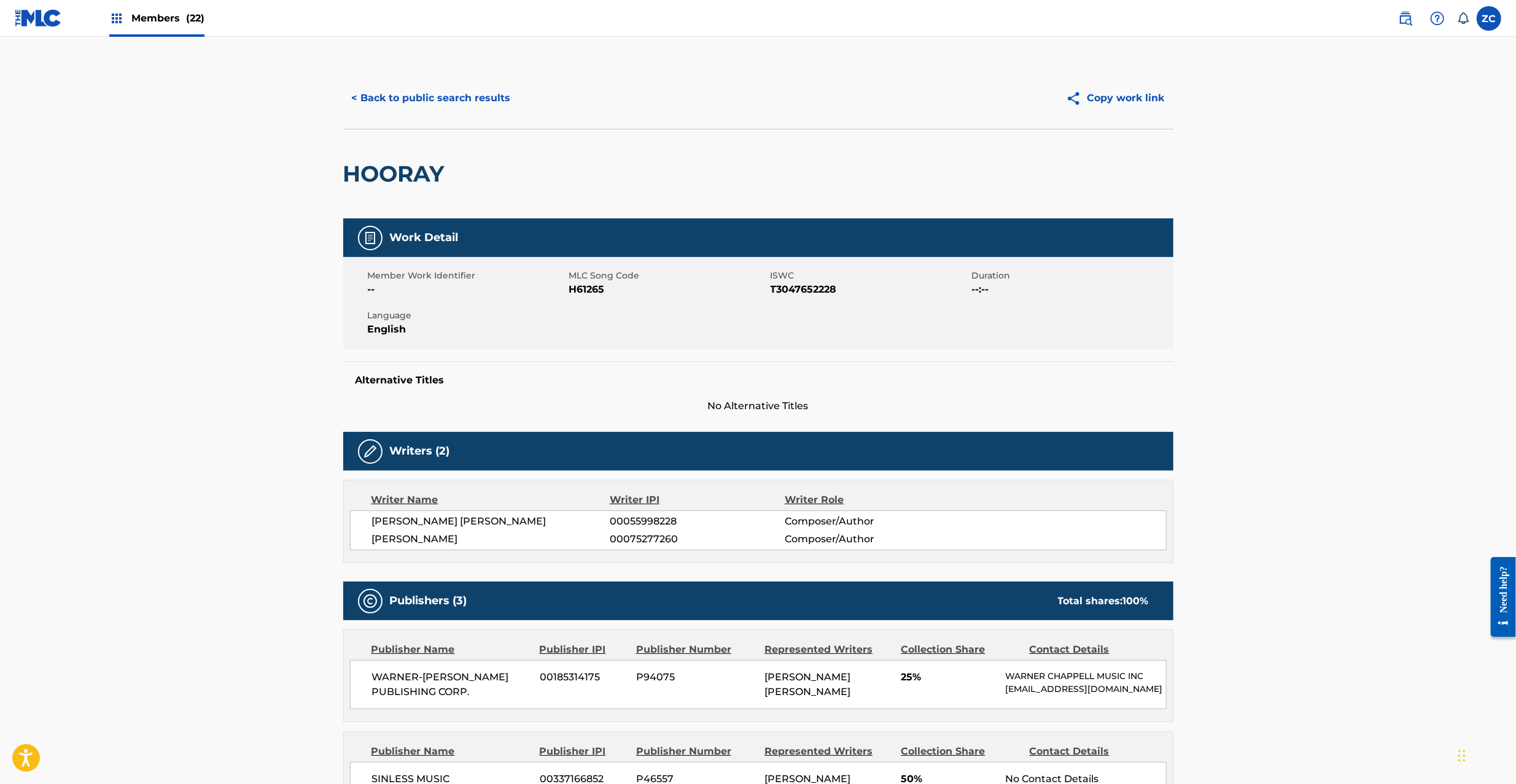
click at [803, 293] on span "T3047652228" at bounding box center [870, 289] width 198 height 15
click at [801, 293] on span "T3047652228" at bounding box center [870, 289] width 198 height 15
copy span "T3047652228"
